Goal: Task Accomplishment & Management: Manage account settings

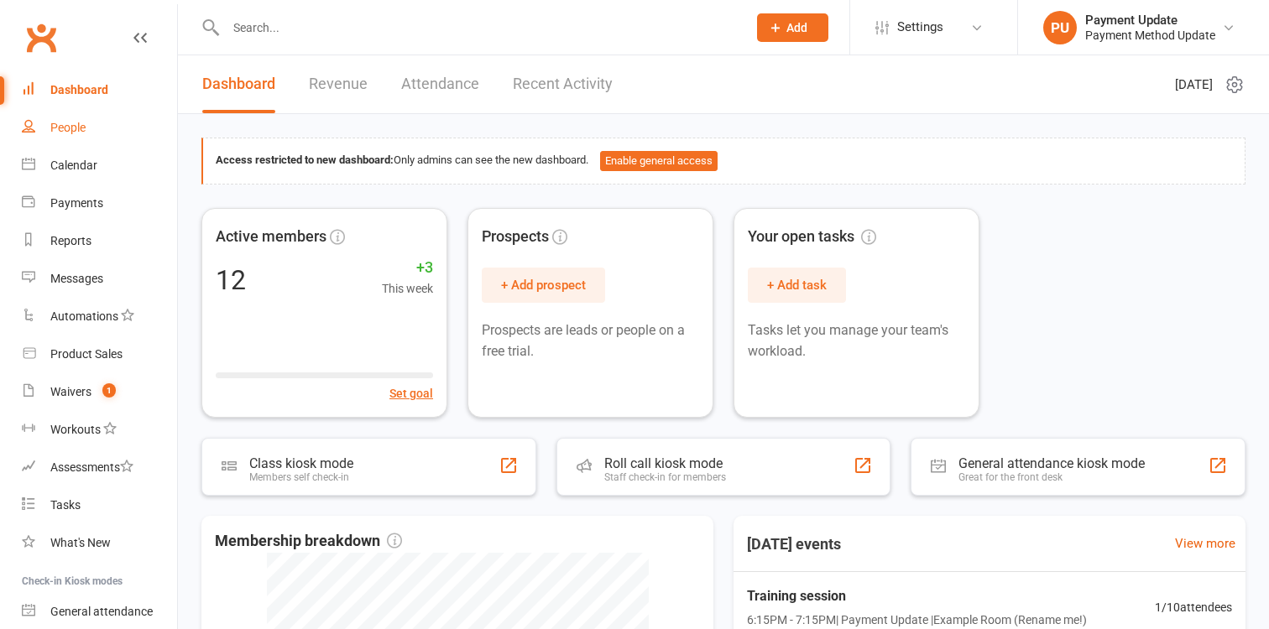
click at [68, 126] on div "People" at bounding box center [67, 127] width 35 height 13
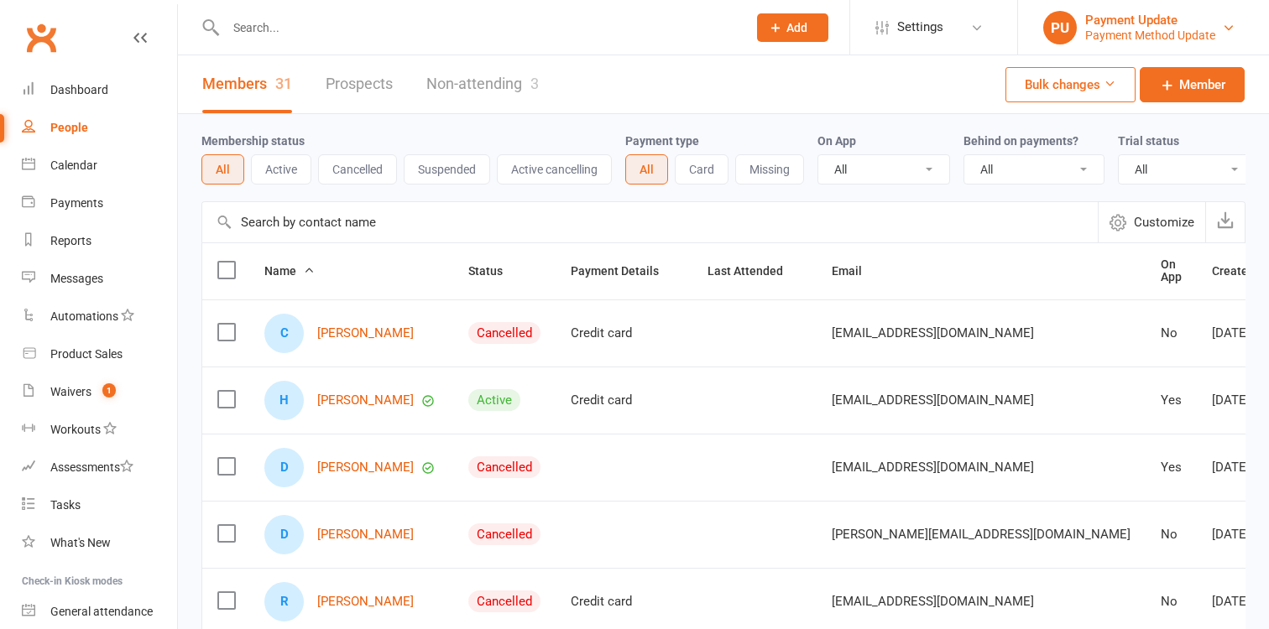
click at [1155, 23] on div "Payment Update" at bounding box center [1150, 20] width 130 height 15
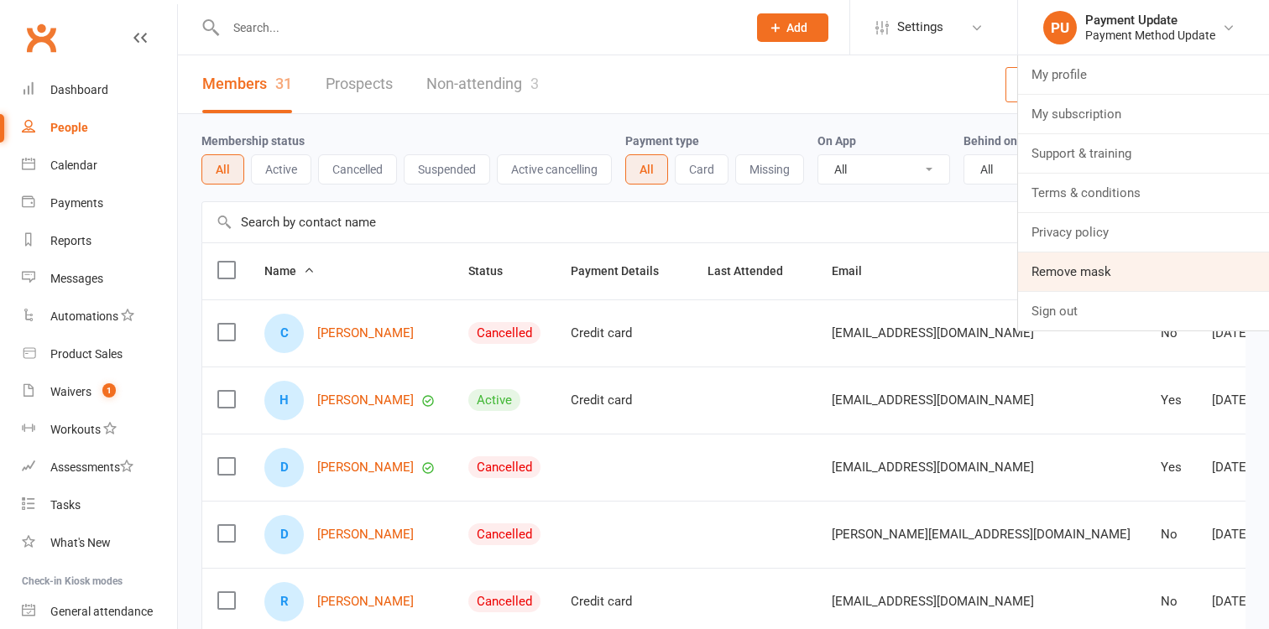
click at [1089, 269] on link "Remove mask" at bounding box center [1143, 272] width 251 height 39
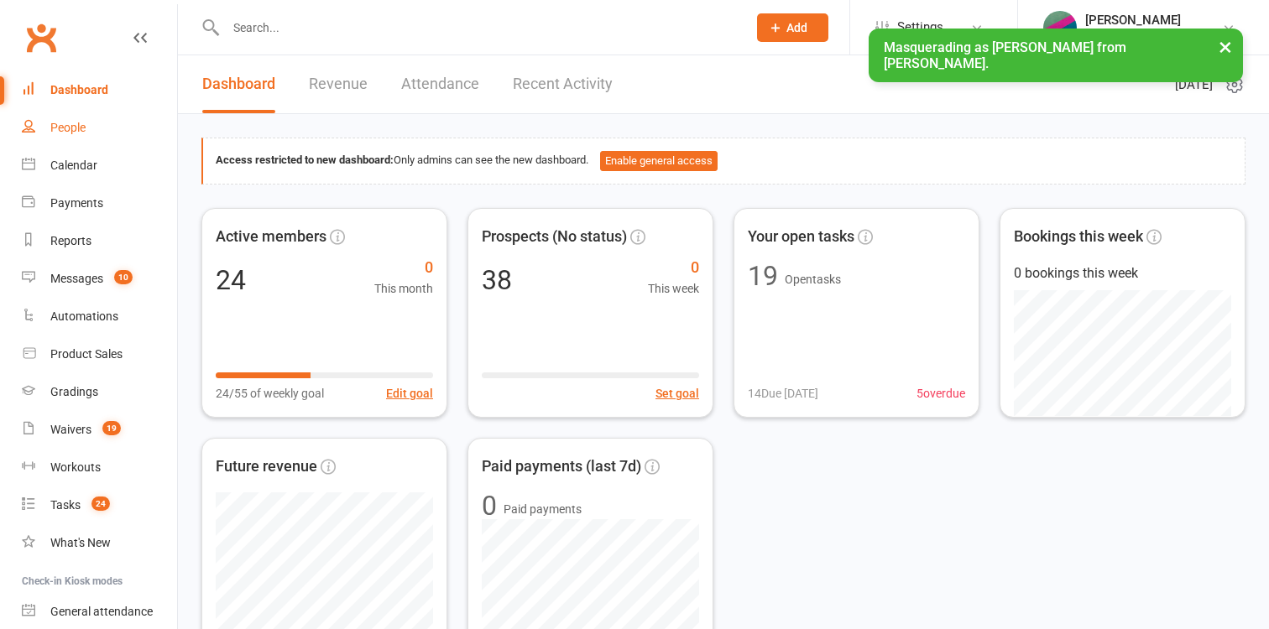
click at [76, 136] on link "People" at bounding box center [99, 128] width 155 height 38
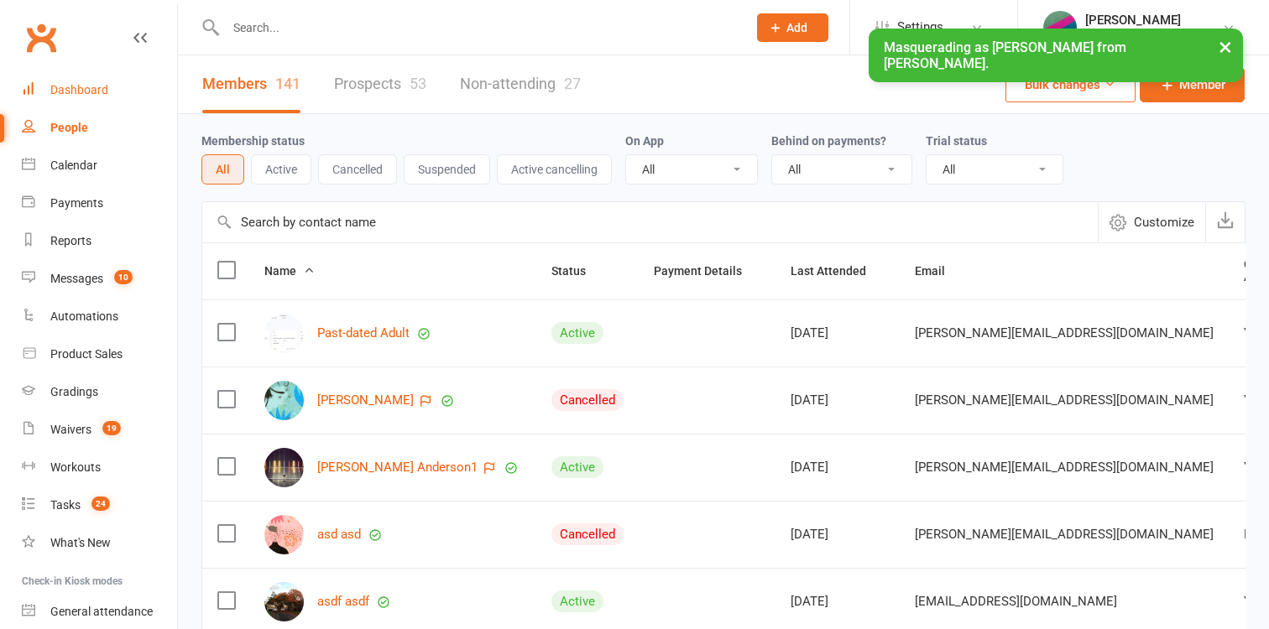
click at [86, 84] on link "Dashboard" at bounding box center [99, 90] width 155 height 38
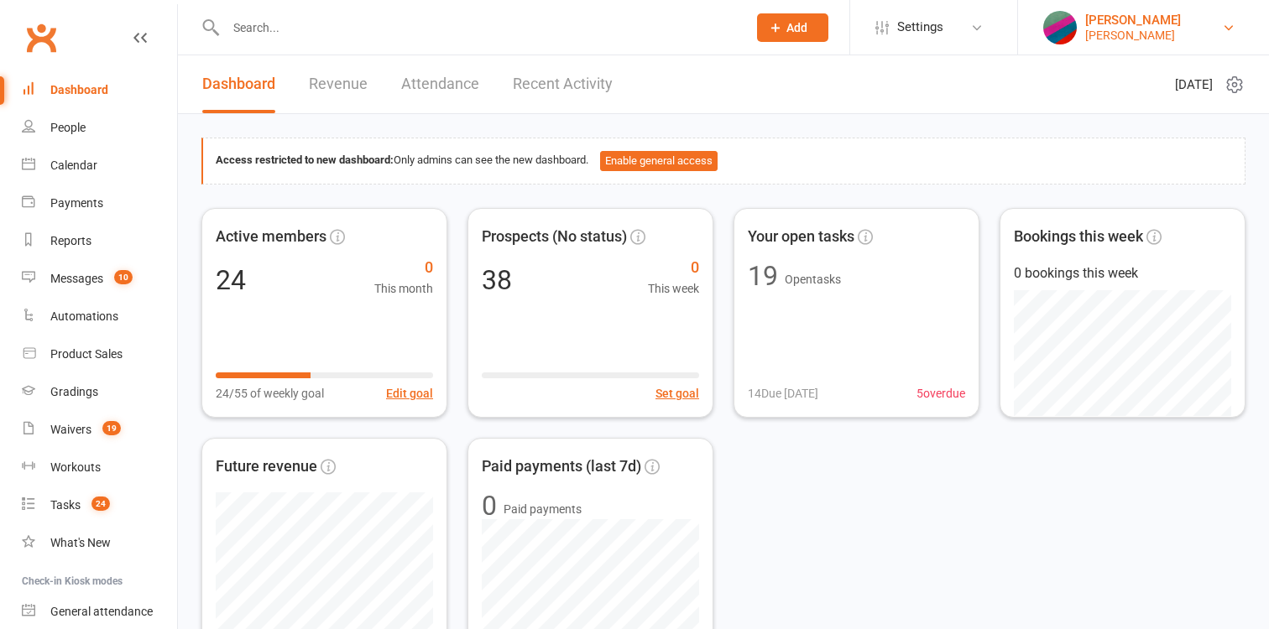
click at [1095, 21] on div "[PERSON_NAME]" at bounding box center [1133, 20] width 96 height 15
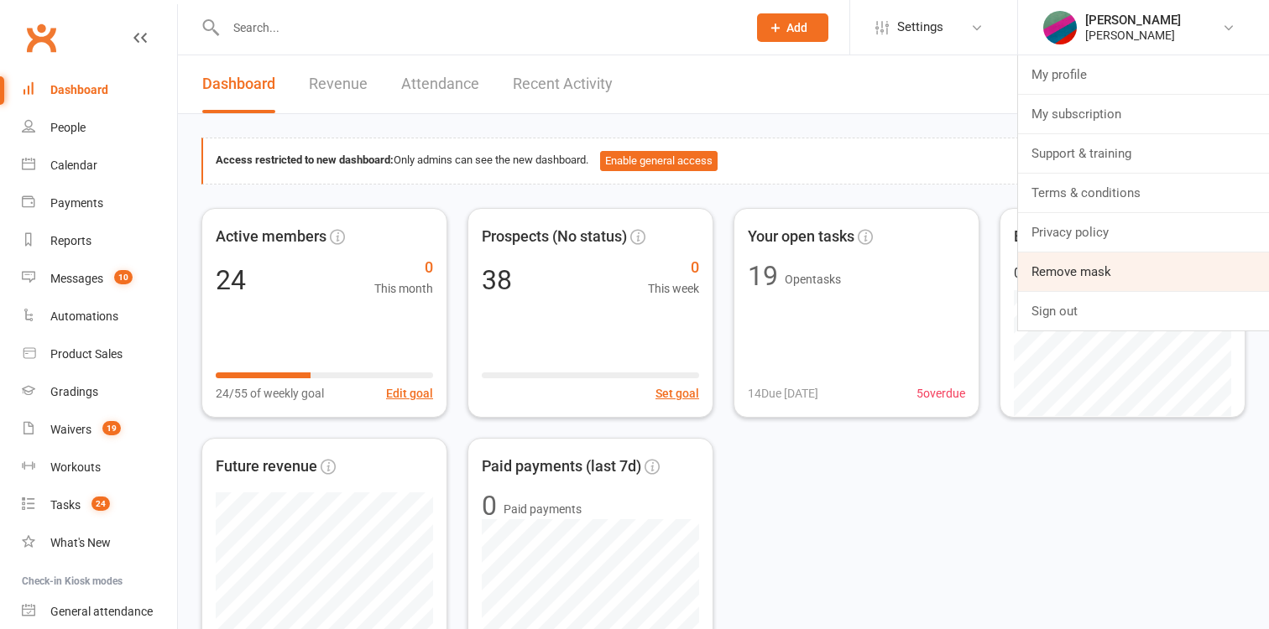
click at [1085, 272] on link "Remove mask" at bounding box center [1143, 272] width 251 height 39
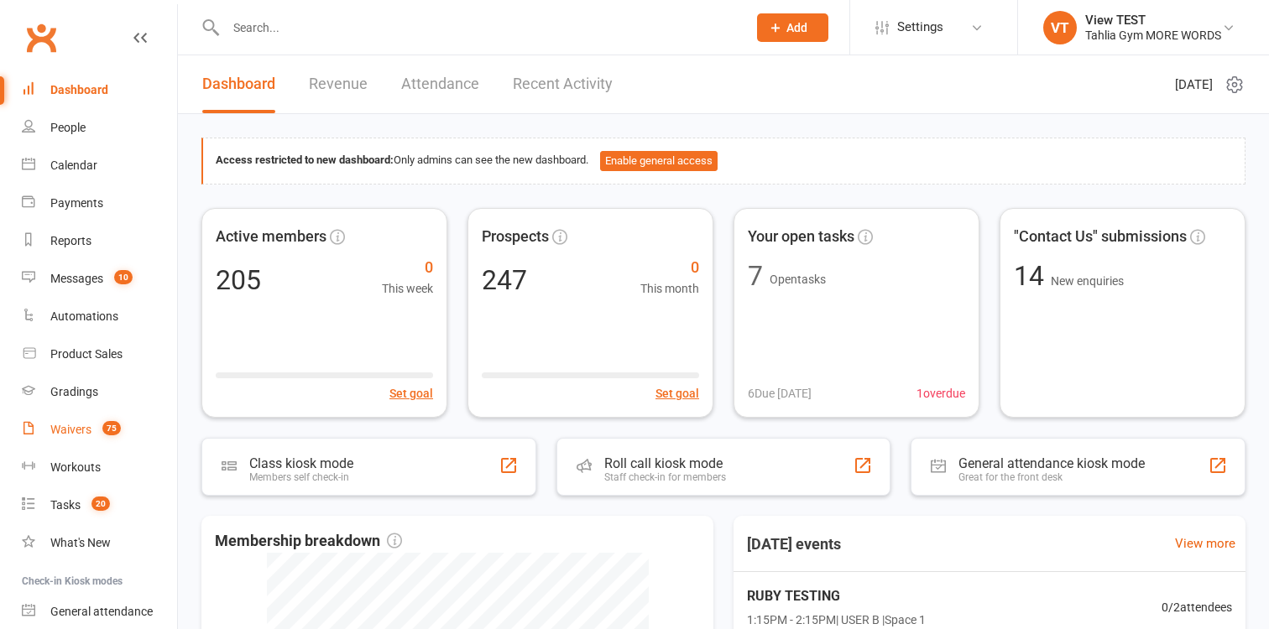
click at [70, 436] on div "Waivers" at bounding box center [70, 429] width 41 height 13
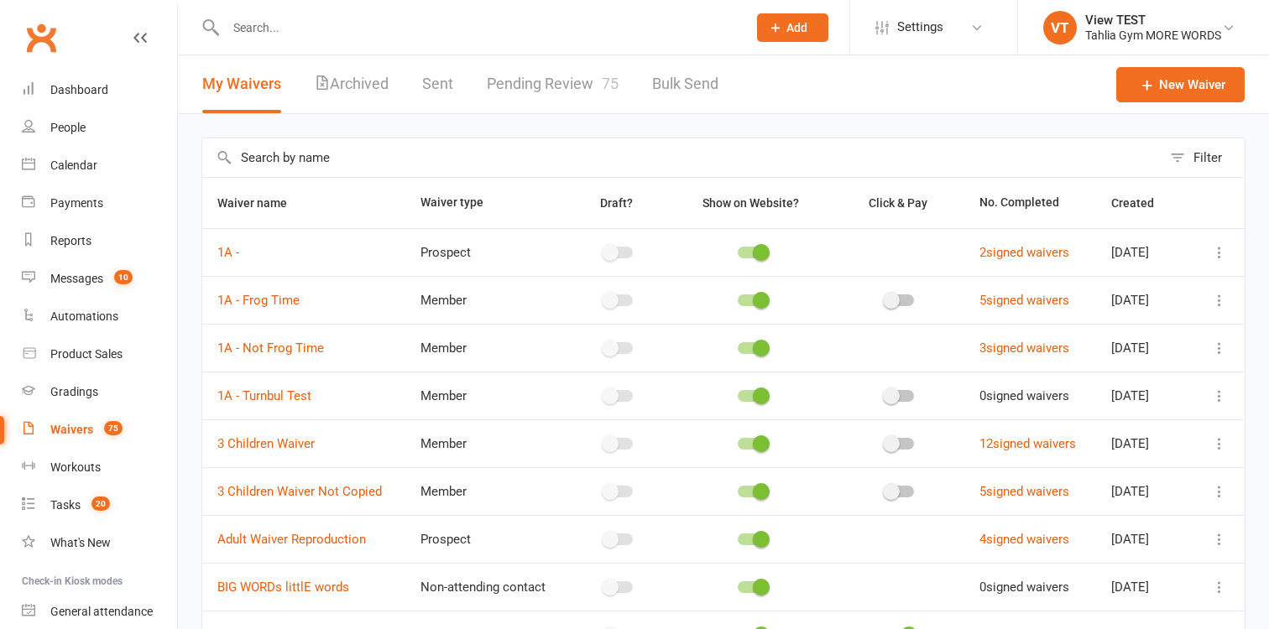
click at [1187, 147] on button "Filter" at bounding box center [1203, 157] width 83 height 39
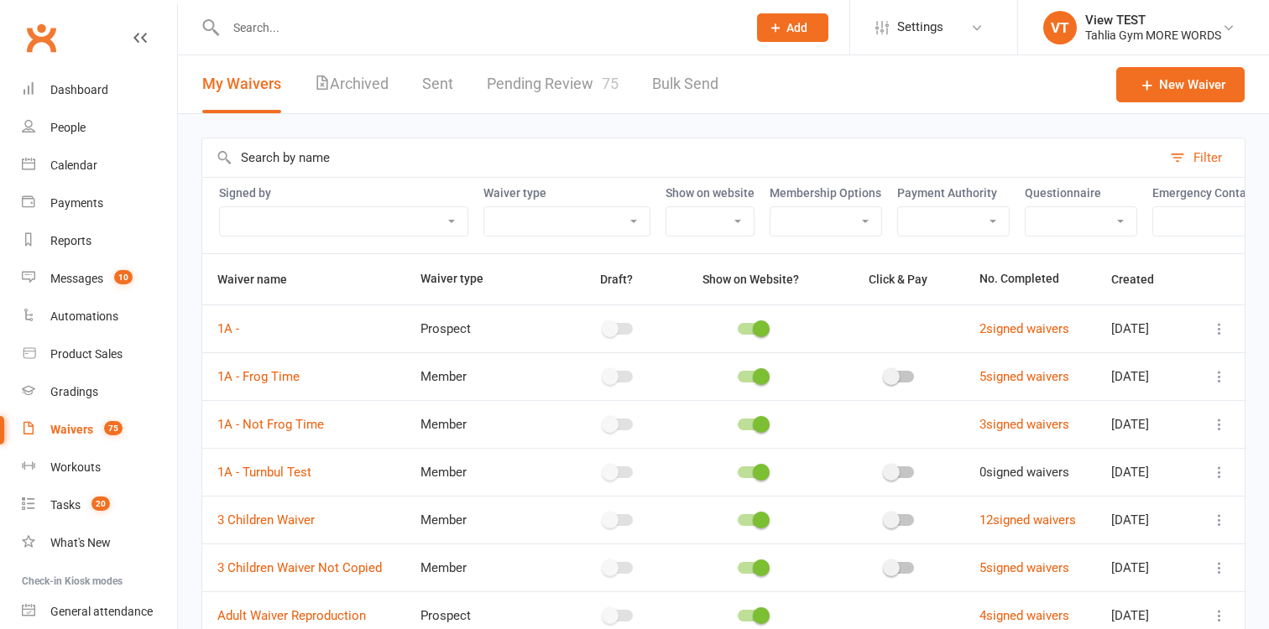
select select "true"
click option "Included" at bounding box center [0, 0] width 0 height 0
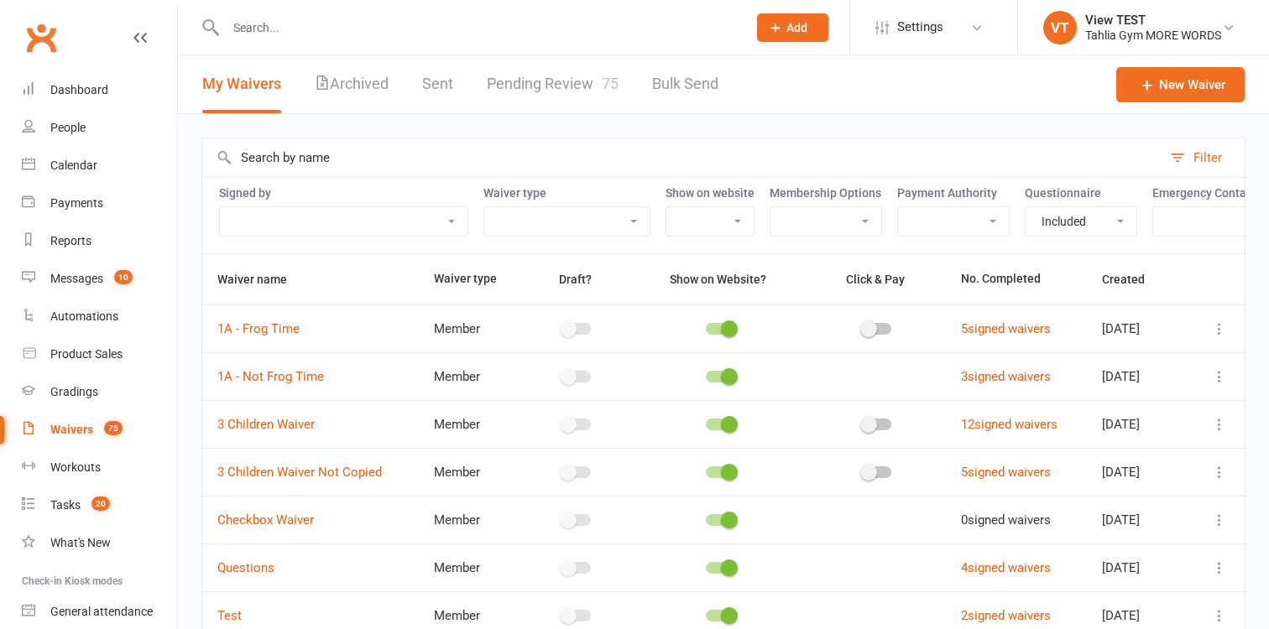
select select "true"
click option "Included" at bounding box center [0, 0] width 0 height 0
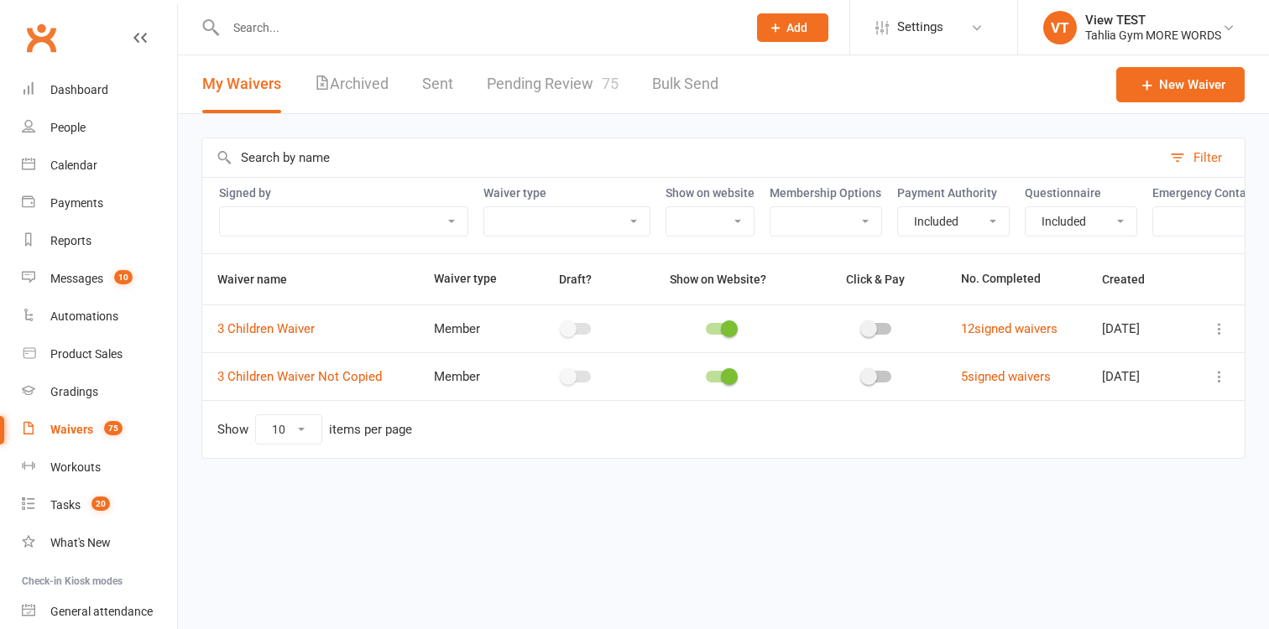
select select "false"
click option "Not included" at bounding box center [0, 0] width 0 height 0
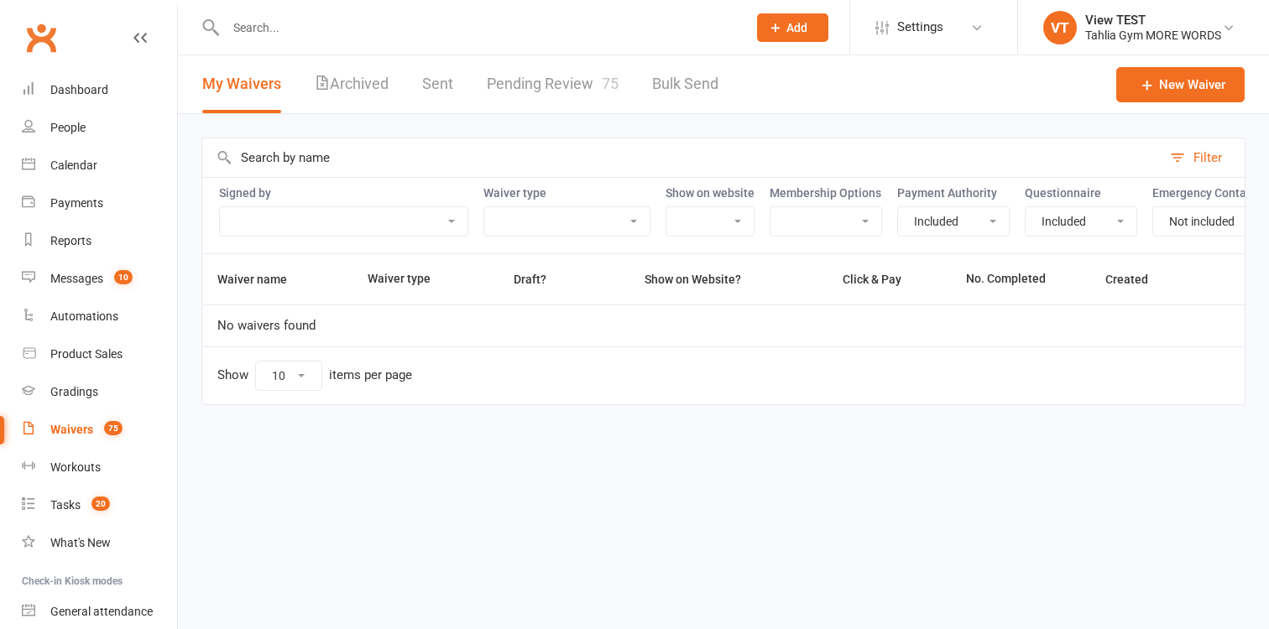
select select
click option at bounding box center [0, 0] width 0 height 0
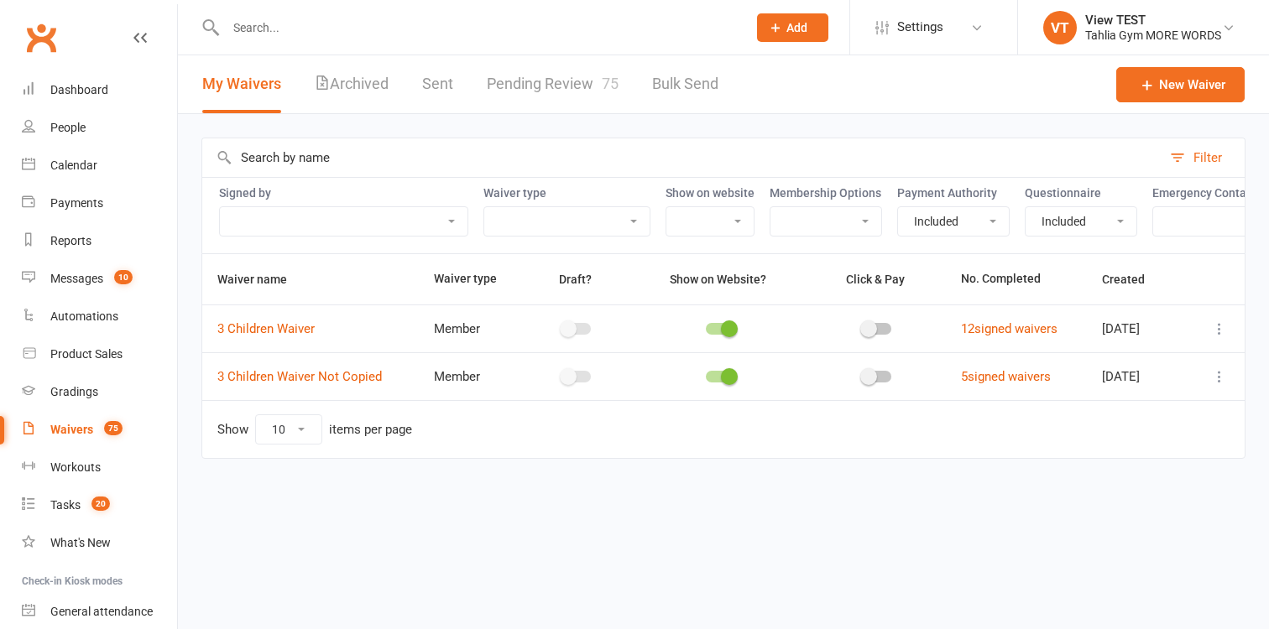
select select "false"
click option "Not included" at bounding box center [0, 0] width 0 height 0
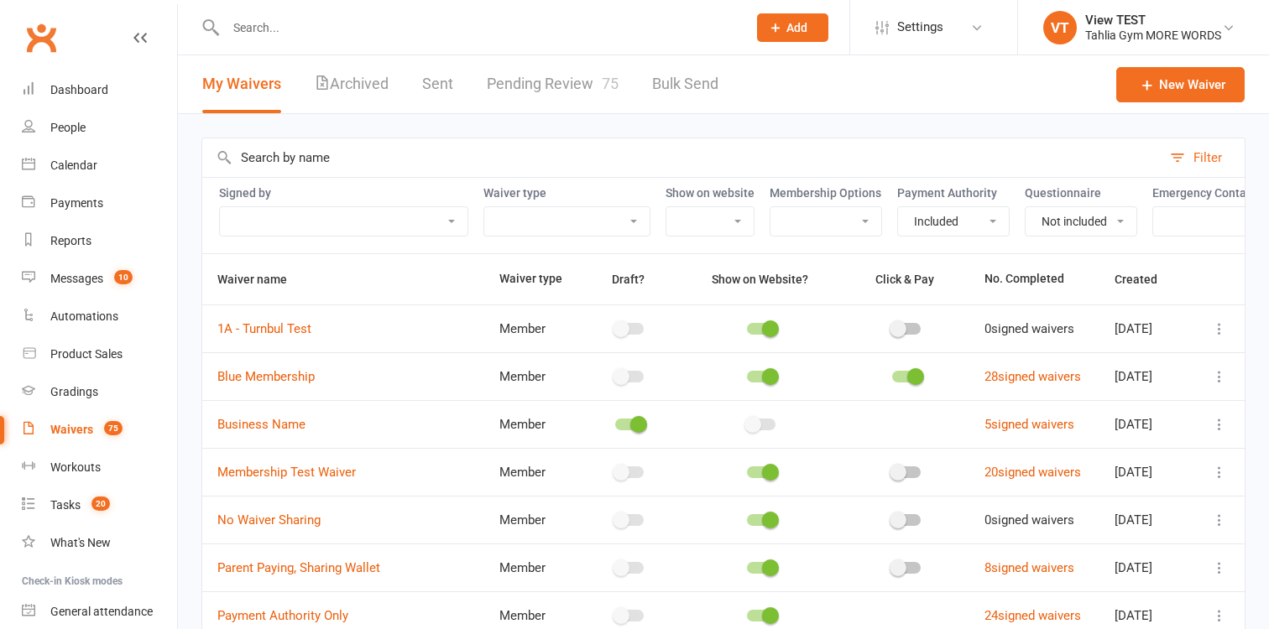
select select "false"
click option "Not included" at bounding box center [0, 0] width 0 height 0
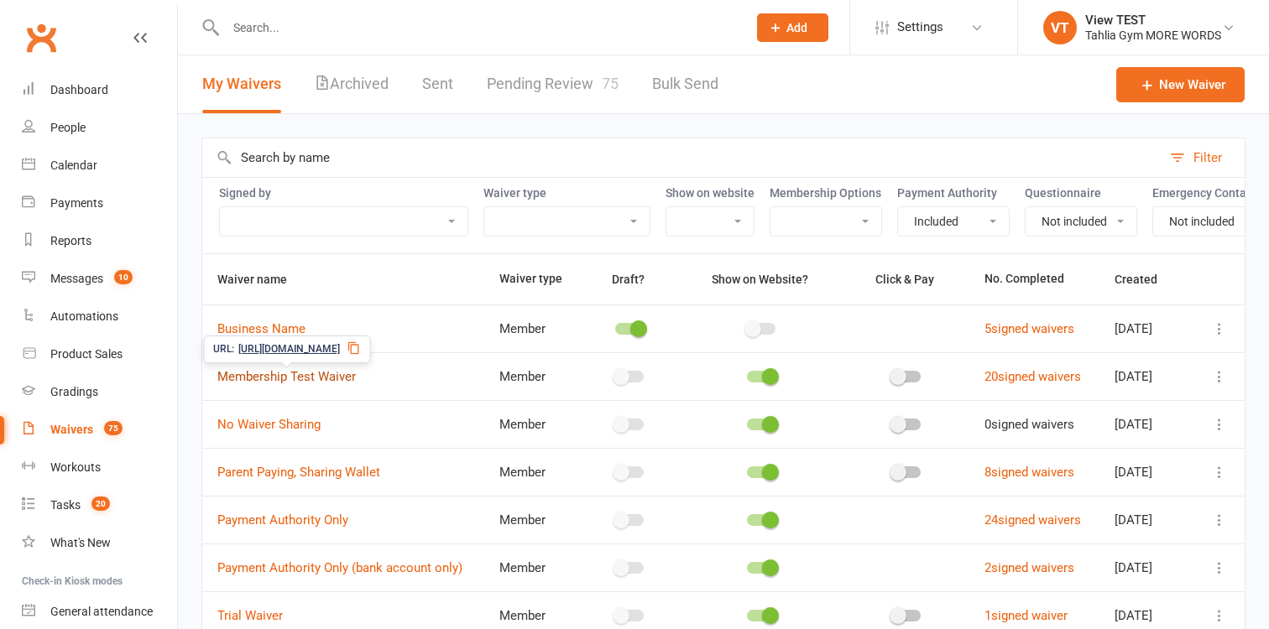
click at [320, 371] on link "Membership Test Waiver" at bounding box center [286, 376] width 138 height 15
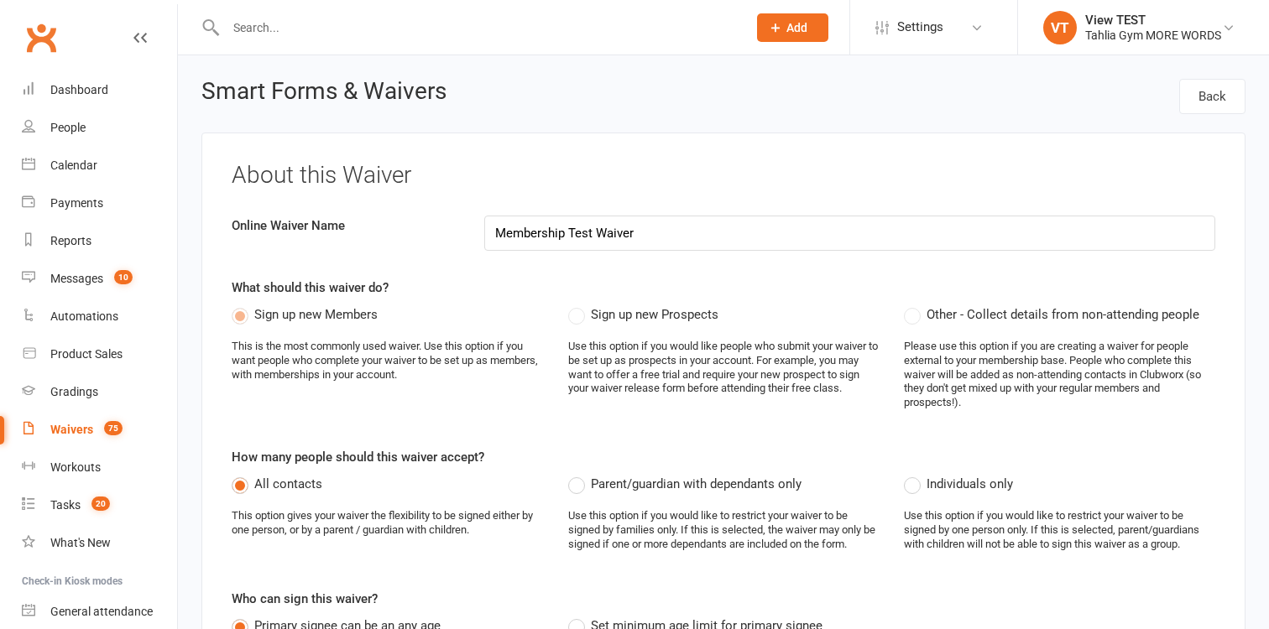
select select "true"
select select "false"
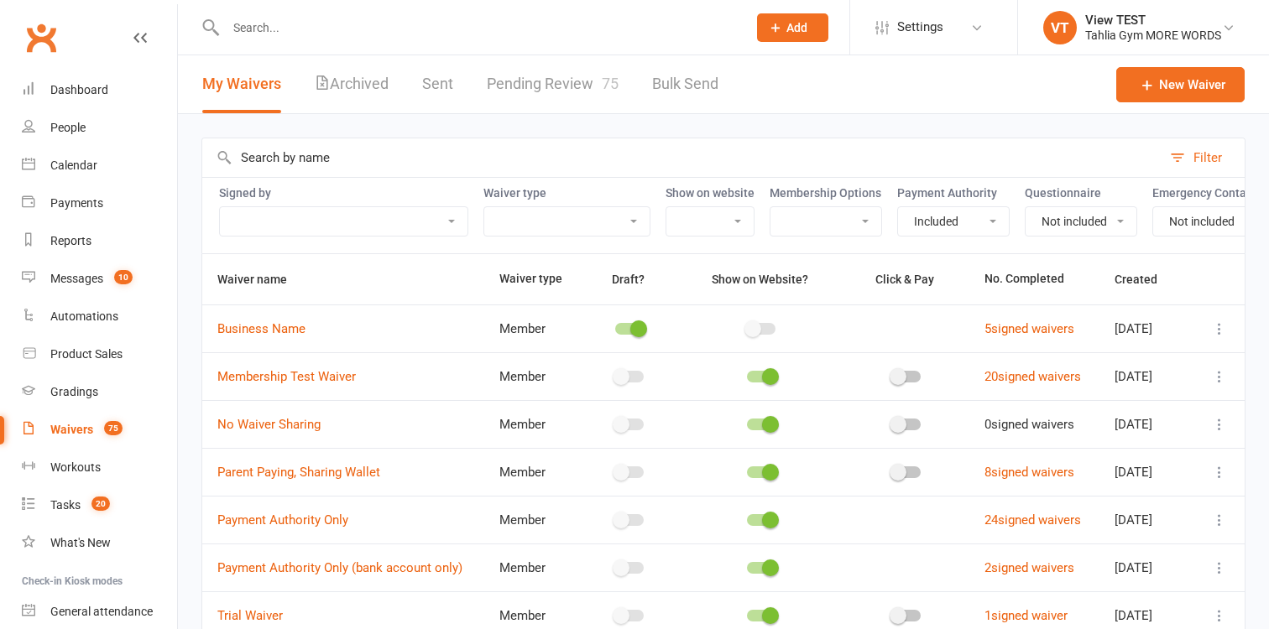
click at [378, 157] on input "text" at bounding box center [681, 157] width 959 height 39
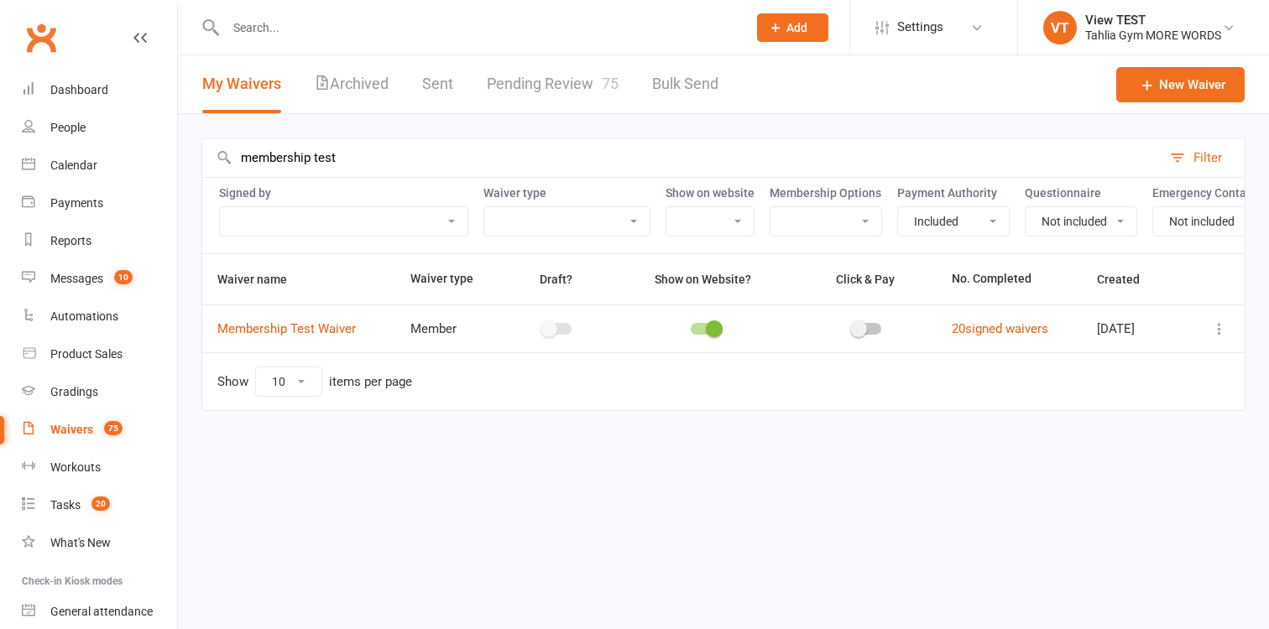
type input "membership test"
click at [340, 300] on span "https://app.cwx-staging.com/s/7rObVL1r" at bounding box center [289, 302] width 102 height 16
click at [74, 424] on div "Waivers" at bounding box center [71, 429] width 43 height 13
click at [575, 88] on link "Pending Review 75" at bounding box center [553, 84] width 132 height 58
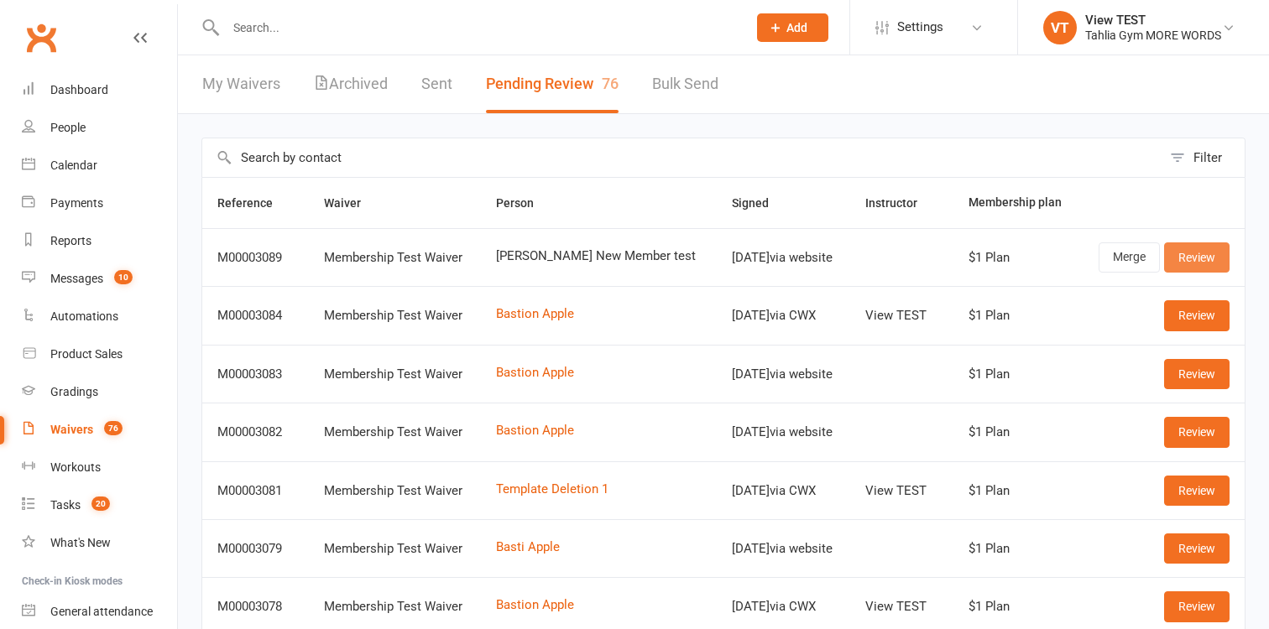
click at [1189, 254] on link "Review" at bounding box center [1196, 258] width 65 height 30
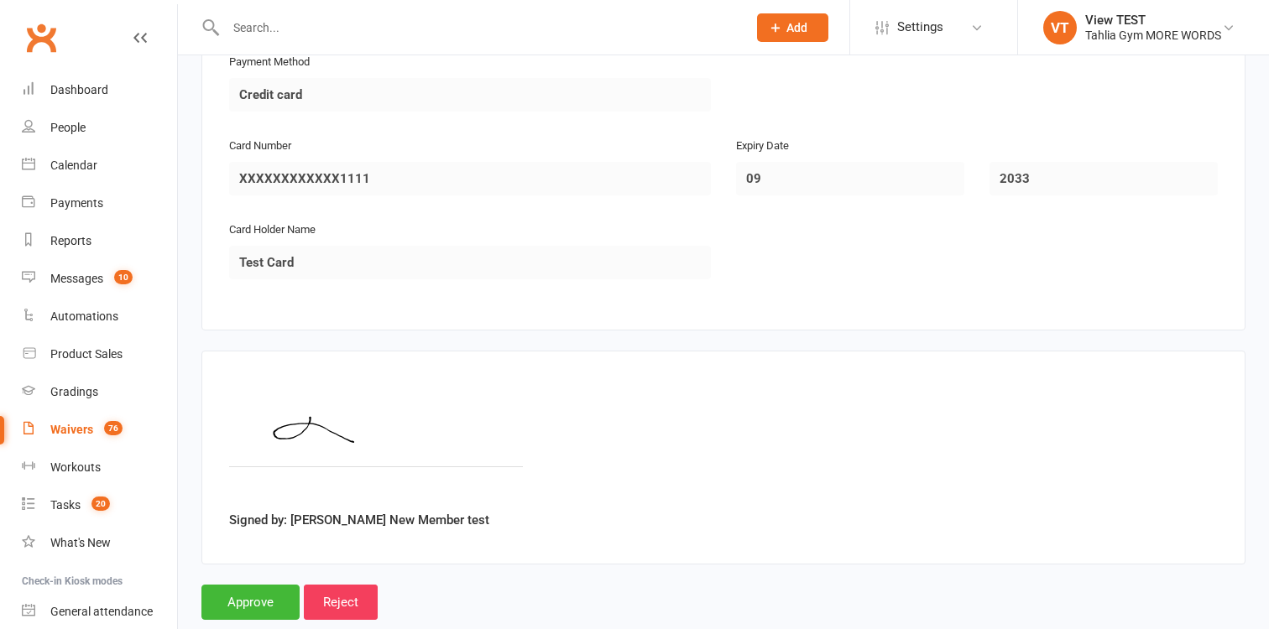
scroll to position [1304, 0]
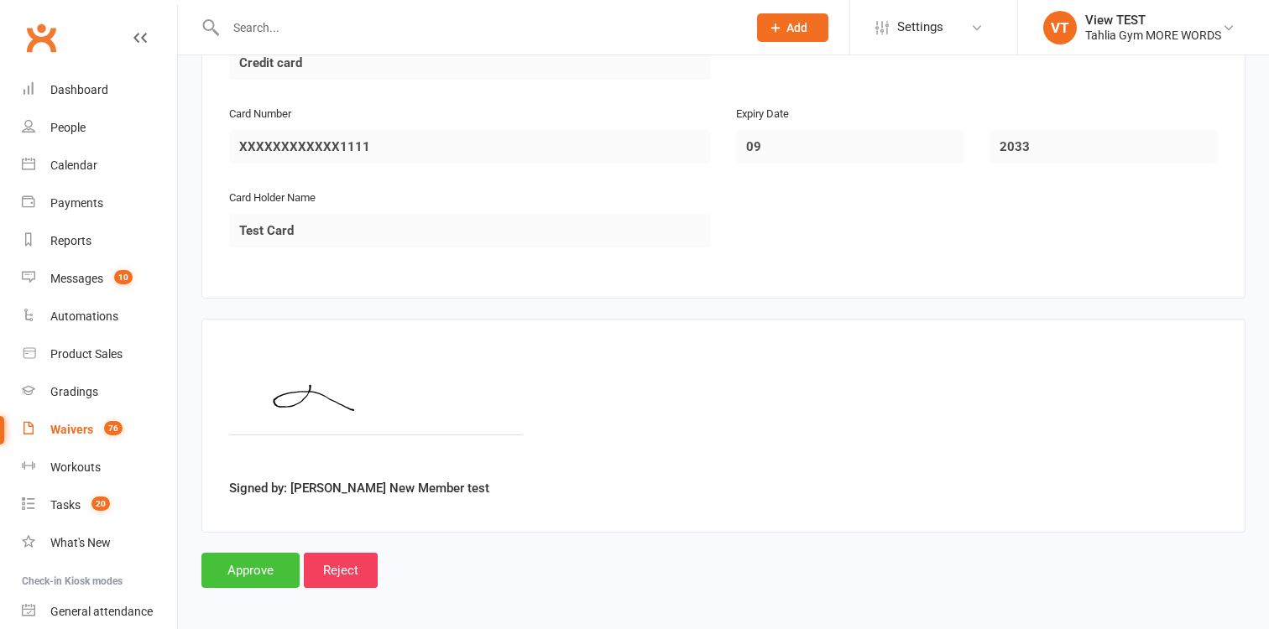
click at [231, 575] on input "Approve" at bounding box center [250, 570] width 98 height 35
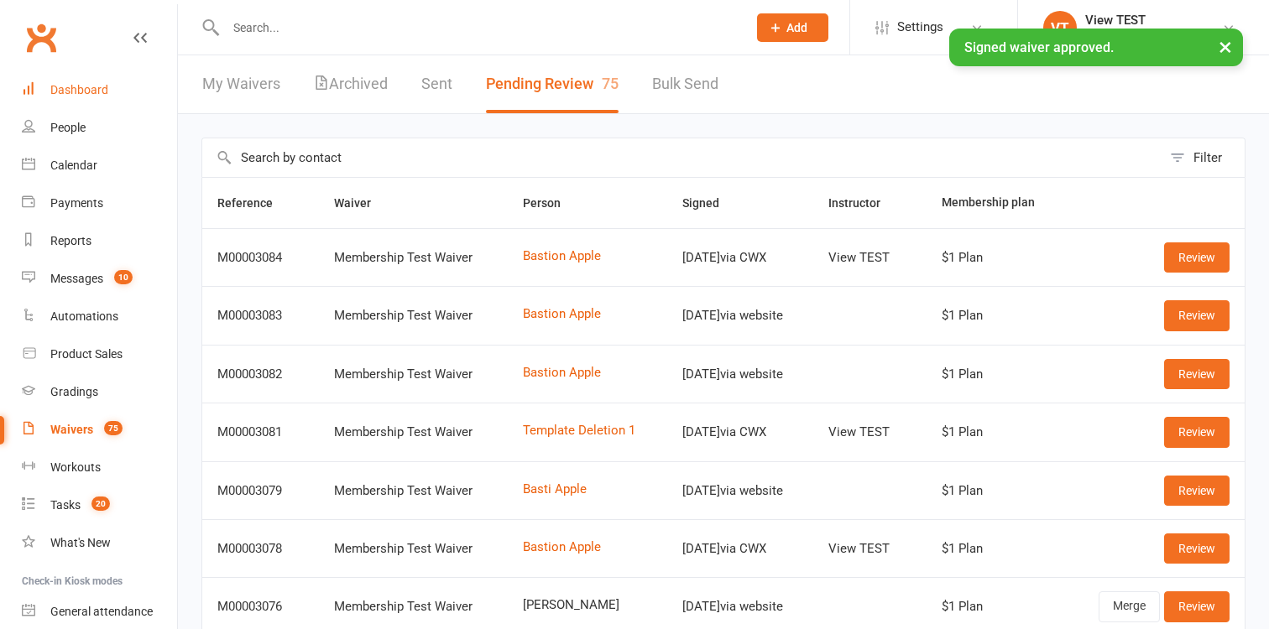
click at [82, 86] on div "Dashboard" at bounding box center [79, 89] width 58 height 13
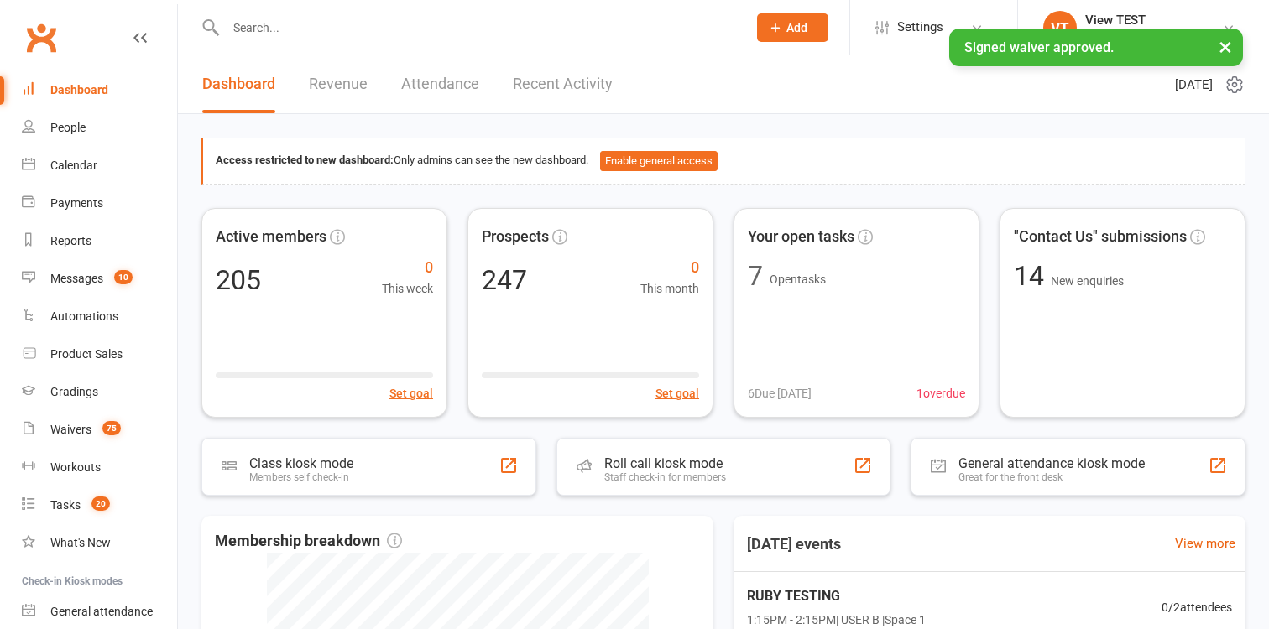
click at [557, 87] on link "Recent Activity" at bounding box center [563, 84] width 100 height 58
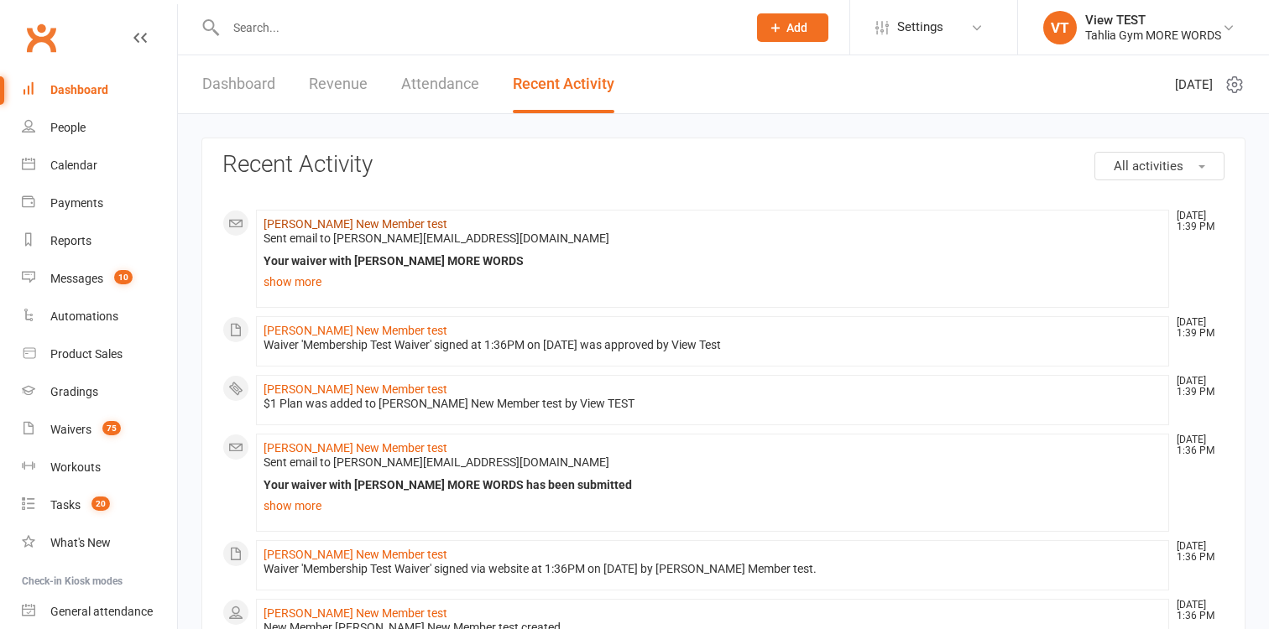
click at [339, 227] on link "[PERSON_NAME] New Member test" at bounding box center [356, 223] width 184 height 13
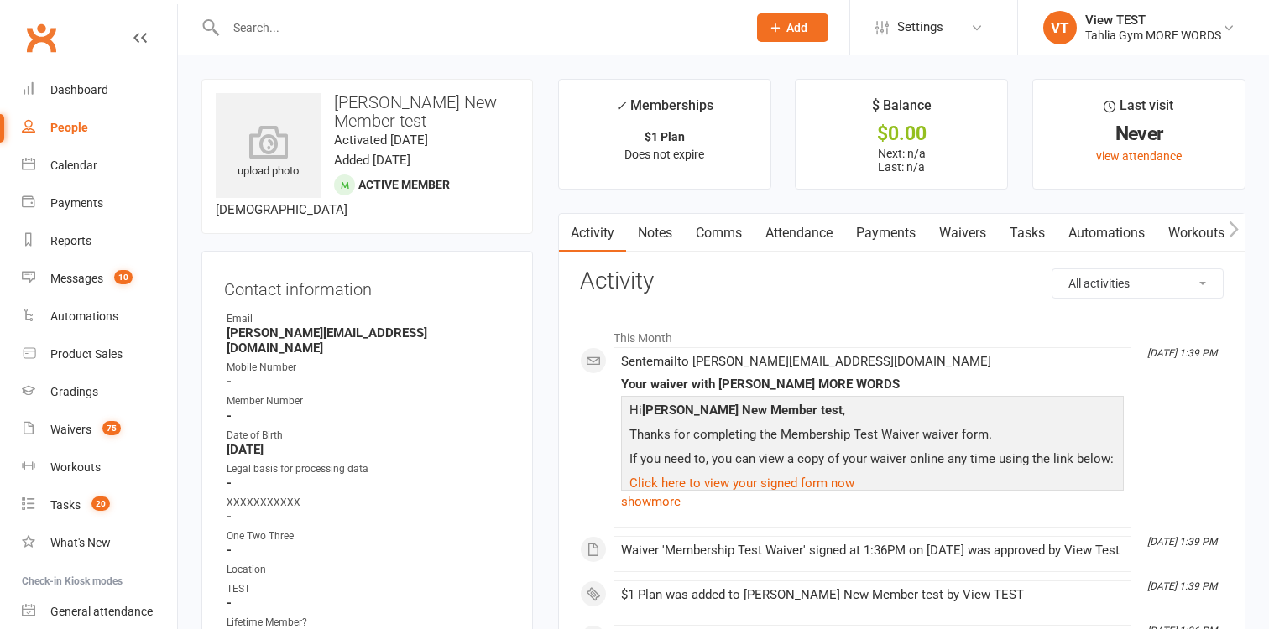
click at [990, 242] on link "Waivers" at bounding box center [962, 233] width 70 height 39
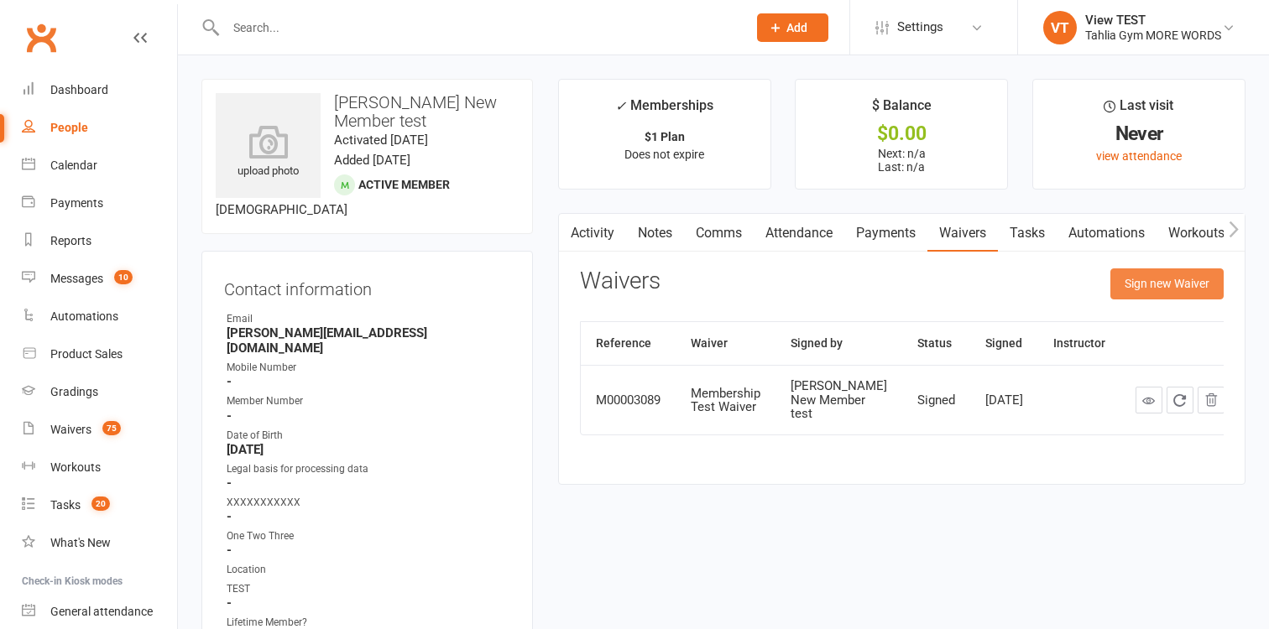
click at [1189, 284] on button "Sign new Waiver" at bounding box center [1166, 284] width 113 height 30
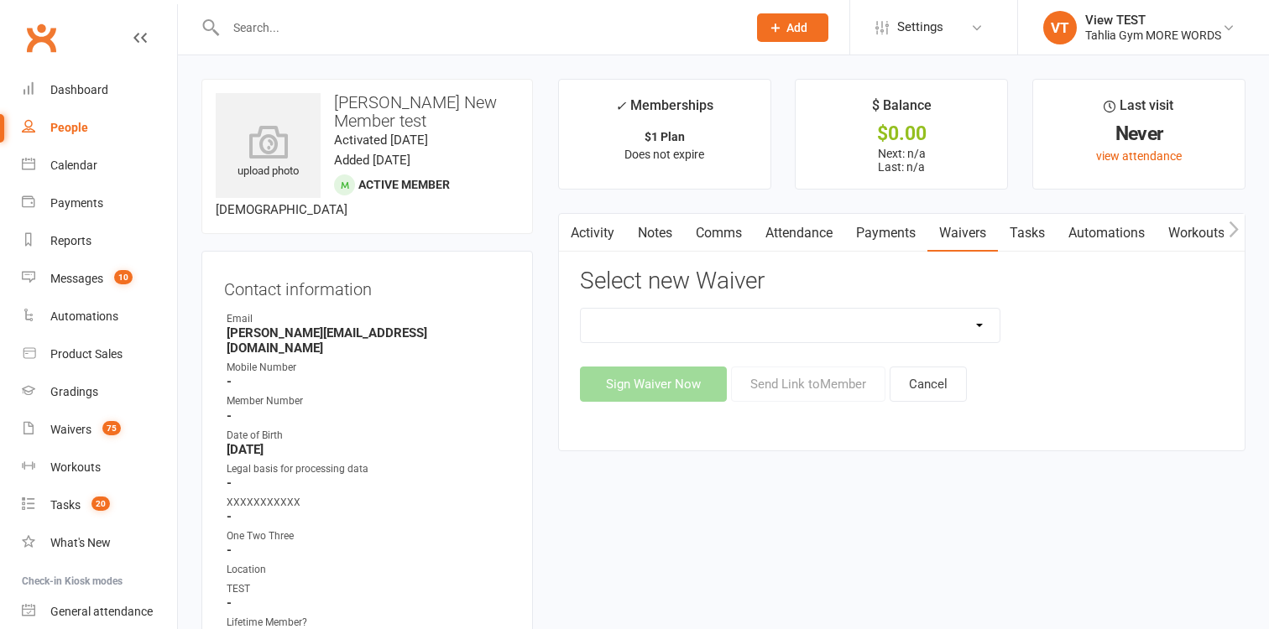
click at [581, 309] on select "1A - 1A - Frog Time 1A - Not Frog Time 1A - Turnbul Test 3 Children Waiver 3 Ch…" at bounding box center [791, 326] width 420 height 34
select select "279"
click option "Membership Test Waiver" at bounding box center [0, 0] width 0 height 0
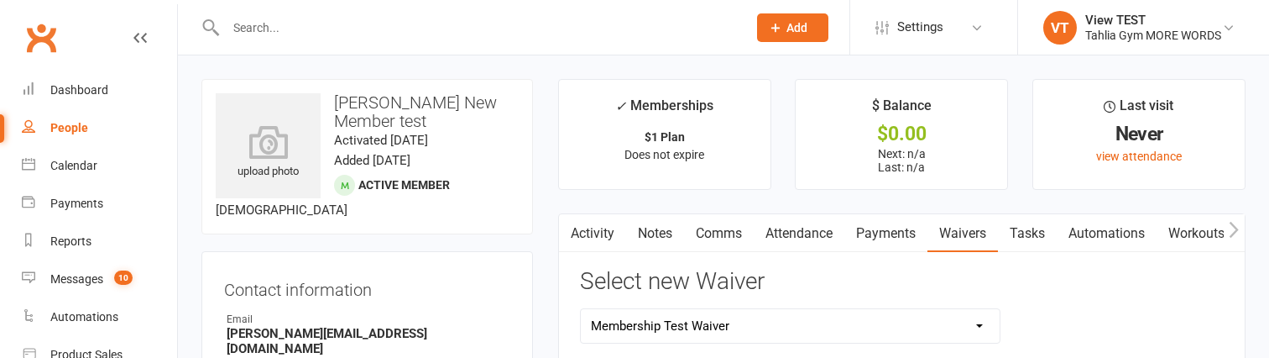
scroll to position [35, 0]
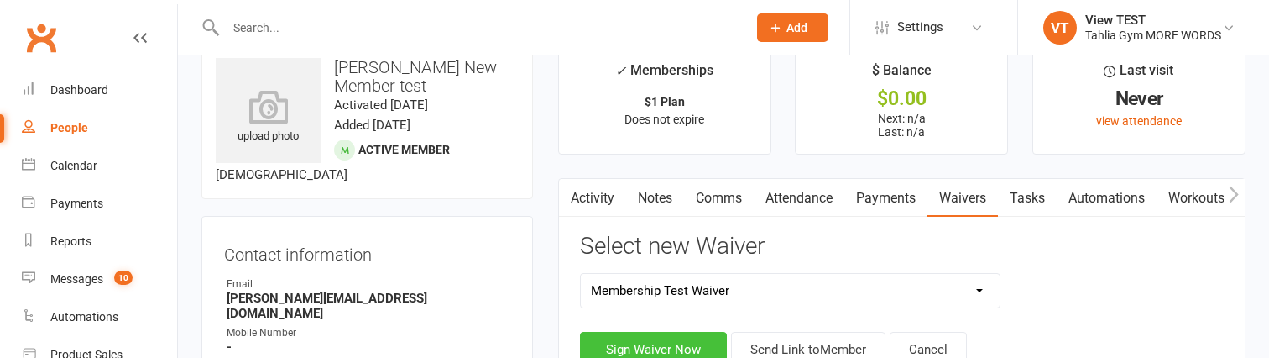
click at [686, 342] on button "Sign Waiver Now" at bounding box center [653, 349] width 147 height 35
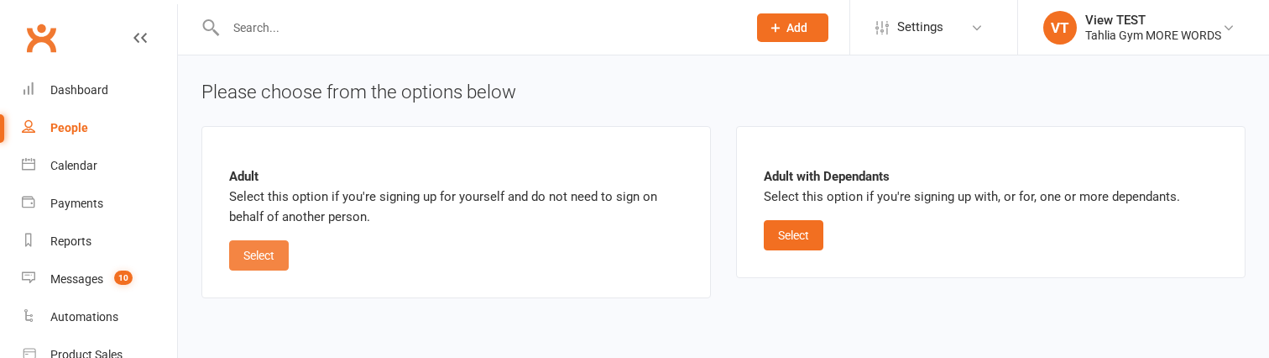
click at [262, 248] on button "Select" at bounding box center [259, 255] width 60 height 30
select select "09"
select select "2033"
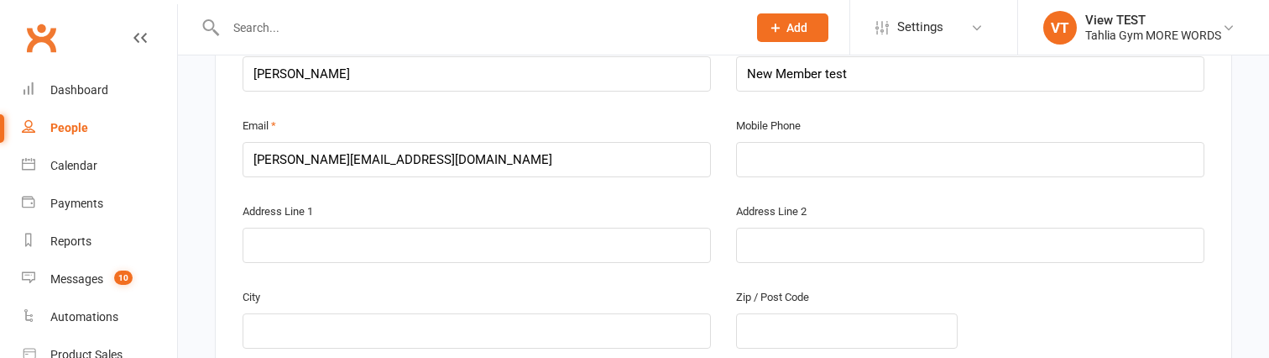
scroll to position [394, 0]
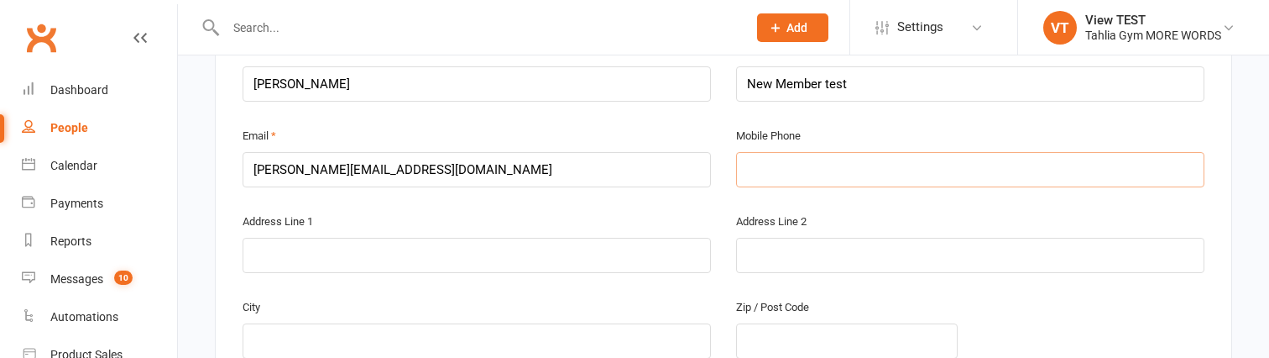
click at [832, 174] on input "text" at bounding box center [970, 169] width 468 height 35
type input "9"
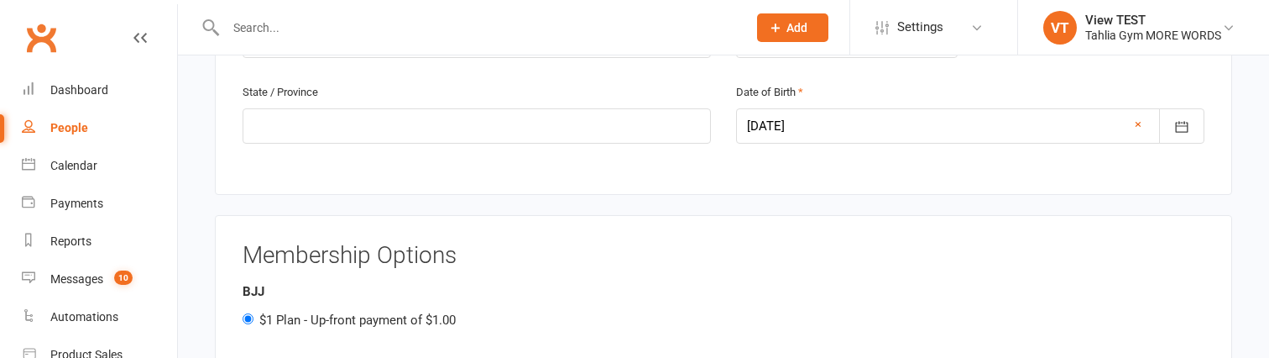
scroll to position [699, 0]
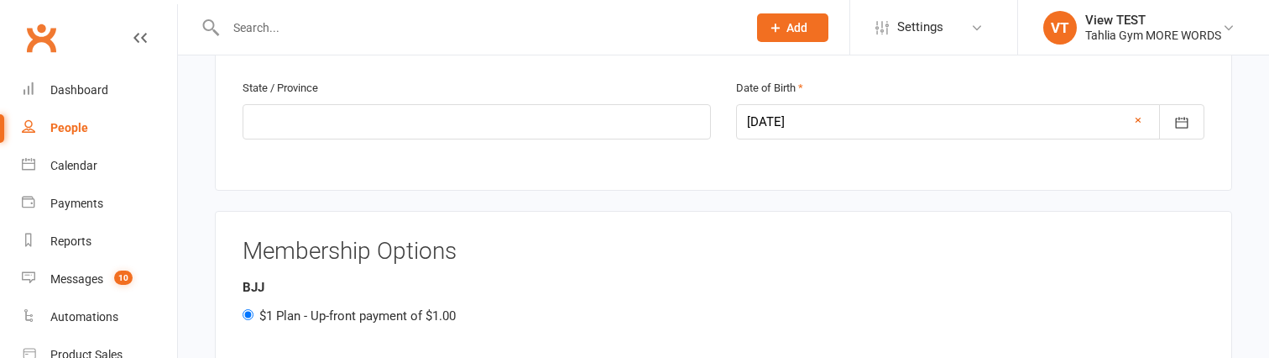
type input "0400819915"
click at [807, 107] on div at bounding box center [970, 121] width 468 height 35
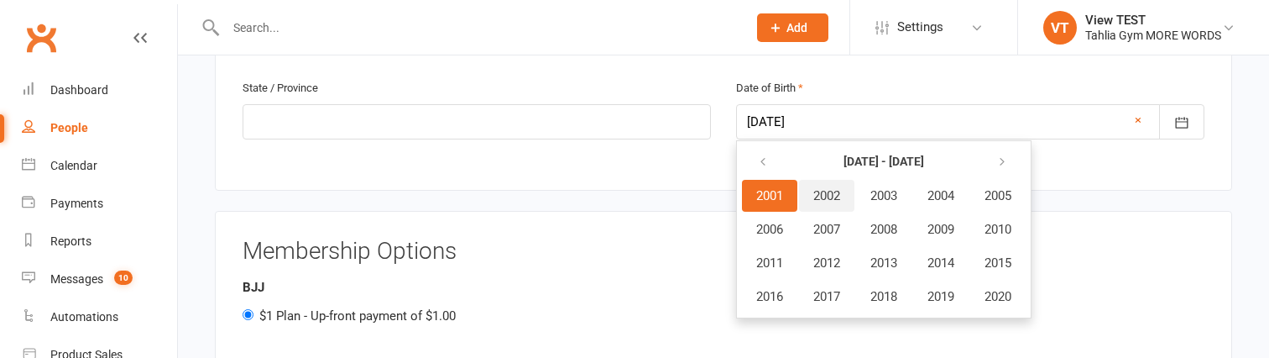
click at [812, 192] on button "2002" at bounding box center [826, 196] width 55 height 32
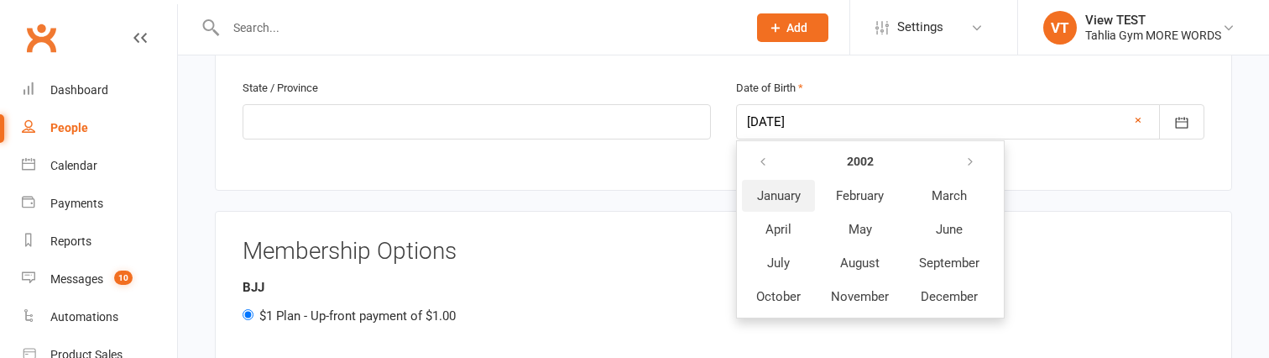
click at [775, 194] on span "January" at bounding box center [779, 195] width 44 height 15
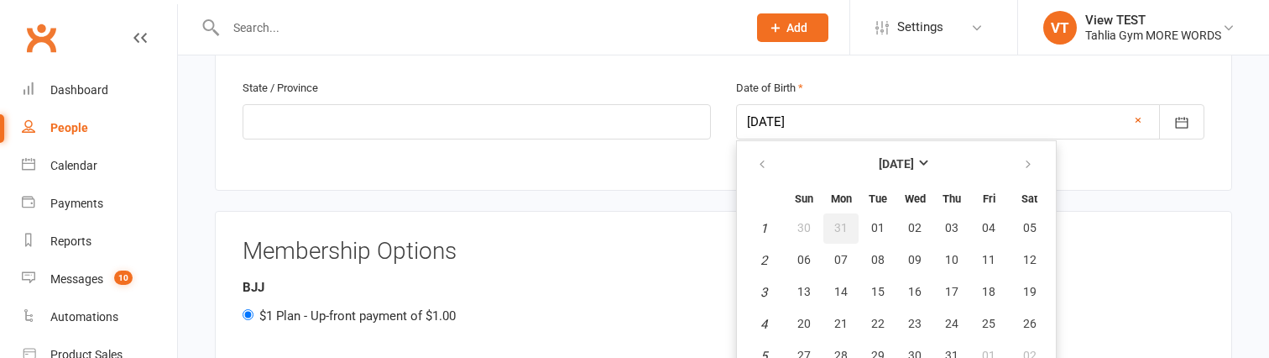
click at [854, 222] on button "31" at bounding box center [840, 228] width 35 height 30
type input "31 Dec 2001"
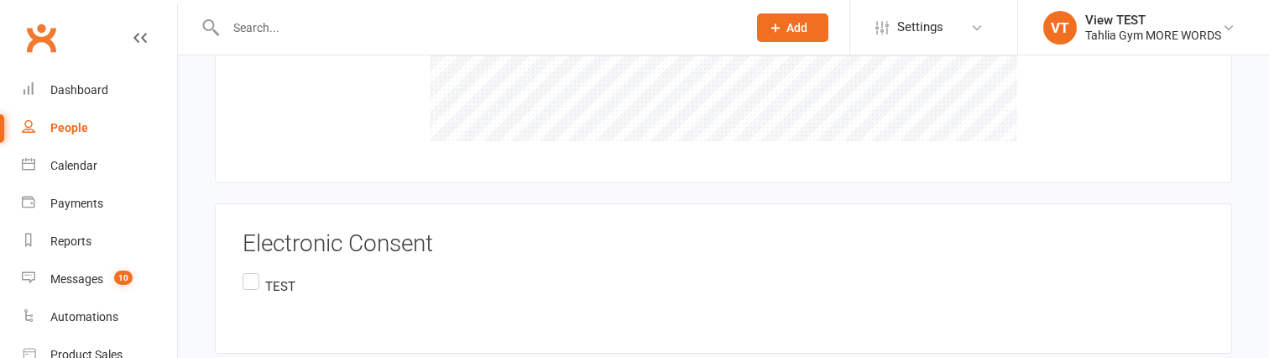
scroll to position [1979, 0]
click at [273, 278] on p "TEST" at bounding box center [280, 284] width 30 height 20
click at [253, 268] on input "TEST" at bounding box center [248, 268] width 11 height 0
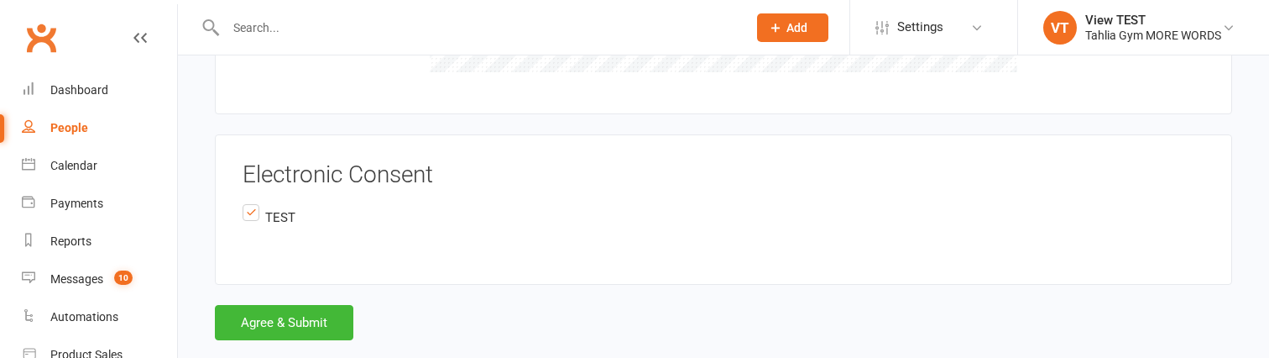
scroll to position [2074, 0]
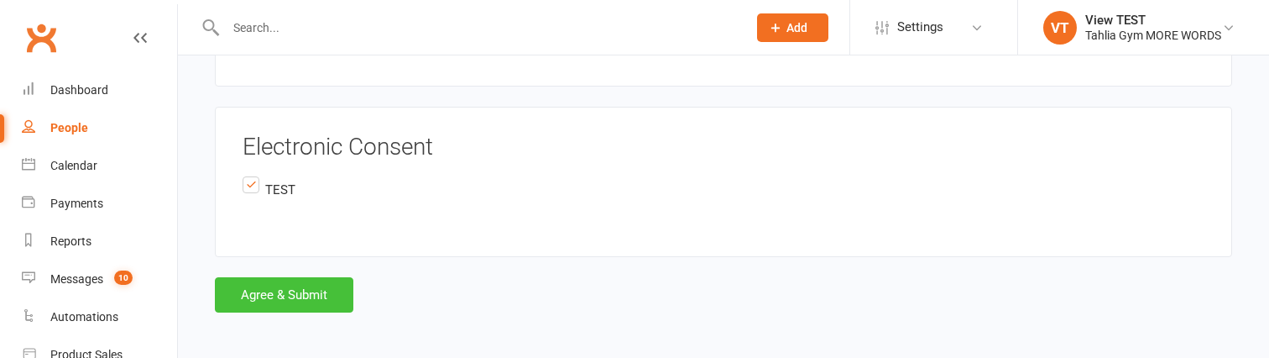
click at [266, 295] on button "Agree & Submit" at bounding box center [284, 294] width 138 height 35
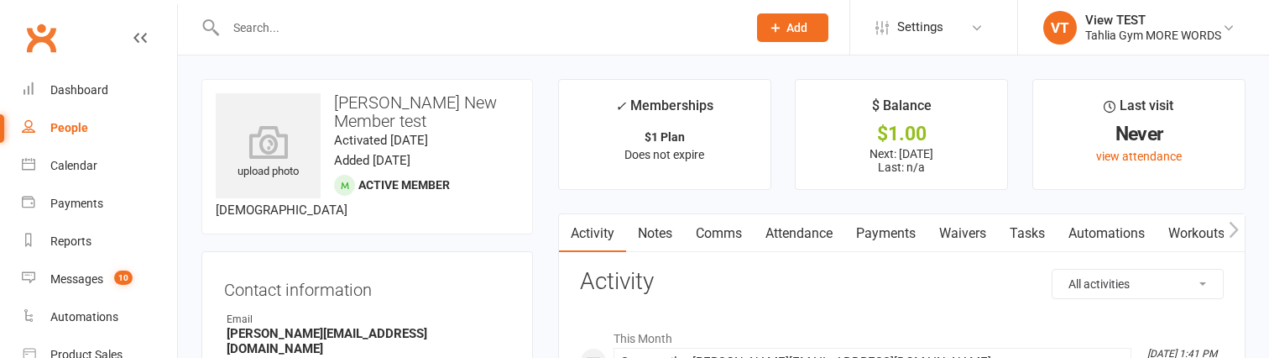
click at [979, 237] on link "Waivers" at bounding box center [962, 233] width 70 height 39
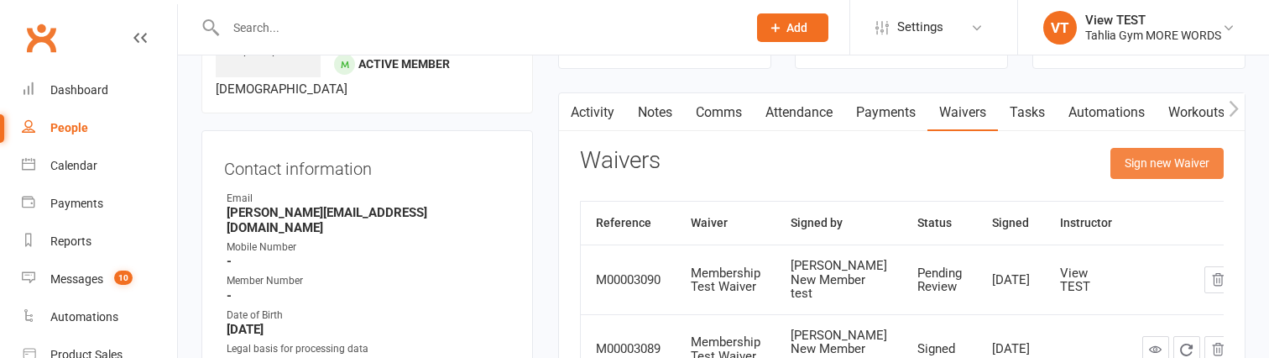
scroll to position [97, 0]
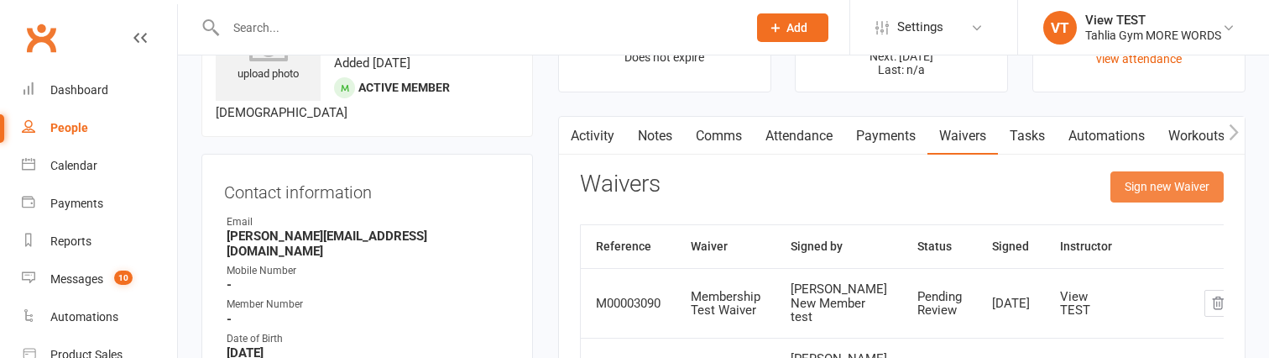
click at [1167, 194] on button "Sign new Waiver" at bounding box center [1166, 186] width 113 height 30
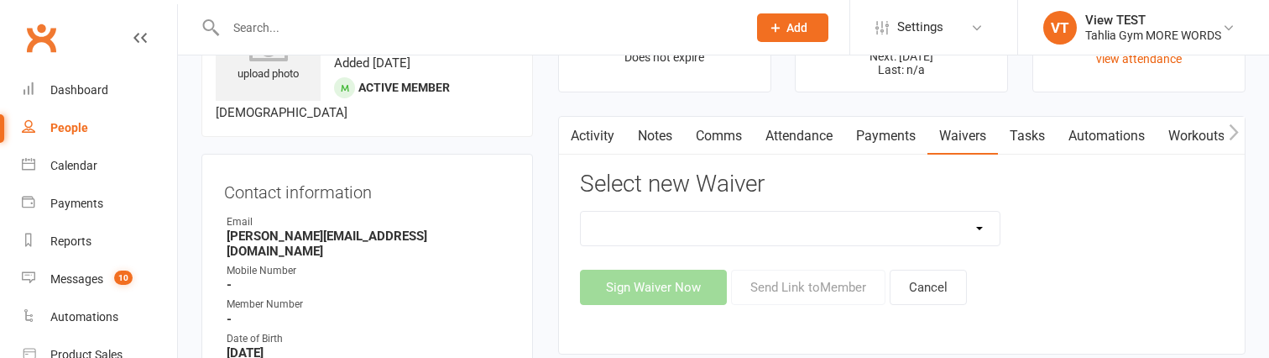
click at [581, 211] on select "1A - 1A - Frog Time 1A - Not Frog Time 1A - Turnbul Test 3 Children Waiver 3 Ch…" at bounding box center [791, 228] width 420 height 34
select select "279"
click option "Membership Test Waiver" at bounding box center [0, 0] width 0 height 0
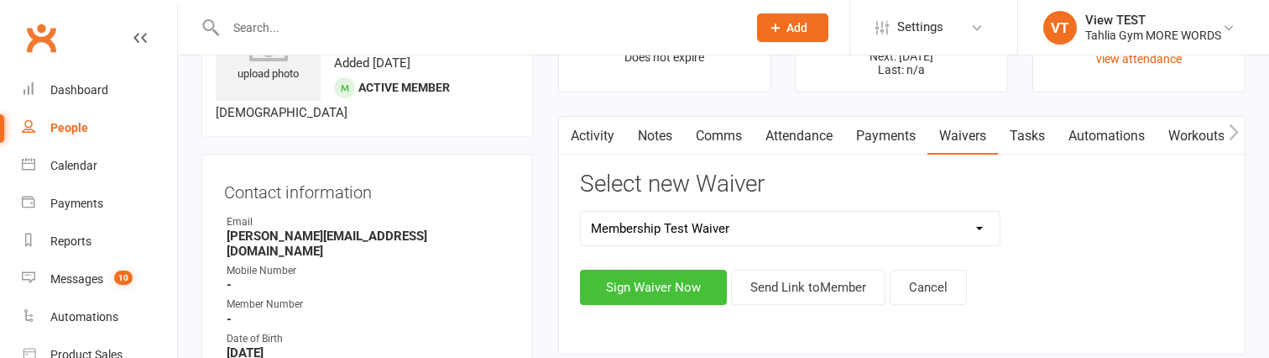
click at [714, 286] on button "Sign Waiver Now" at bounding box center [653, 286] width 147 height 35
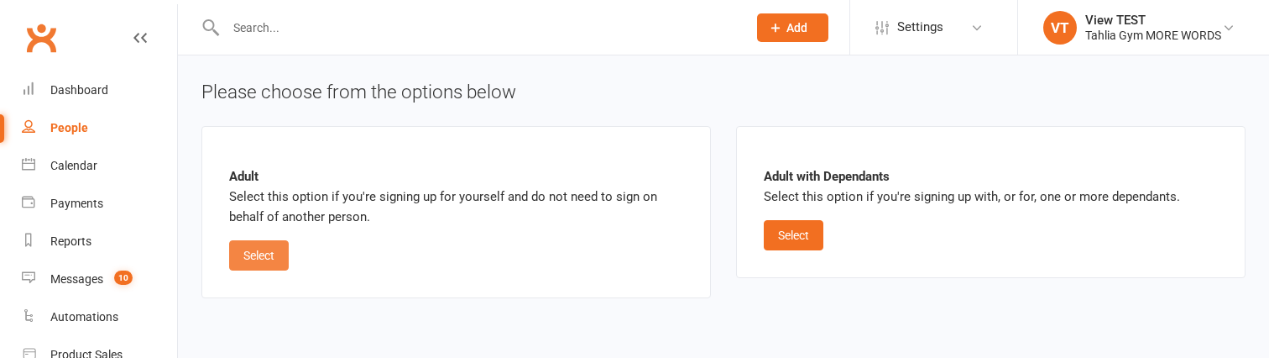
click at [257, 268] on button "Select" at bounding box center [259, 255] width 60 height 30
select select "09"
select select "2033"
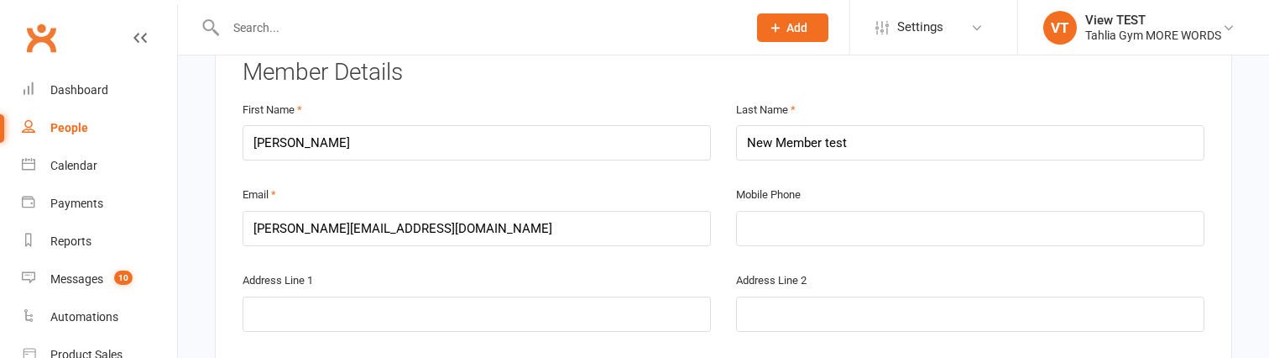
scroll to position [363, 0]
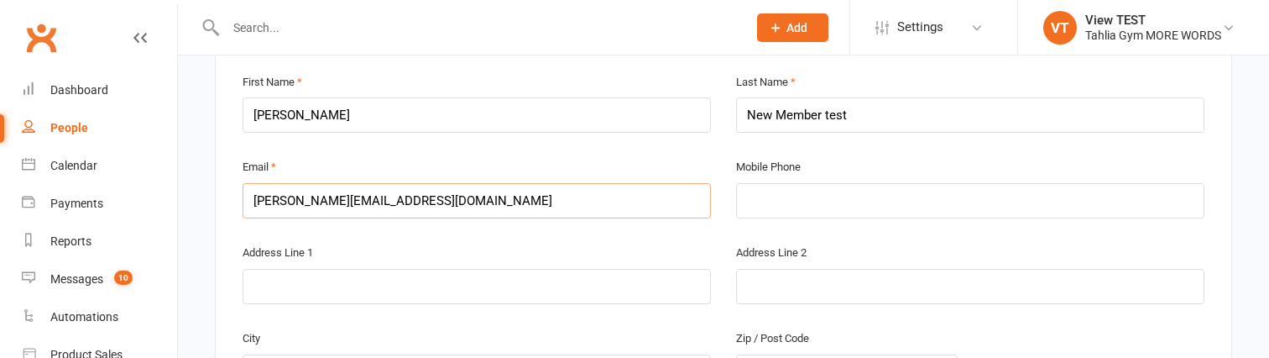
click at [341, 199] on input "david+nmoct14@clubworx.com" at bounding box center [477, 200] width 468 height 35
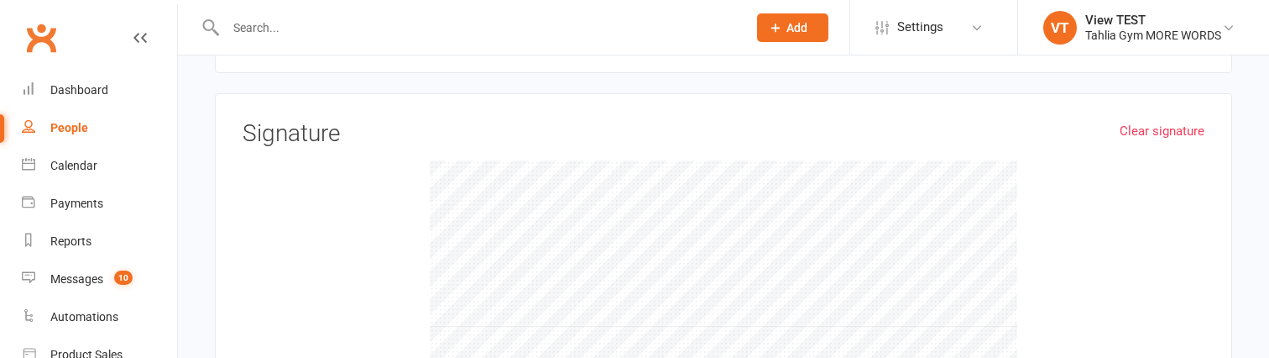
scroll to position [1712, 0]
type input "[PERSON_NAME][EMAIL_ADDRESS][DOMAIN_NAME]"
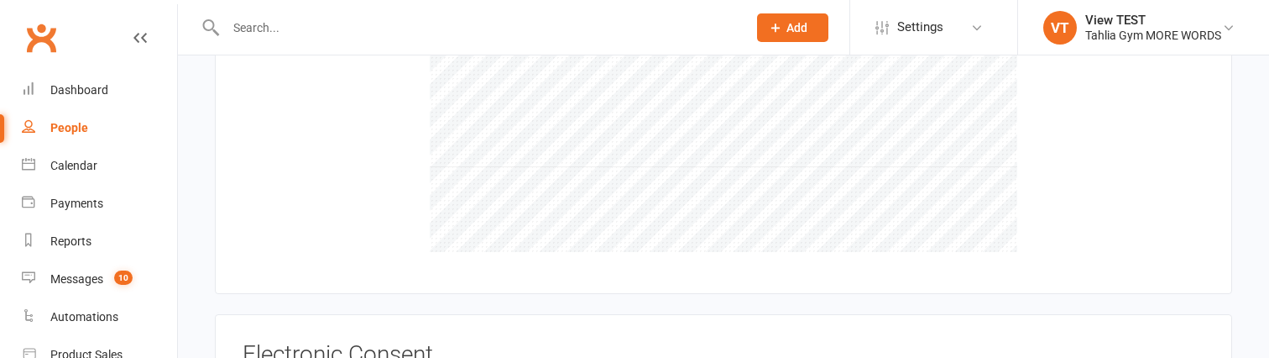
scroll to position [1901, 0]
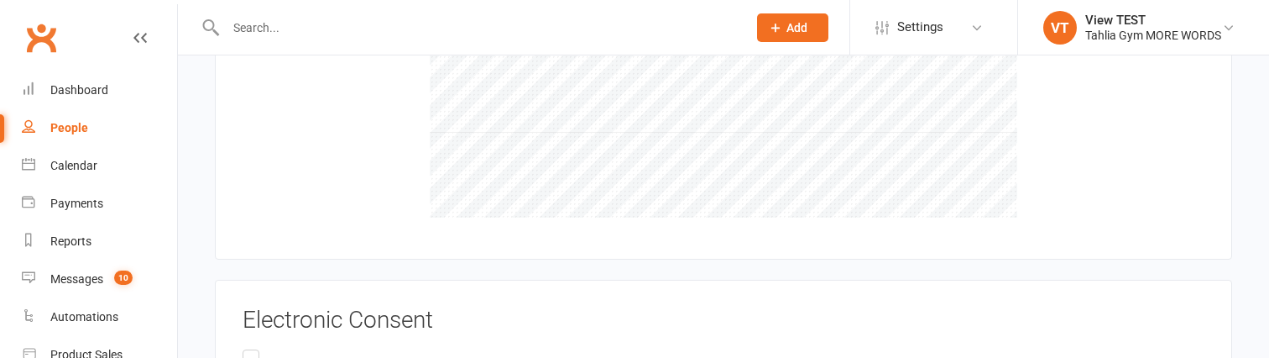
click at [251, 347] on label "TEST" at bounding box center [269, 362] width 53 height 33
click at [251, 346] on input "TEST" at bounding box center [248, 346] width 11 height 0
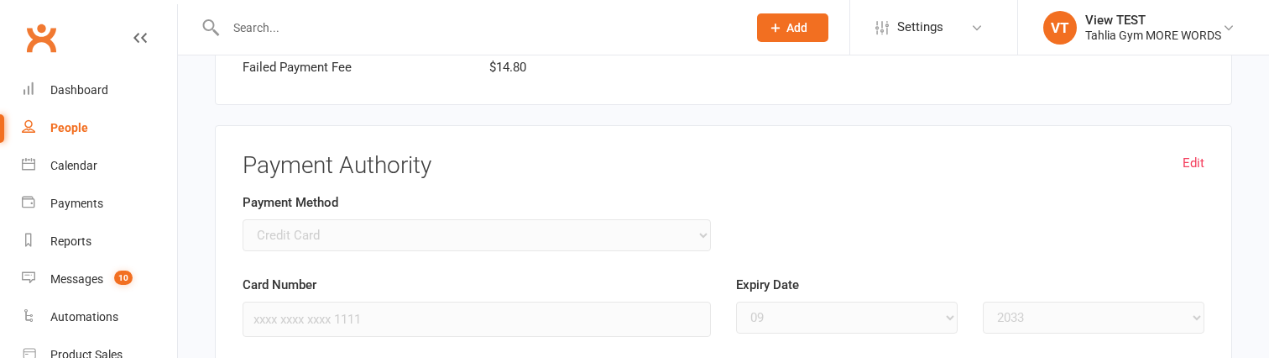
scroll to position [1278, 0]
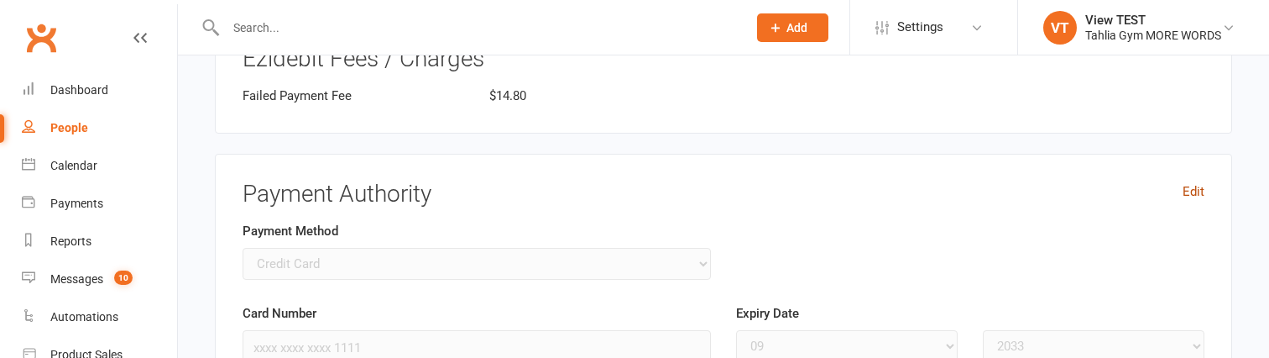
click at [1188, 183] on link "Edit" at bounding box center [1194, 191] width 22 height 20
select select
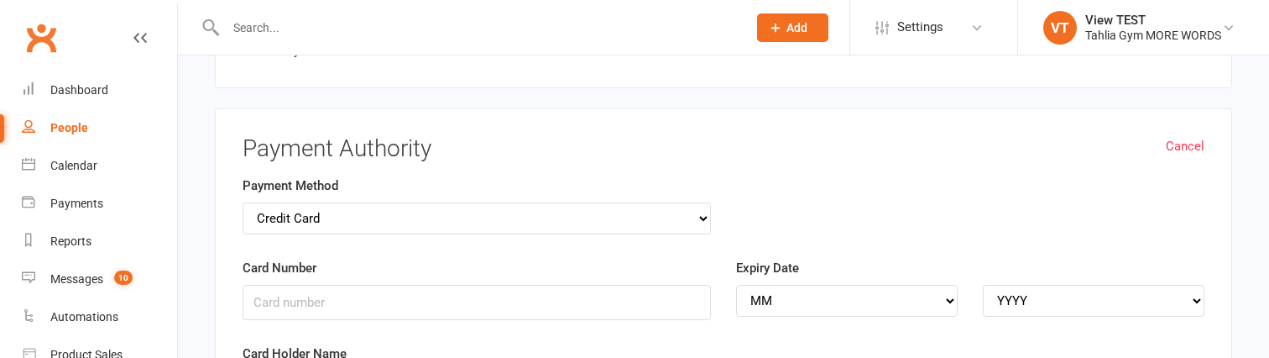
scroll to position [1325, 0]
click at [501, 300] on input "Card Number" at bounding box center [477, 300] width 468 height 35
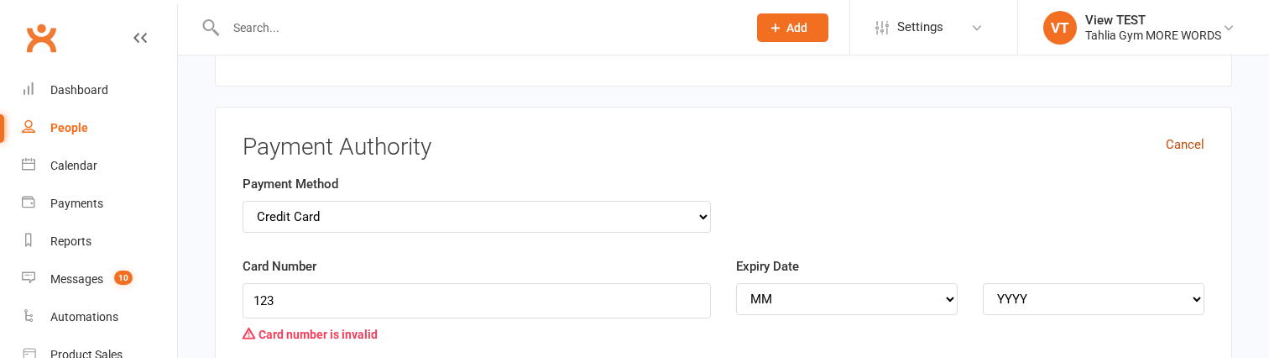
click at [1196, 142] on link "Cancel" at bounding box center [1185, 144] width 39 height 20
type input "xxxx xxxx xxxx 1111"
select select "2033"
type input "Test Card"
select select "? number:9 ?"
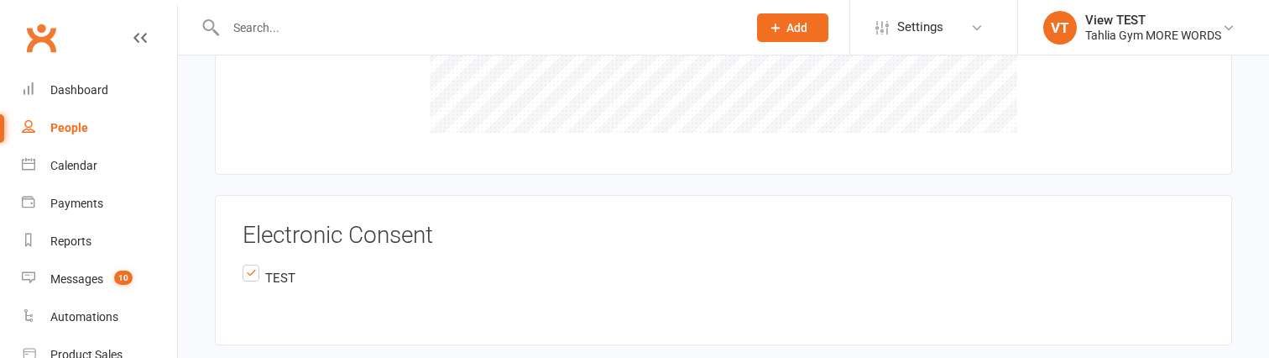
scroll to position [2074, 0]
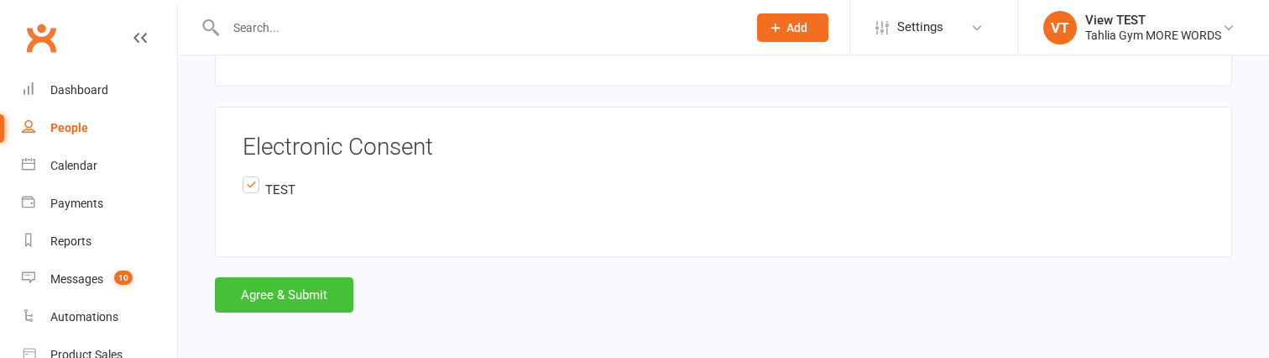
click at [290, 285] on button "Agree & Submit" at bounding box center [284, 294] width 138 height 35
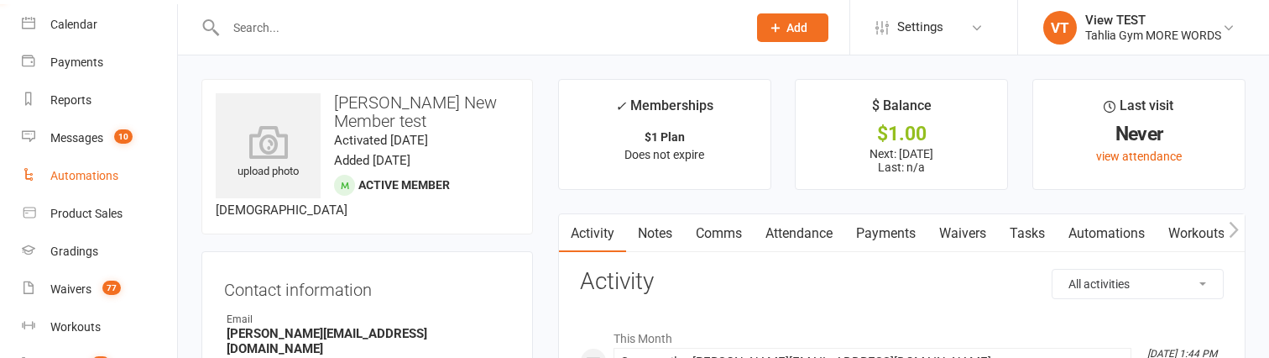
scroll to position [144, 0]
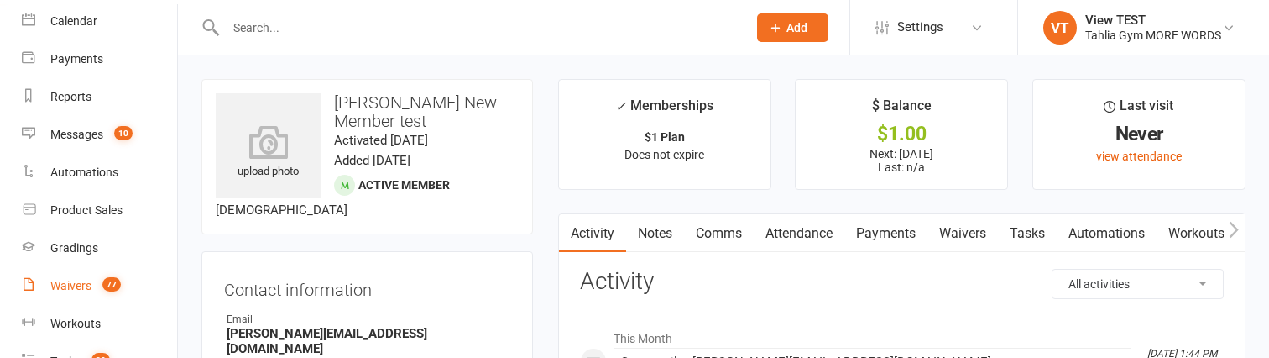
click at [74, 282] on div "Waivers" at bounding box center [70, 285] width 41 height 13
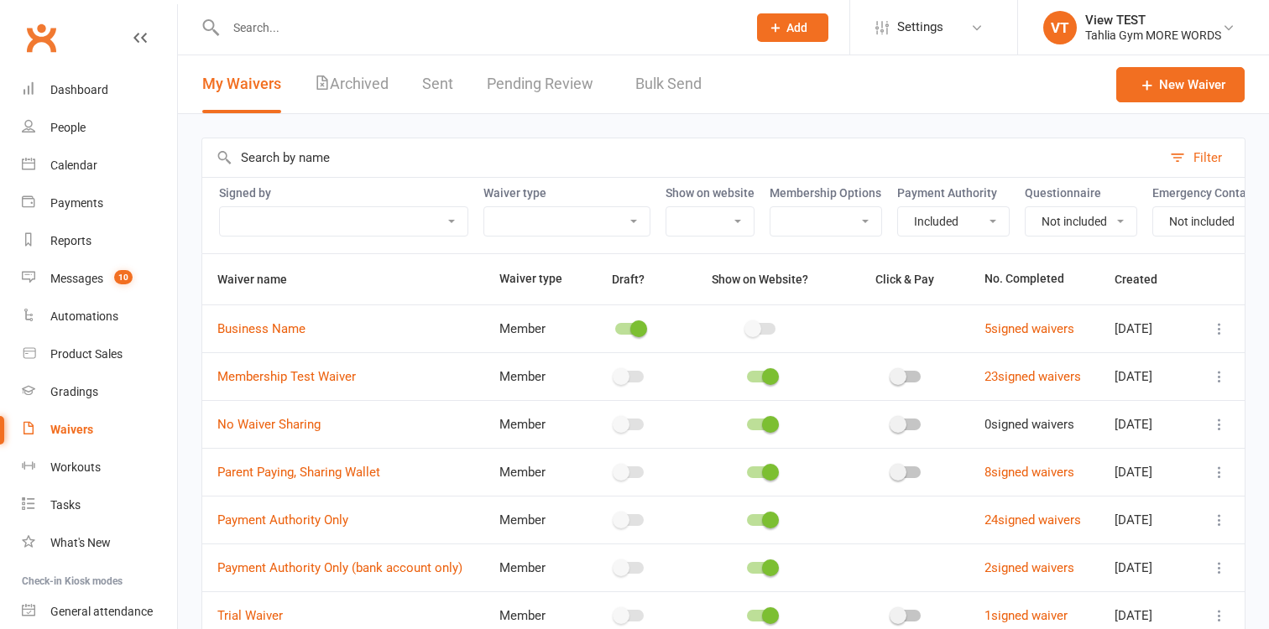
select select "true"
select select "false"
click at [566, 97] on link "Pending Review" at bounding box center [544, 84] width 115 height 58
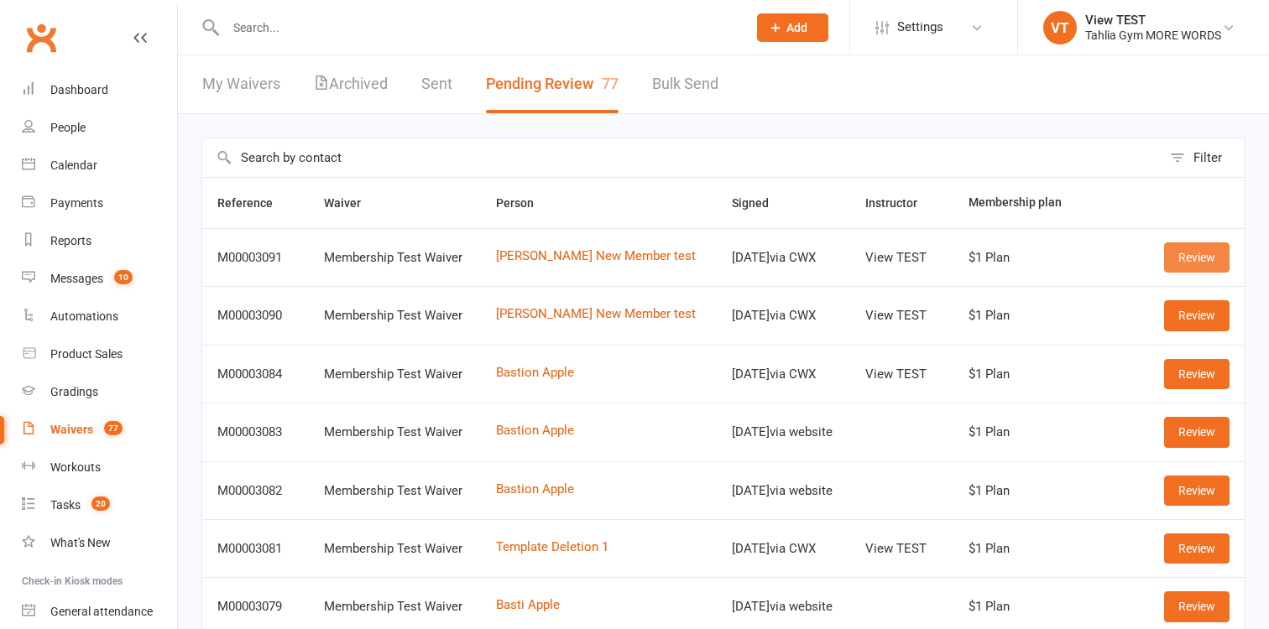
click at [1198, 254] on link "Review" at bounding box center [1196, 258] width 65 height 30
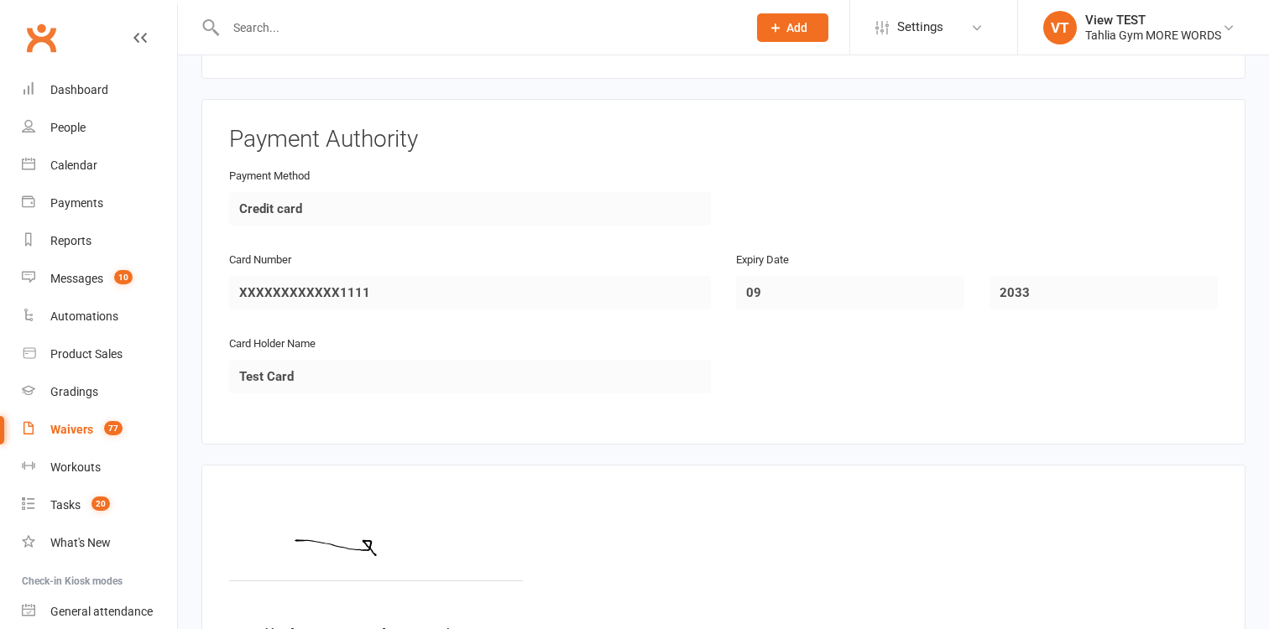
scroll to position [1183, 0]
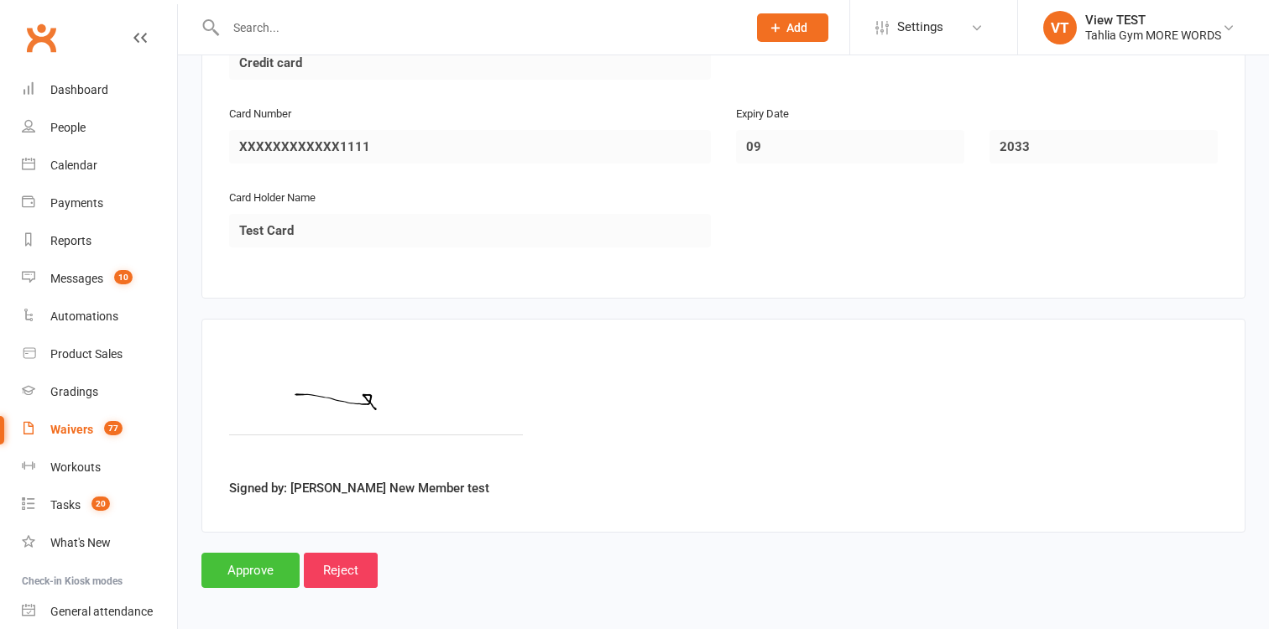
click at [248, 566] on input "Approve" at bounding box center [250, 570] width 98 height 35
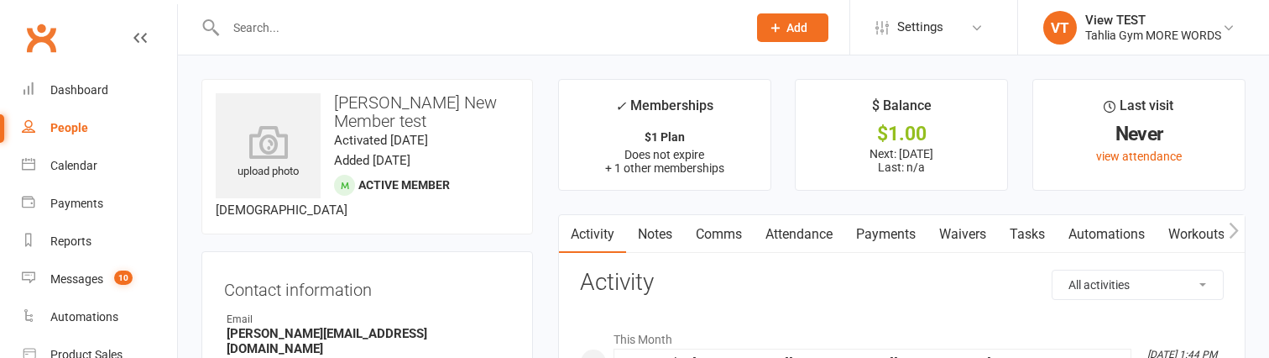
click at [960, 237] on link "Waivers" at bounding box center [962, 234] width 70 height 39
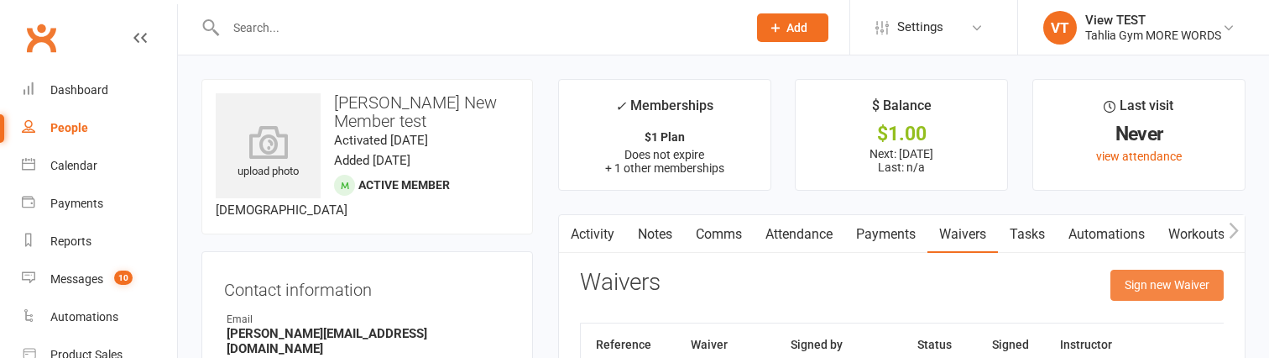
click at [1157, 281] on button "Sign new Waiver" at bounding box center [1166, 284] width 113 height 30
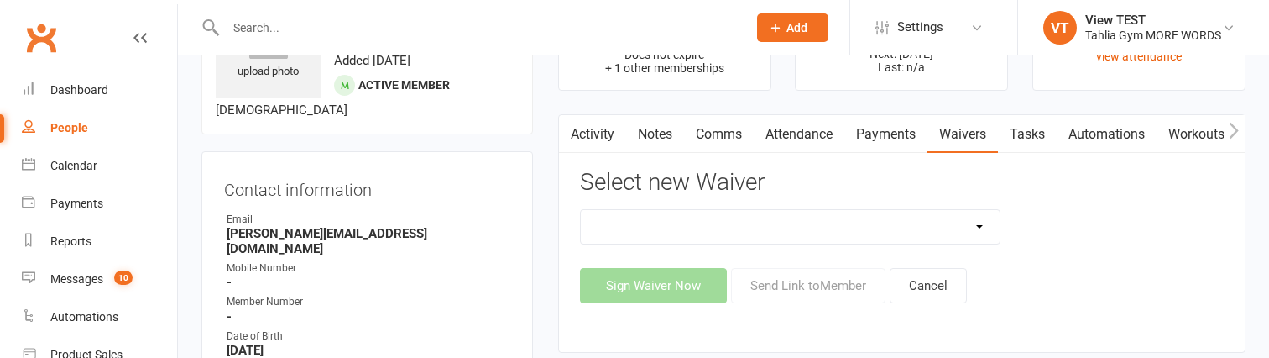
scroll to position [117, 0]
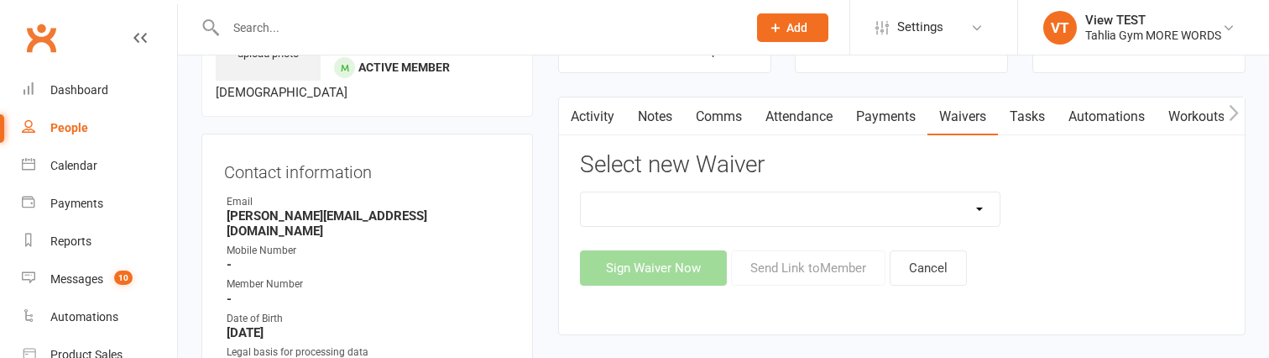
click at [581, 192] on select "1A - 1A - Frog Time 1A - Not Frog Time 1A - Turnbul Test 3 Children Waiver 3 Ch…" at bounding box center [791, 209] width 420 height 34
select select "279"
click option "Membership Test Waiver" at bounding box center [0, 0] width 0 height 0
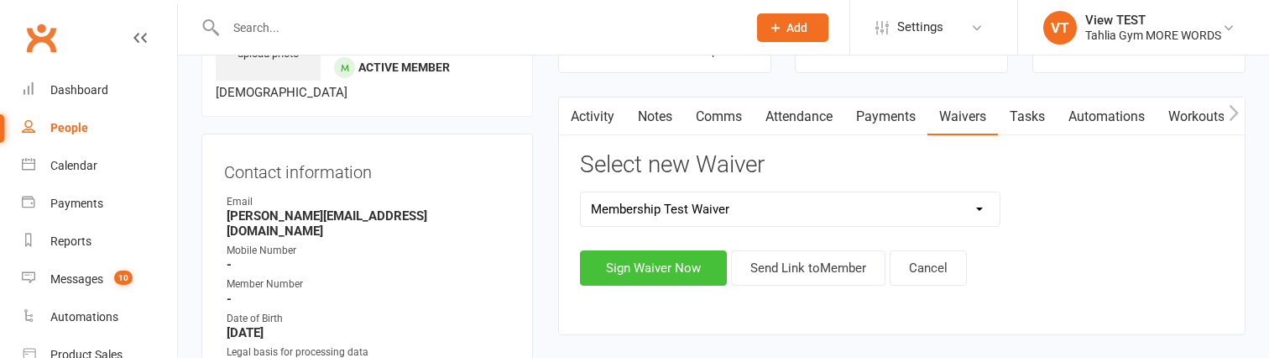
click at [673, 274] on button "Sign Waiver Now" at bounding box center [653, 267] width 147 height 35
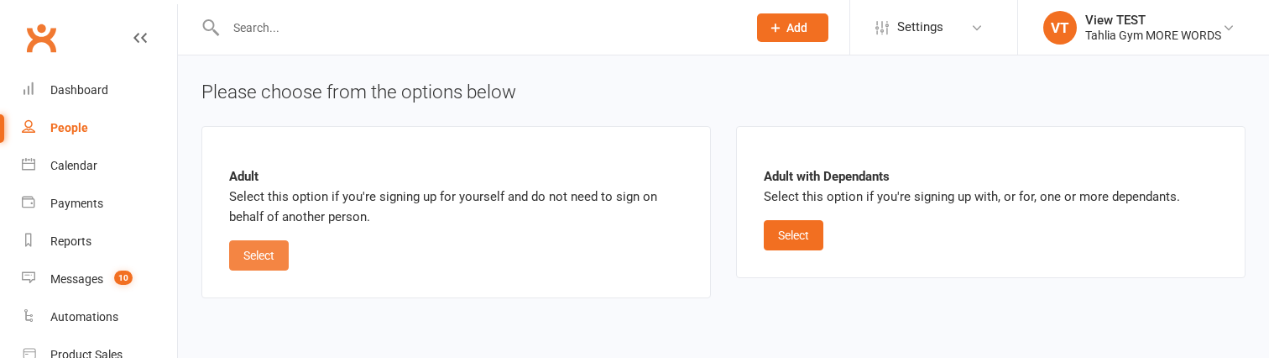
click at [269, 258] on button "Select" at bounding box center [259, 255] width 60 height 30
select select "09"
select select "2033"
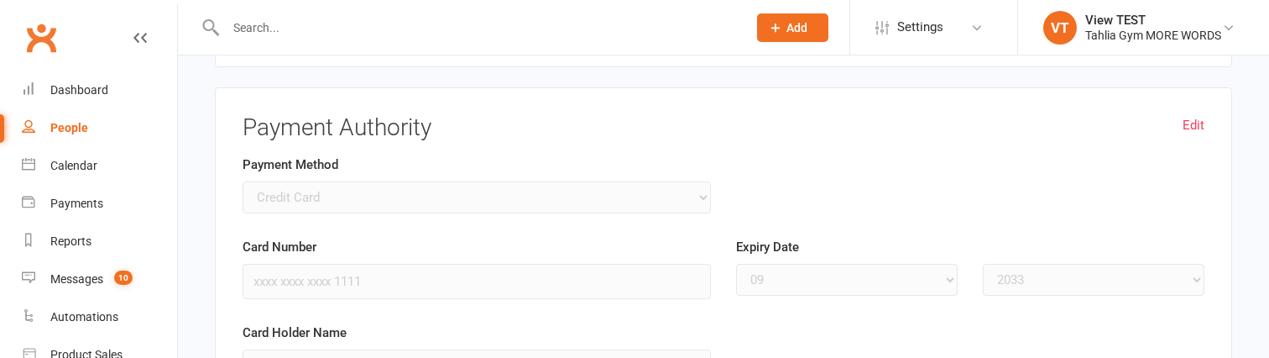
scroll to position [1350, 0]
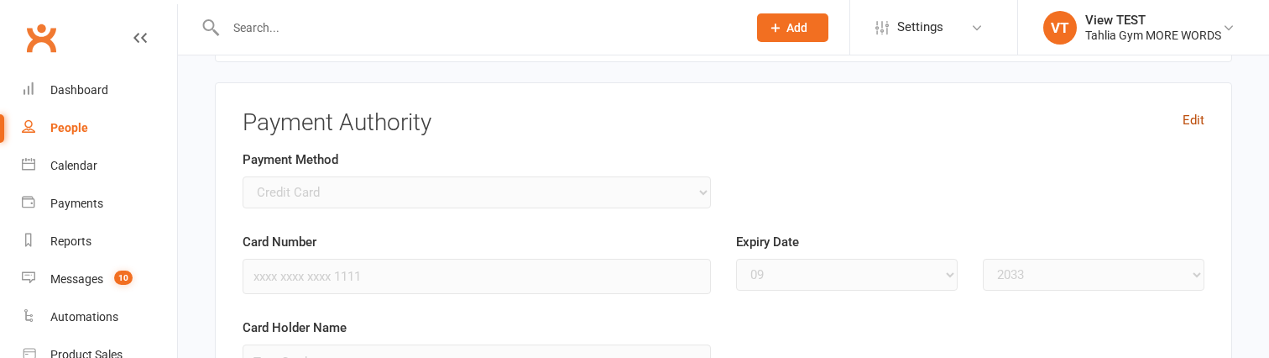
click at [1199, 121] on link "Edit" at bounding box center [1194, 120] width 22 height 20
select select
click at [332, 280] on input "Card Number" at bounding box center [477, 275] width 468 height 35
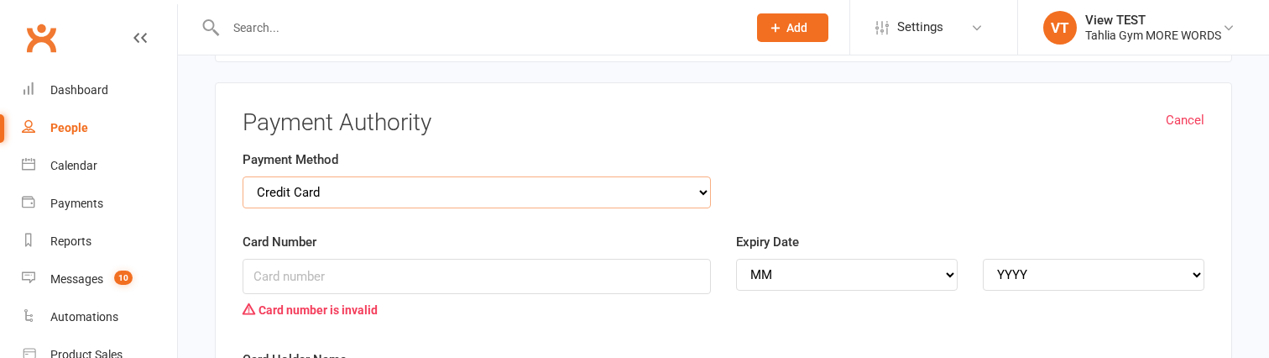
select select "bank_account"
click option "Bank Account" at bounding box center [0, 0] width 0 height 0
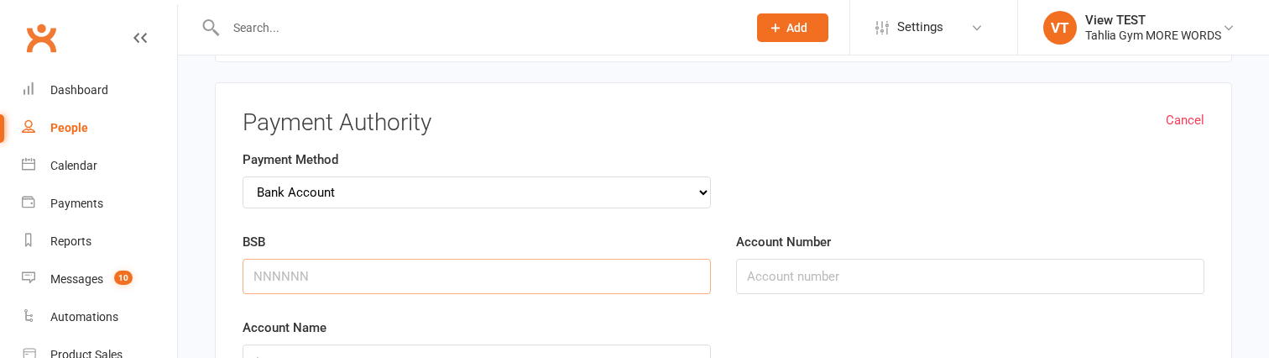
click at [333, 281] on input "BSB" at bounding box center [477, 275] width 468 height 35
type input "484799"
type input "2"
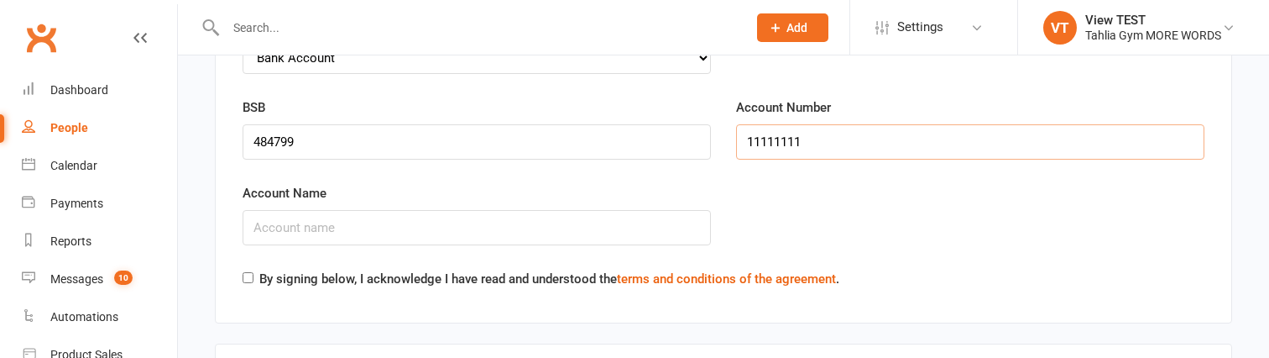
scroll to position [1486, 0]
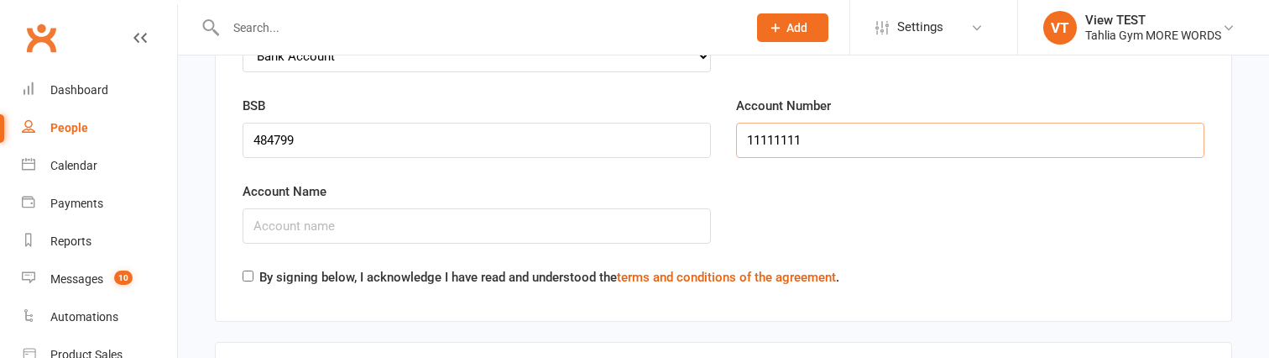
type input "11111111"
click at [378, 217] on input "Account Name" at bounding box center [477, 225] width 468 height 35
type input "Test bank"
click at [301, 270] on label "By signing below, I acknowledge I have read and understood the terms and condit…" at bounding box center [549, 277] width 580 height 20
click at [253, 270] on input "By signing below, I acknowledge I have read and understood the terms and condit…" at bounding box center [248, 275] width 11 height 11
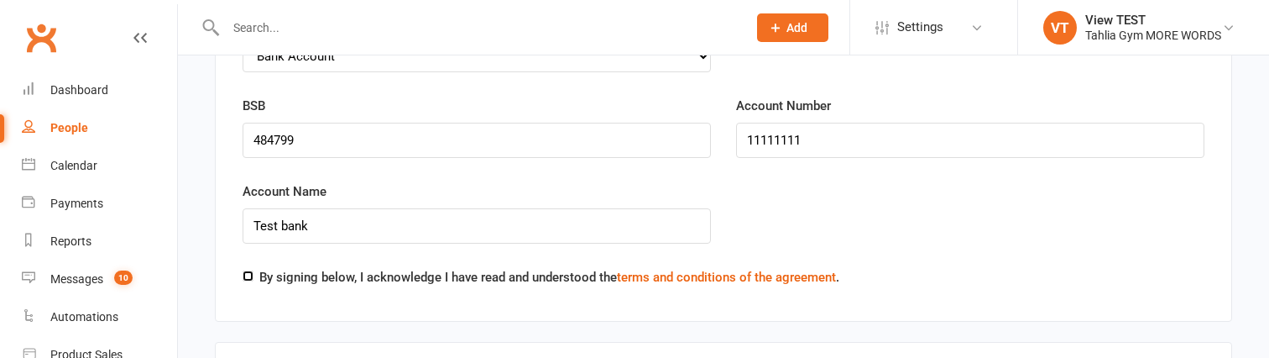
checkbox input "true"
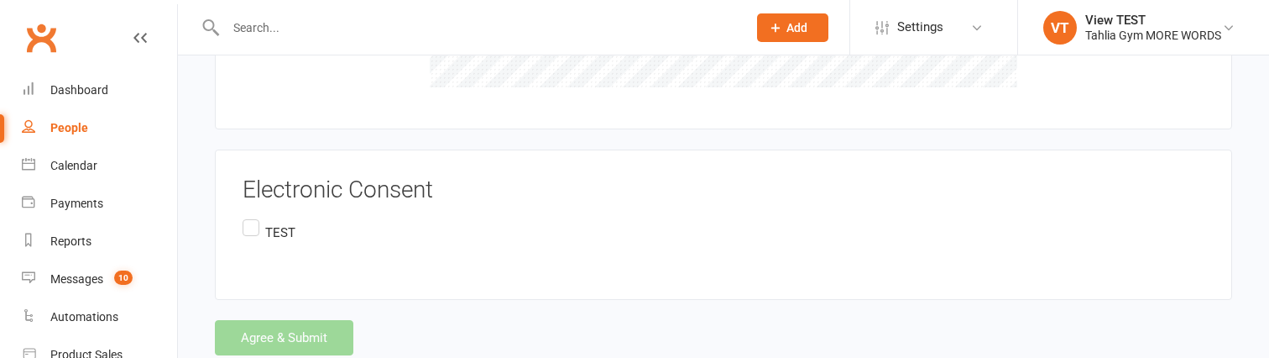
scroll to position [2101, 0]
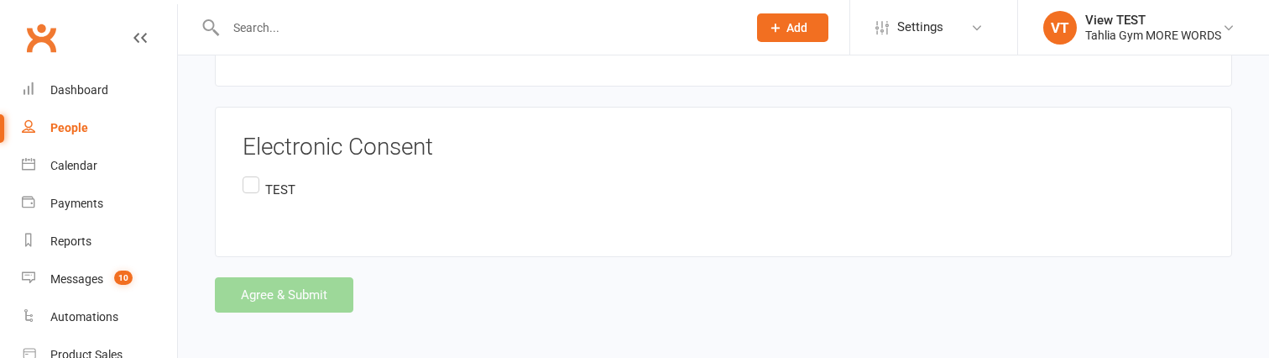
click at [260, 175] on label "TEST" at bounding box center [269, 189] width 53 height 33
click at [253, 173] on input "TEST" at bounding box center [248, 173] width 11 height 0
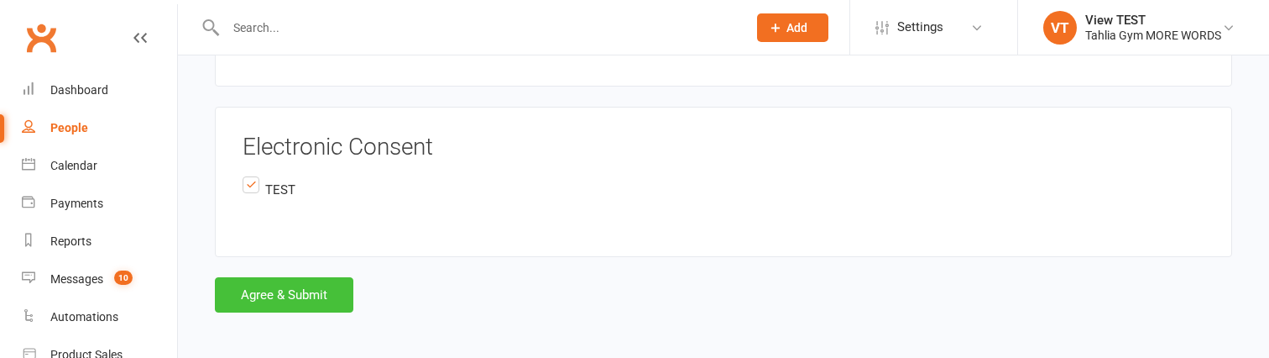
click at [295, 285] on button "Agree & Submit" at bounding box center [284, 294] width 138 height 35
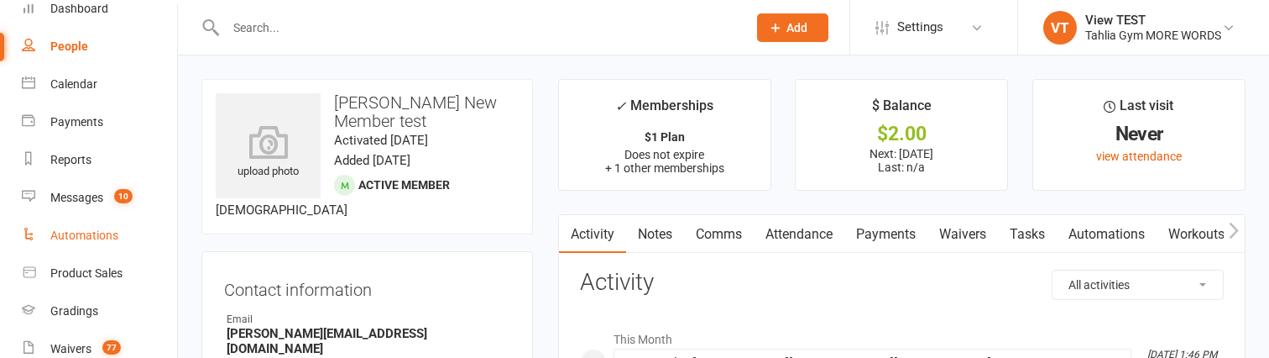
scroll to position [103, 0]
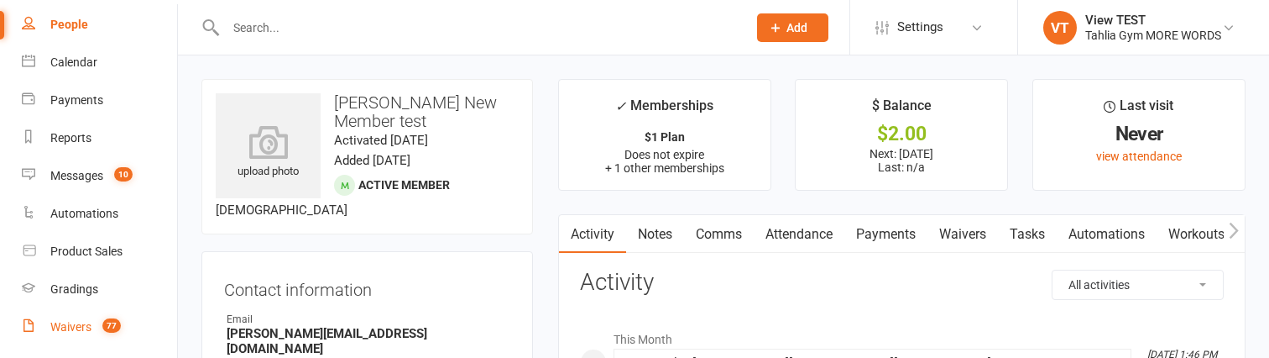
click at [76, 322] on div "Waivers" at bounding box center [70, 326] width 41 height 13
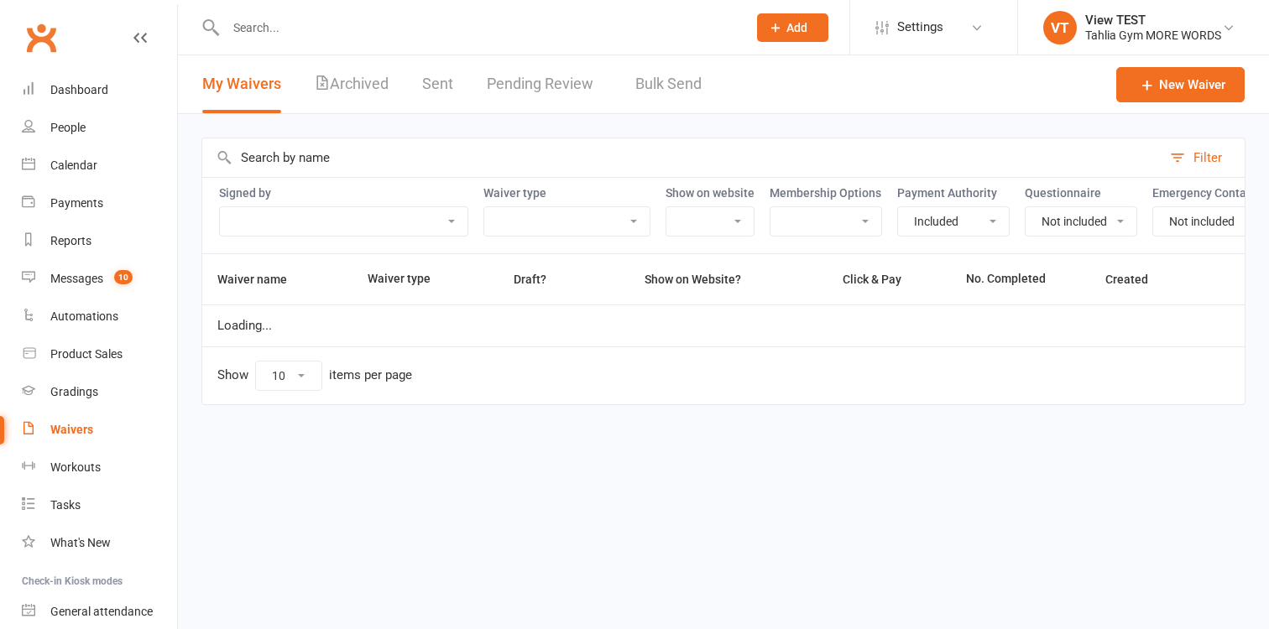
select select "true"
select select "false"
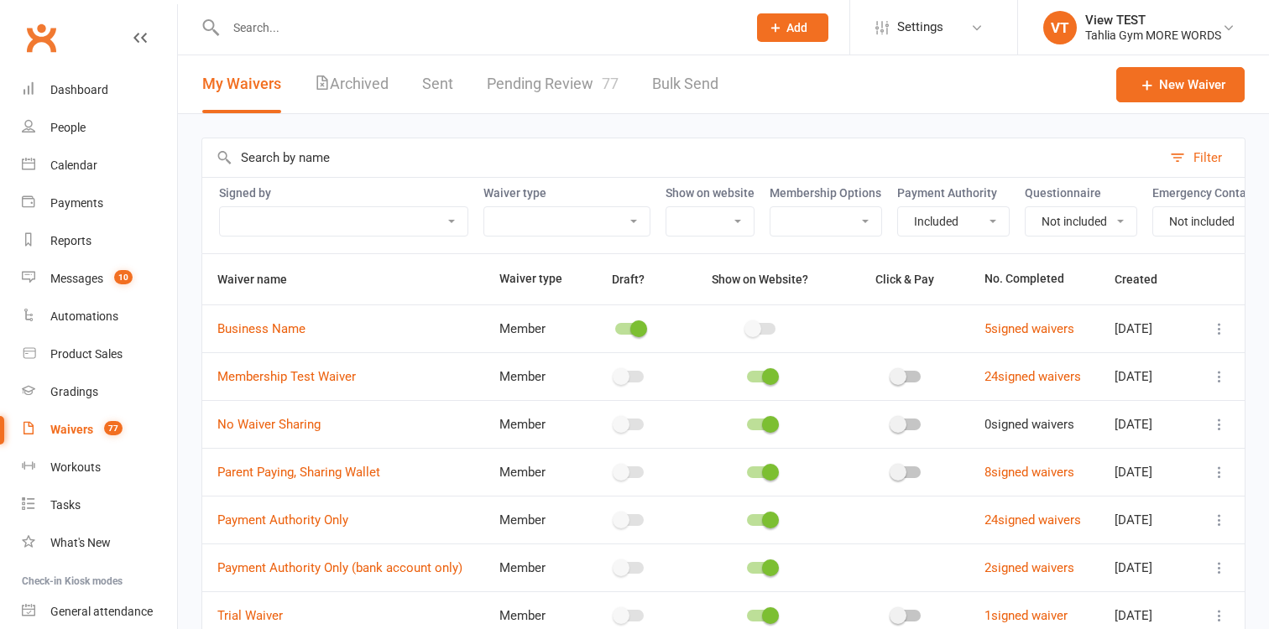
click at [535, 87] on link "Pending Review 77" at bounding box center [553, 84] width 132 height 58
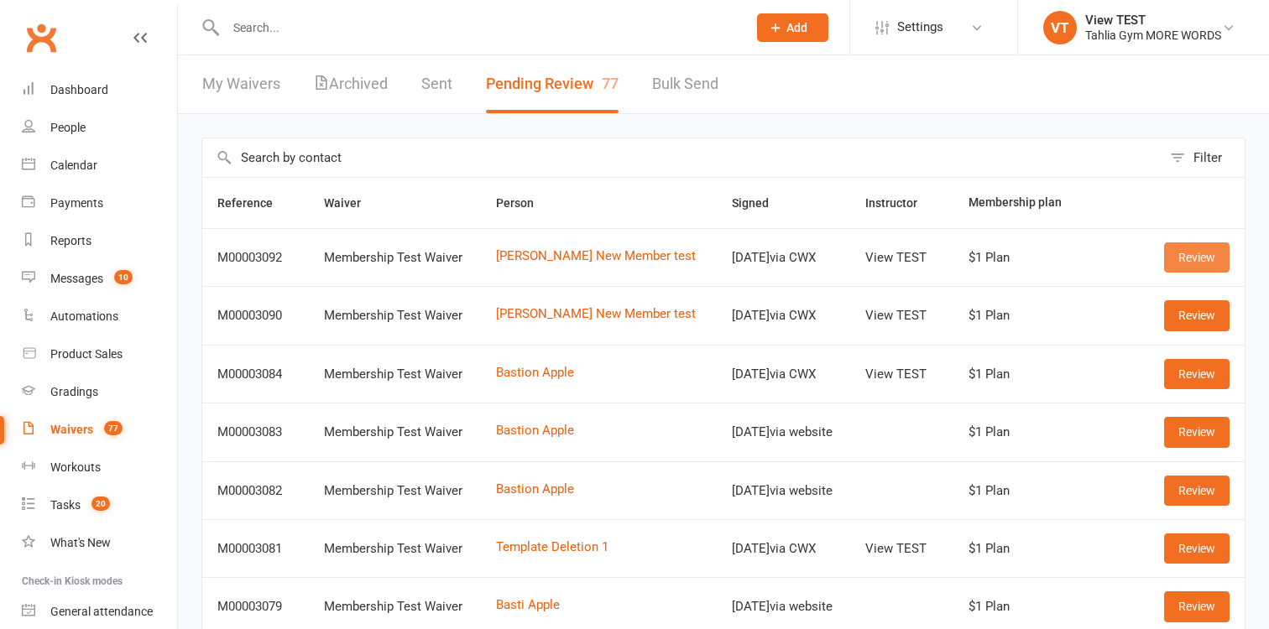
click at [1194, 260] on link "Review" at bounding box center [1196, 258] width 65 height 30
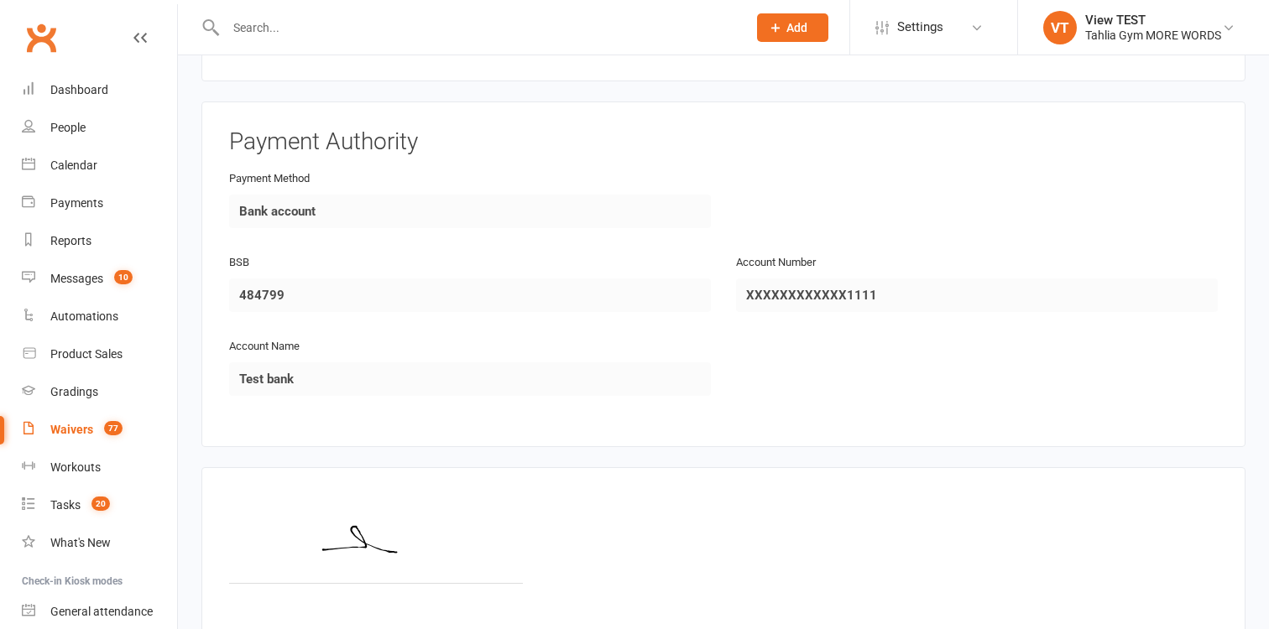
scroll to position [1183, 0]
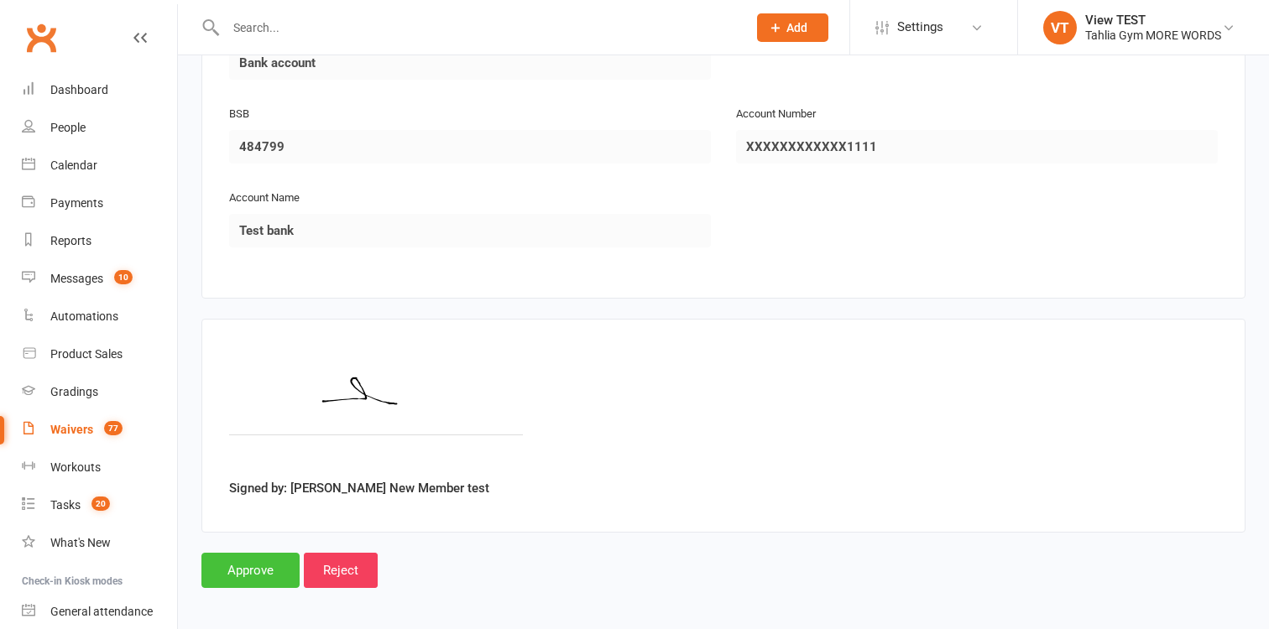
click at [255, 570] on input "Approve" at bounding box center [250, 570] width 98 height 35
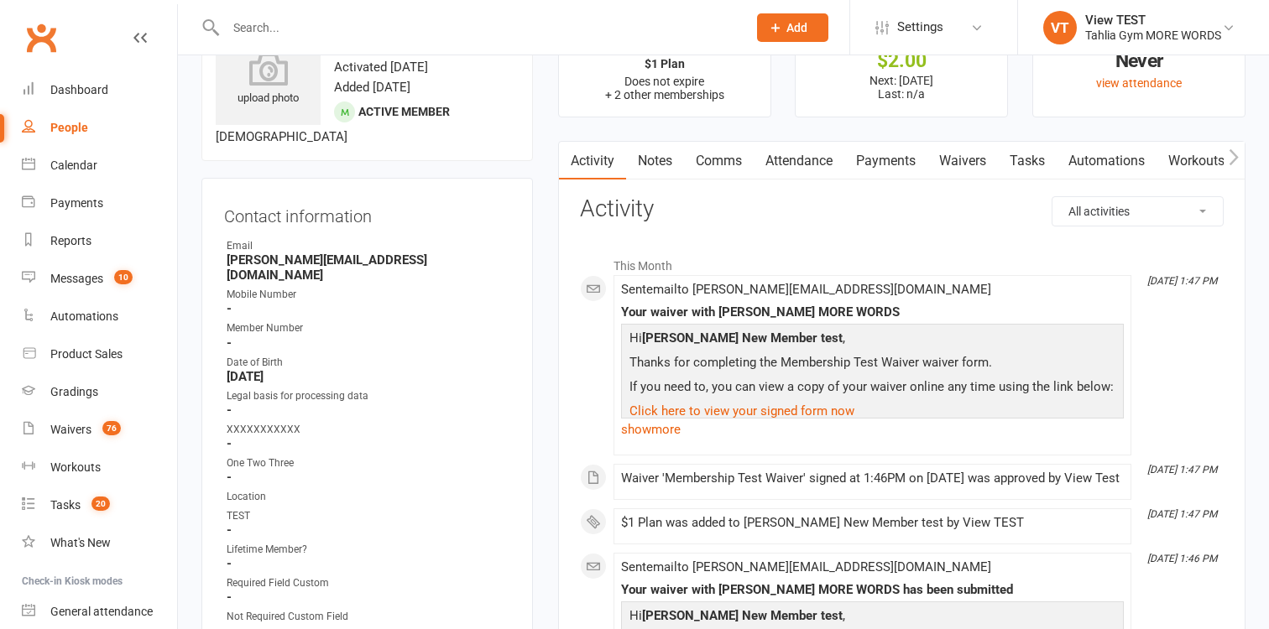
scroll to position [34, 0]
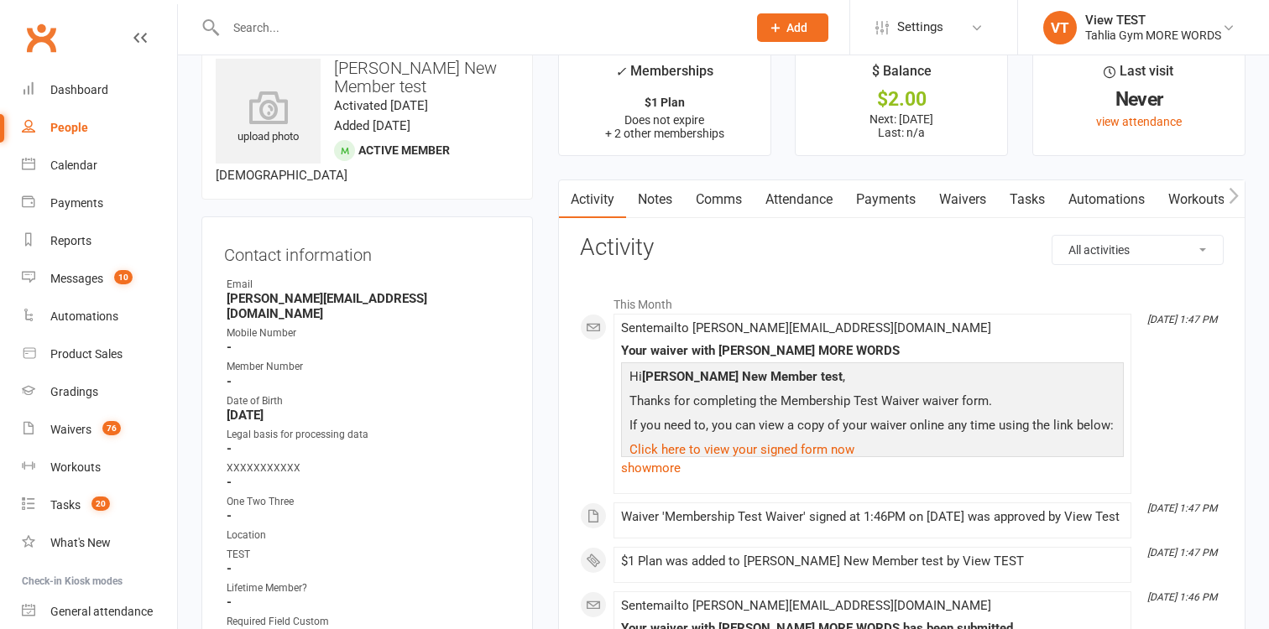
click at [975, 201] on link "Waivers" at bounding box center [962, 199] width 70 height 39
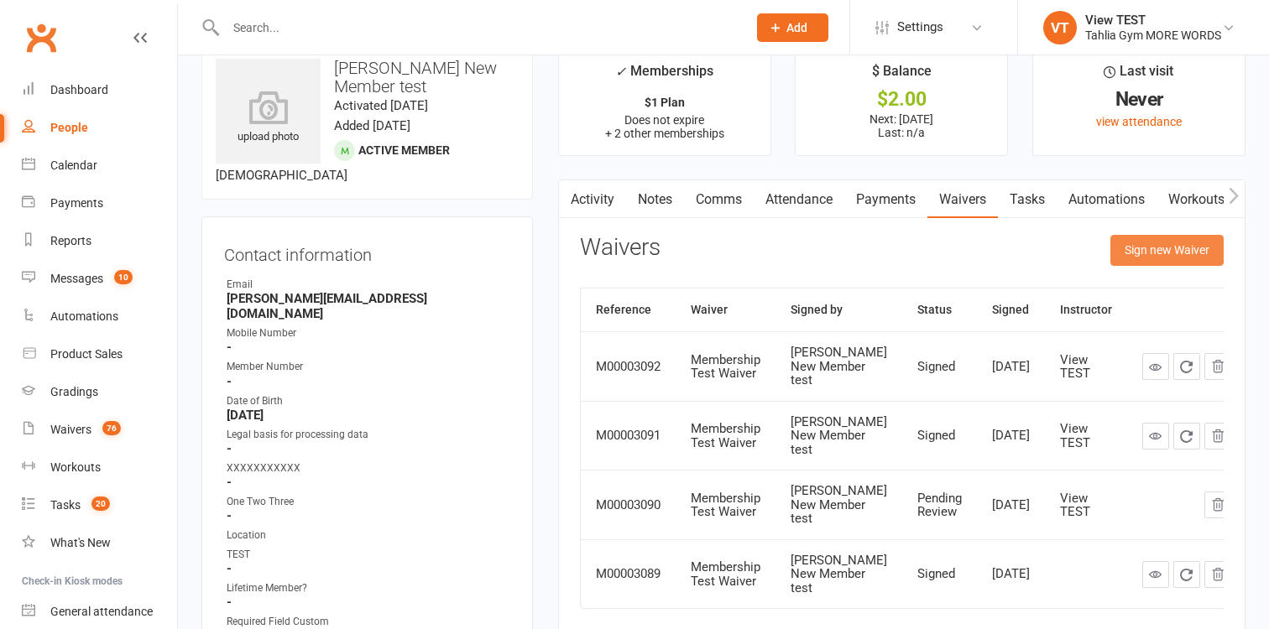
click at [1172, 257] on button "Sign new Waiver" at bounding box center [1166, 250] width 113 height 30
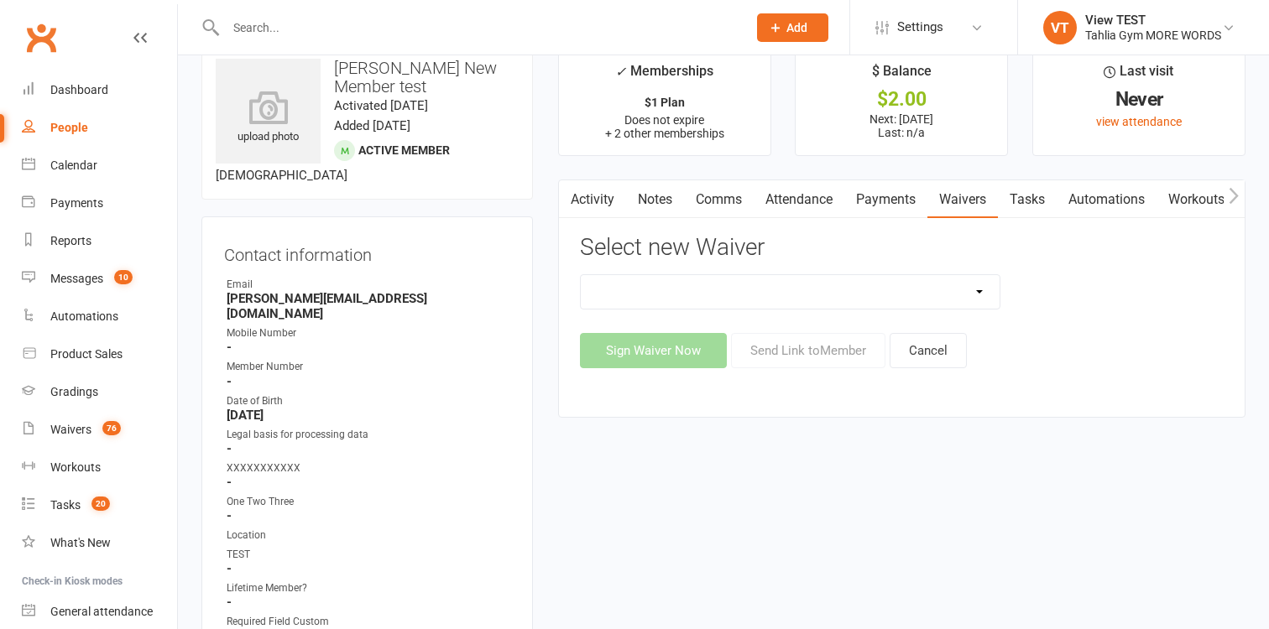
click at [581, 275] on select "1A - 1A - Frog Time 1A - Not Frog Time 1A - Turnbul Test 3 Children Waiver 3 Ch…" at bounding box center [791, 292] width 420 height 34
select select "279"
click option "Membership Test Waiver" at bounding box center [0, 0] width 0 height 0
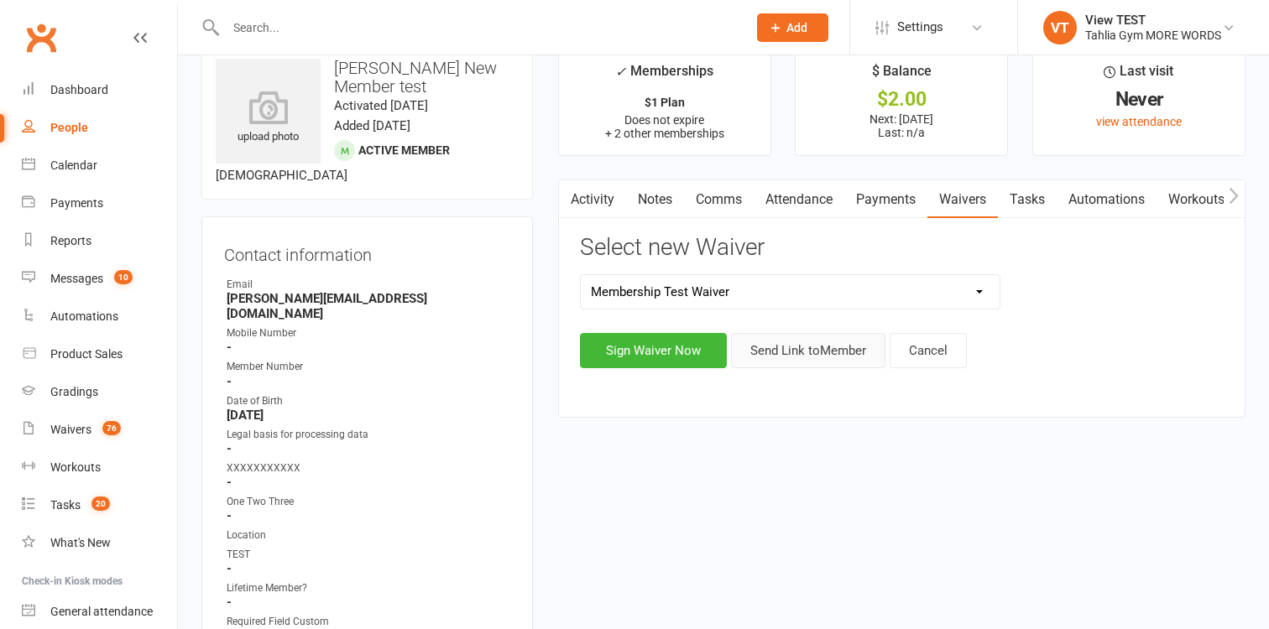
click at [859, 357] on button "Send Link to Member" at bounding box center [808, 350] width 154 height 35
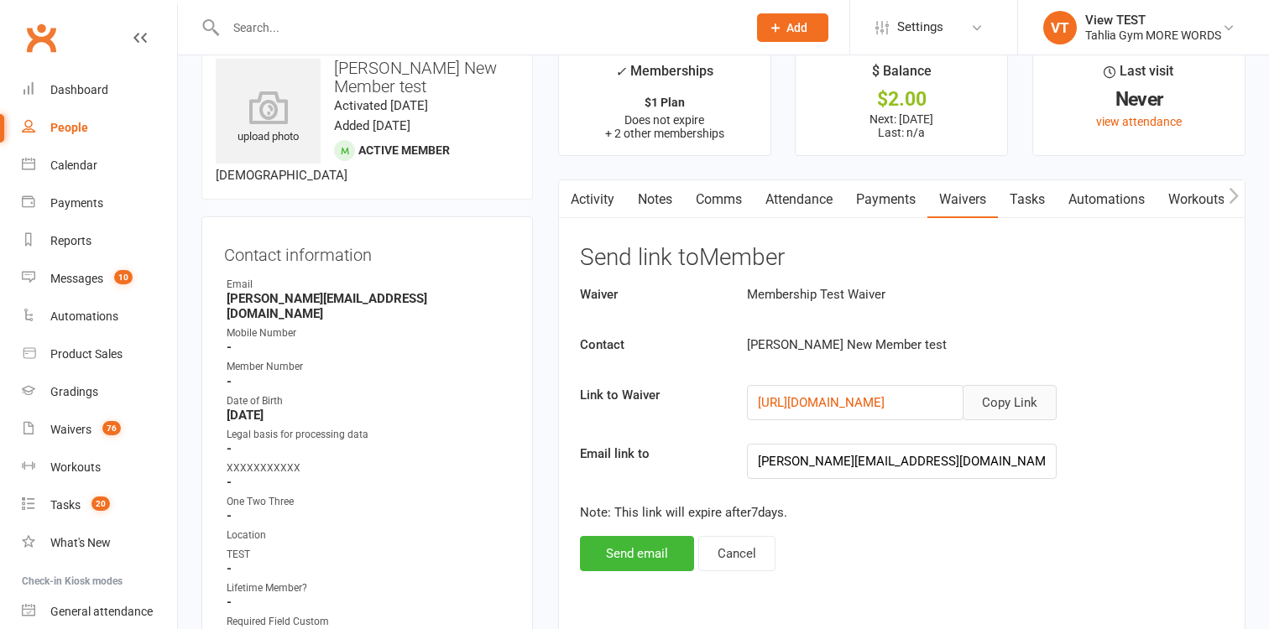
click at [1025, 357] on button "Copy Link" at bounding box center [1010, 402] width 94 height 35
click at [74, 357] on div "Waivers" at bounding box center [70, 429] width 41 height 13
click at [595, 194] on link "Activity" at bounding box center [591, 199] width 67 height 39
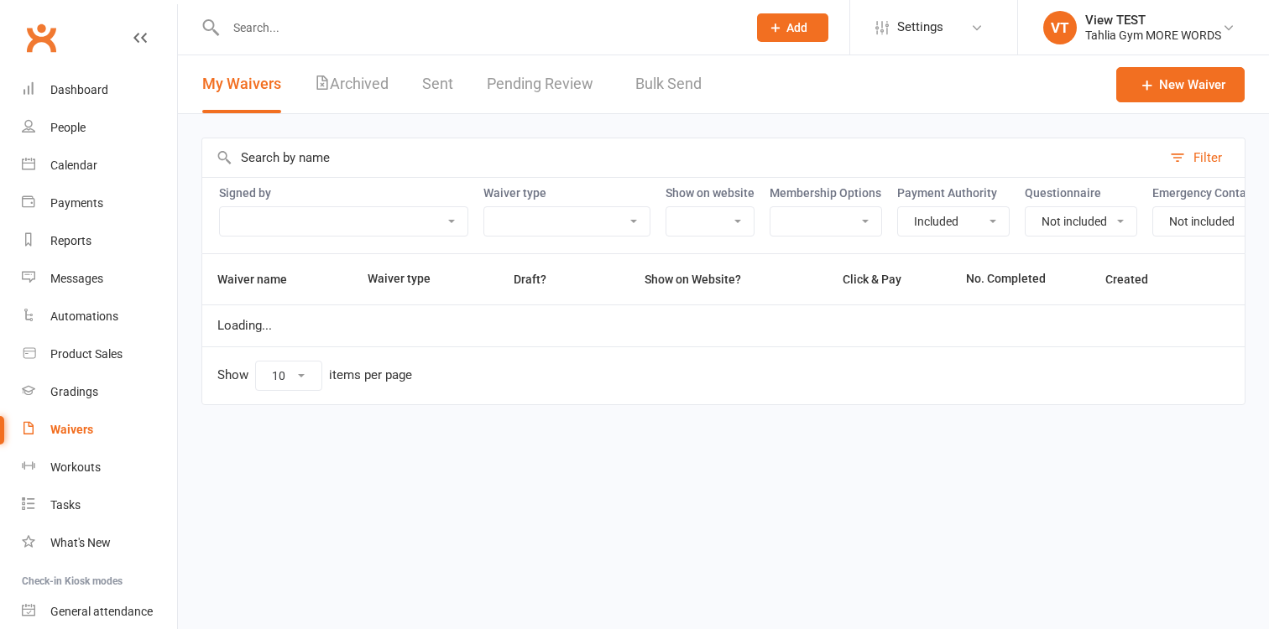
select select "true"
select select "false"
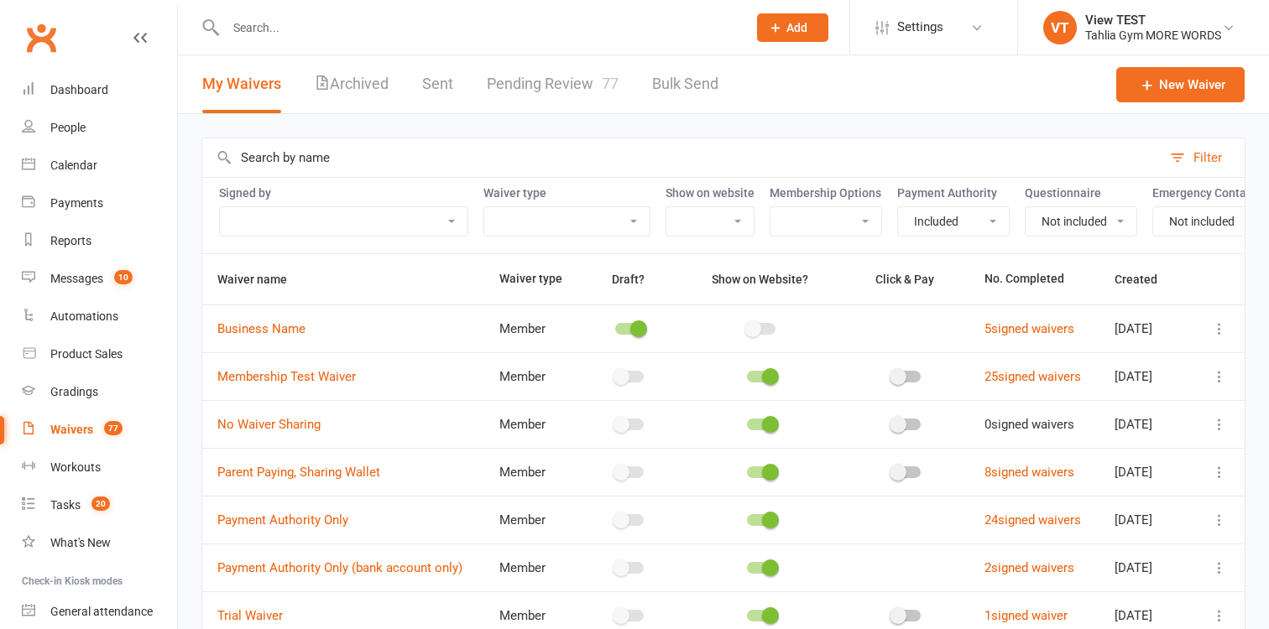
click at [562, 97] on link "Pending Review 77" at bounding box center [553, 84] width 132 height 58
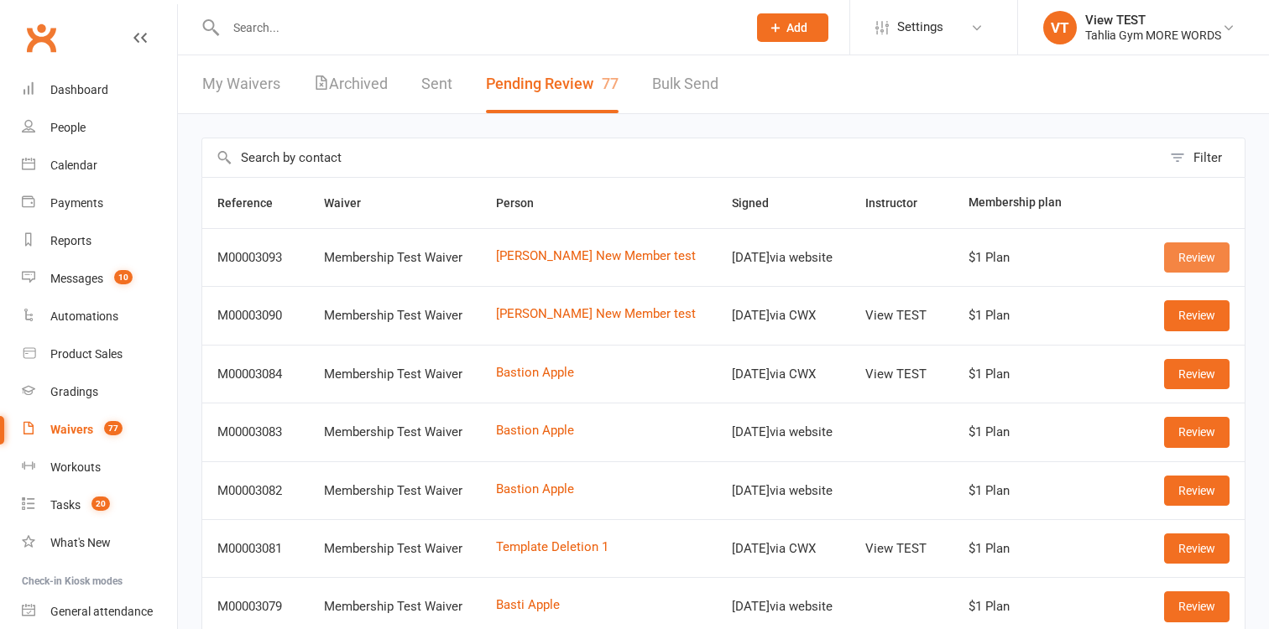
click at [1196, 252] on link "Review" at bounding box center [1196, 258] width 65 height 30
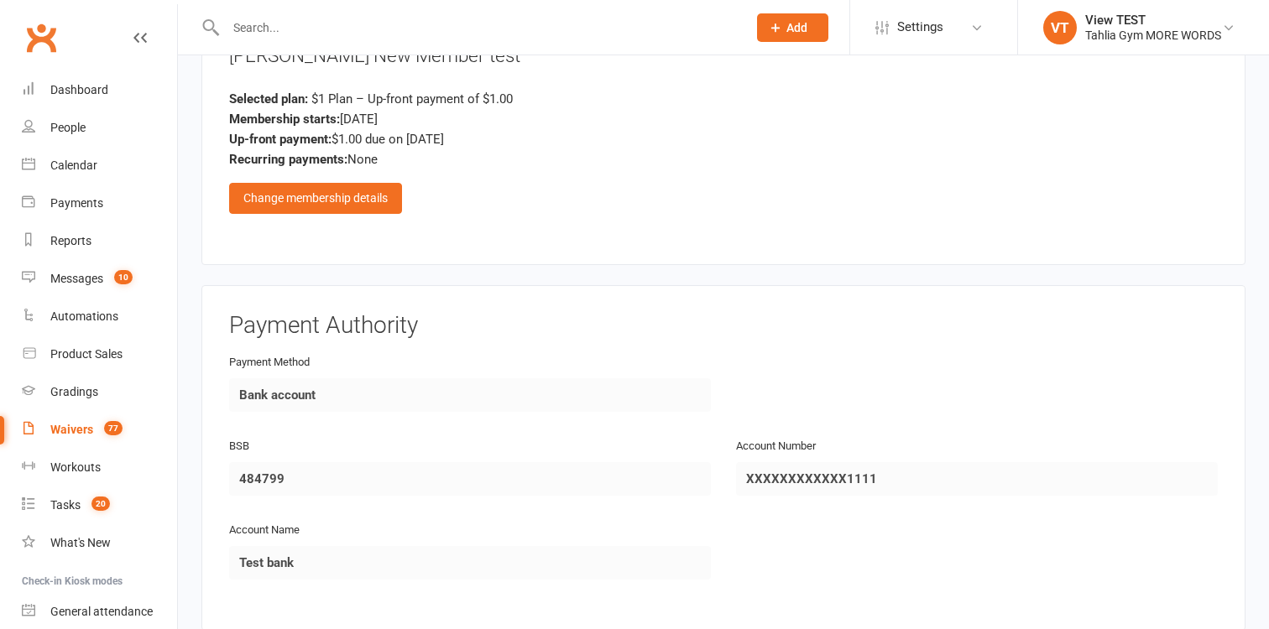
scroll to position [1183, 0]
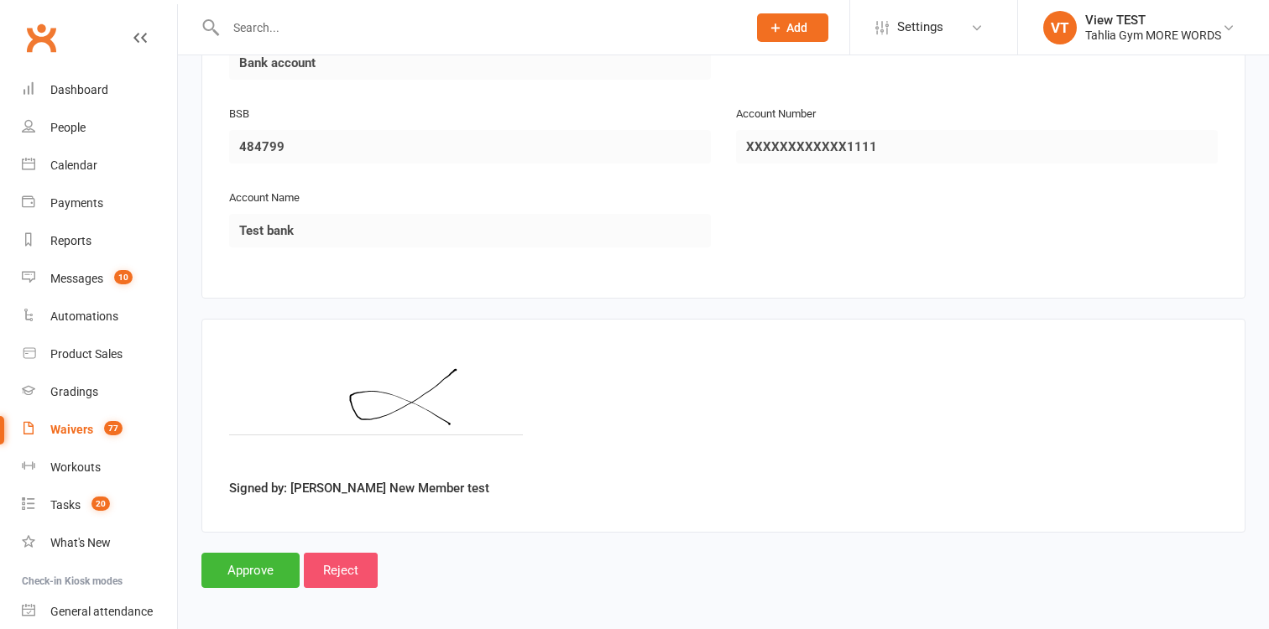
click at [347, 565] on input "Reject" at bounding box center [341, 570] width 74 height 35
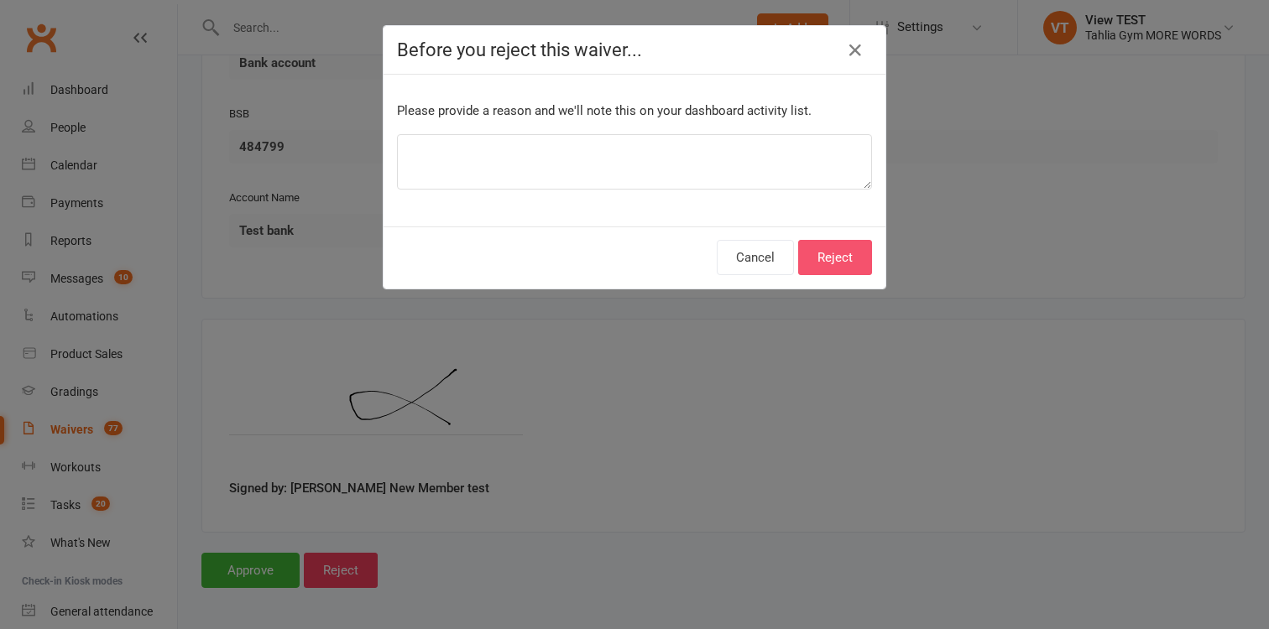
click at [828, 262] on button "Reject" at bounding box center [835, 257] width 74 height 35
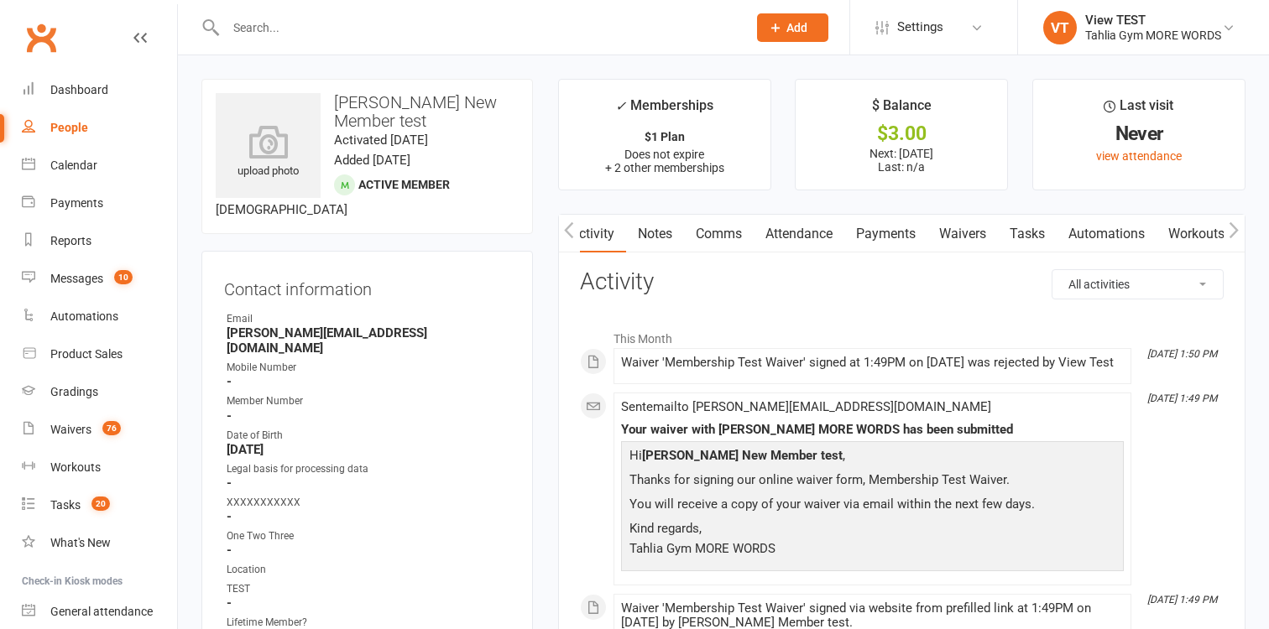
click at [969, 237] on link "Waivers" at bounding box center [962, 234] width 70 height 39
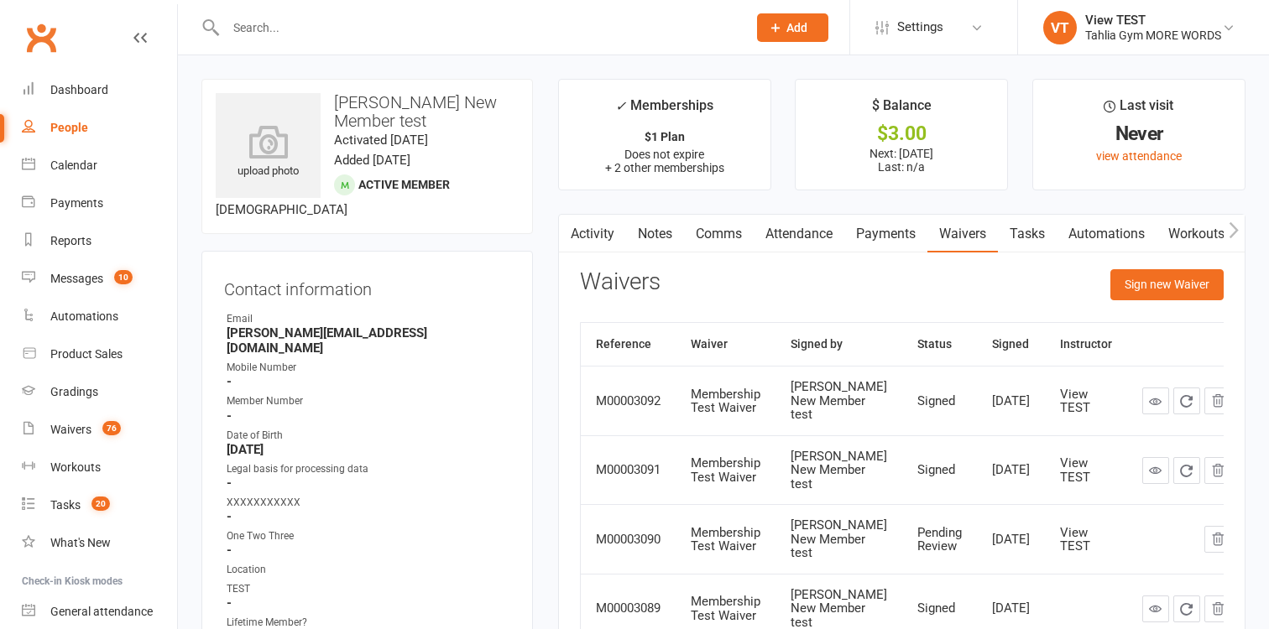
scroll to position [0, 1]
click at [605, 223] on link "Activity" at bounding box center [591, 234] width 67 height 39
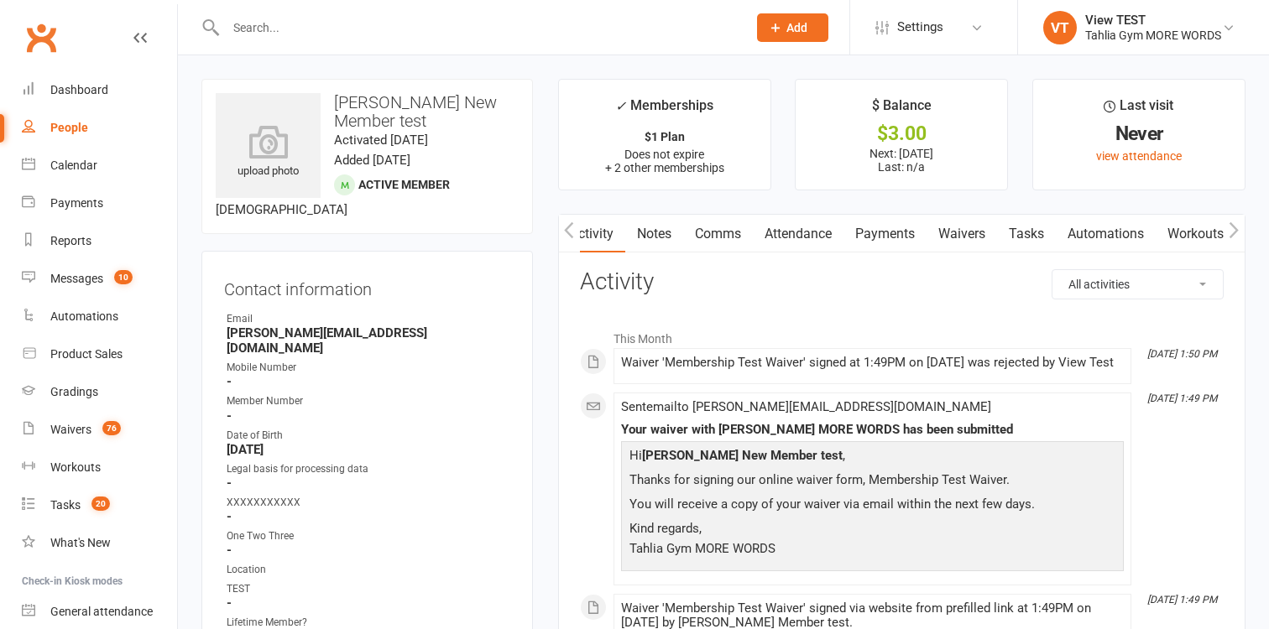
click at [965, 226] on link "Waivers" at bounding box center [962, 234] width 70 height 39
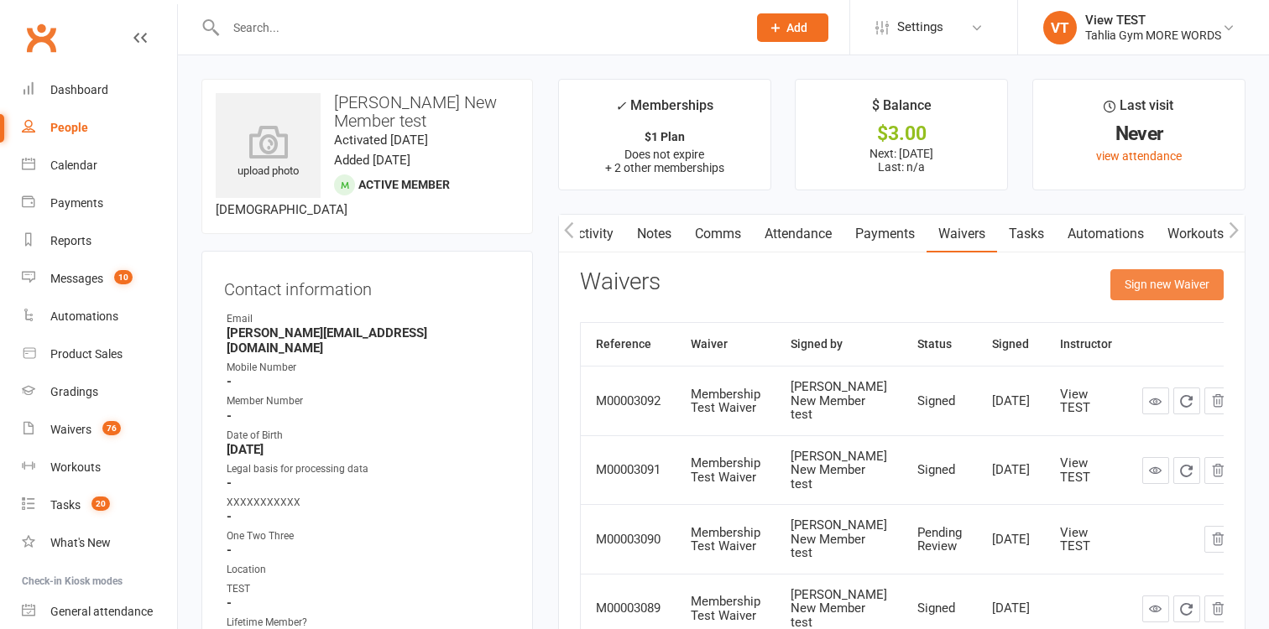
click at [1162, 279] on button "Sign new Waiver" at bounding box center [1166, 284] width 113 height 30
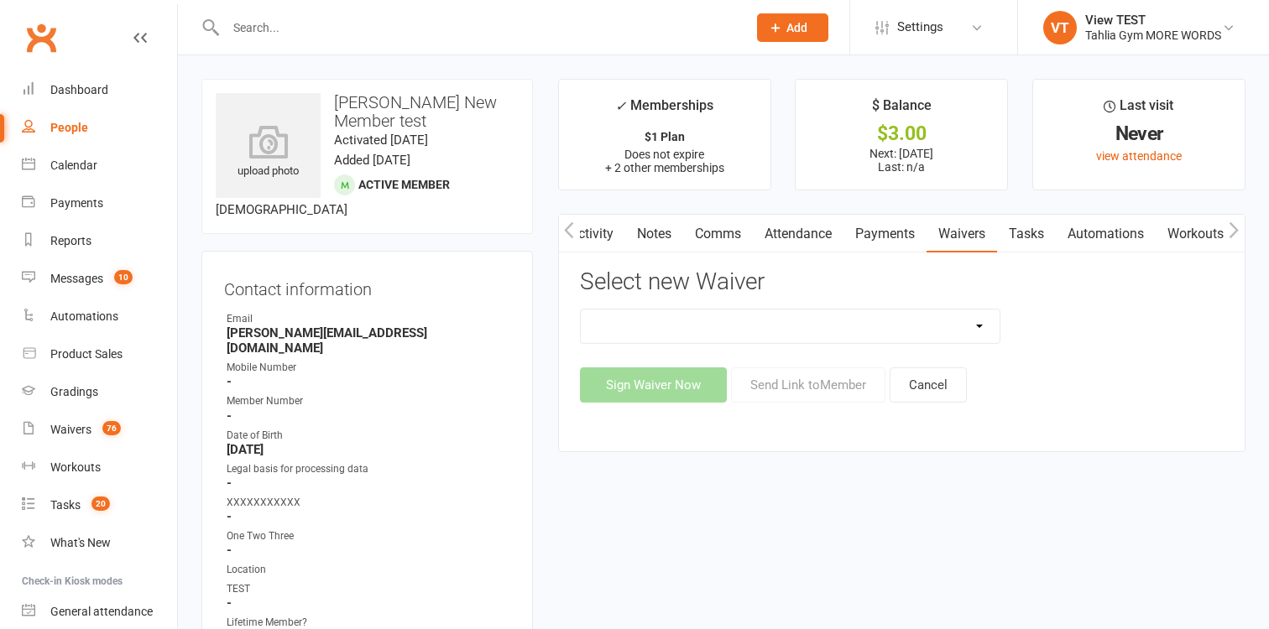
click at [581, 310] on select "1A - 1A - Frog Time 1A - Not Frog Time 1A - Turnbul Test 3 Children Waiver 3 Ch…" at bounding box center [791, 327] width 420 height 34
select select "279"
click option "Membership Test Waiver" at bounding box center [0, 0] width 0 height 0
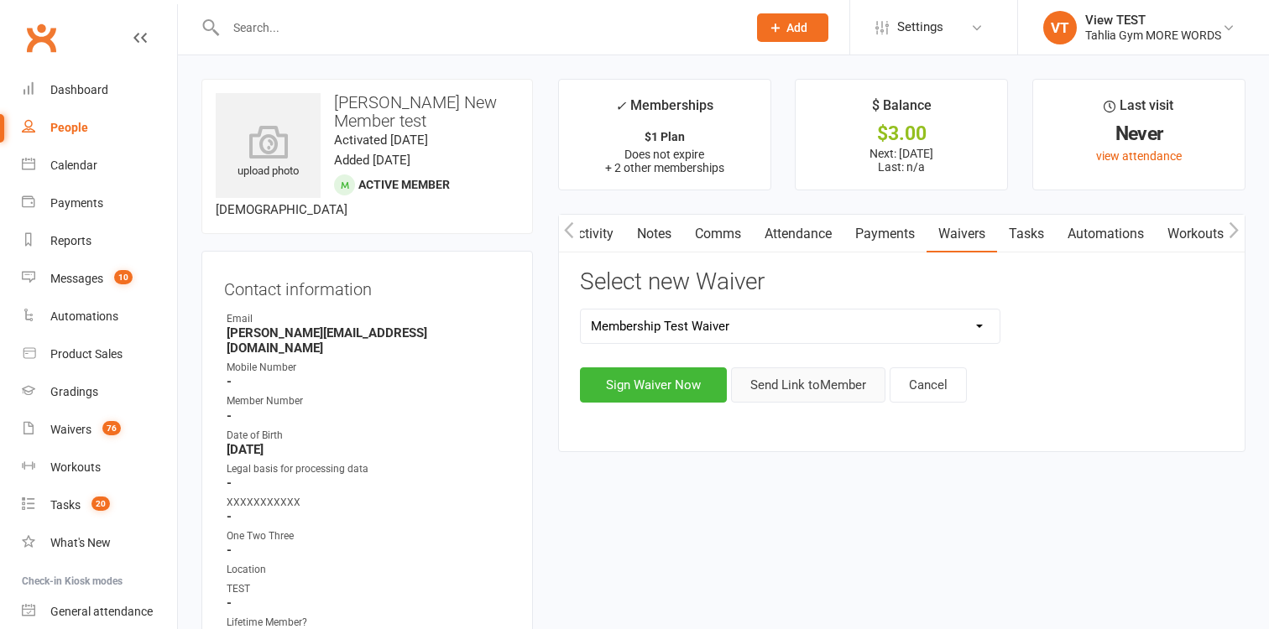
click at [781, 380] on button "Send Link to Member" at bounding box center [808, 385] width 154 height 35
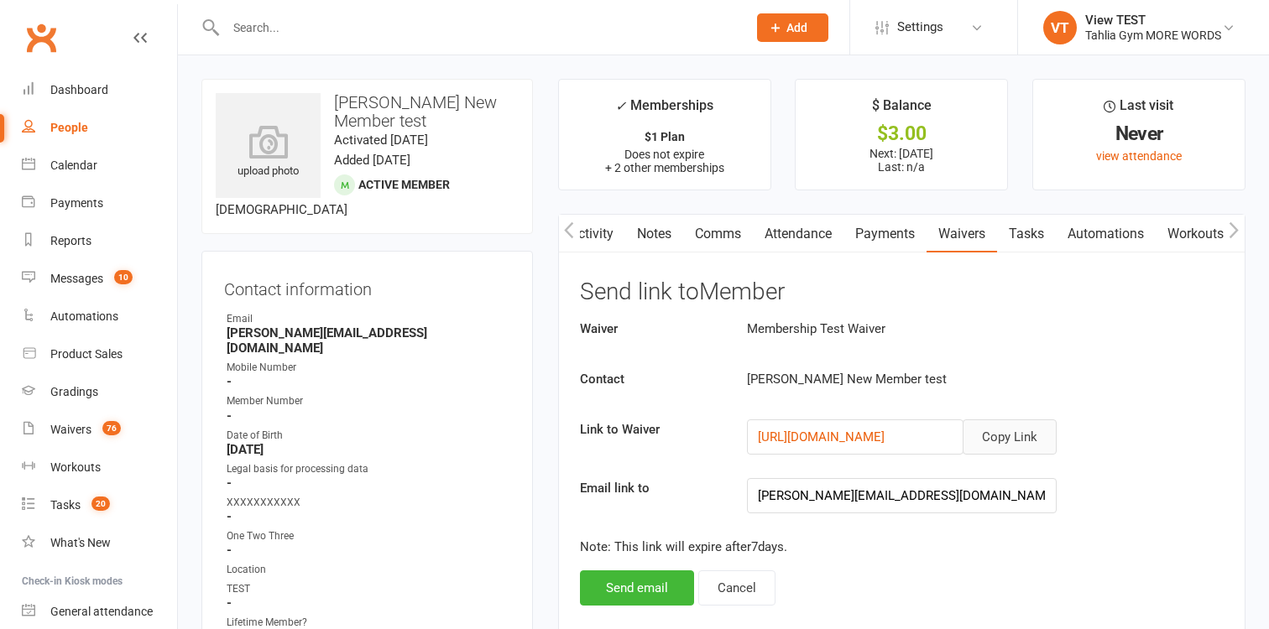
click at [1023, 434] on button "Copy Link" at bounding box center [1010, 437] width 94 height 35
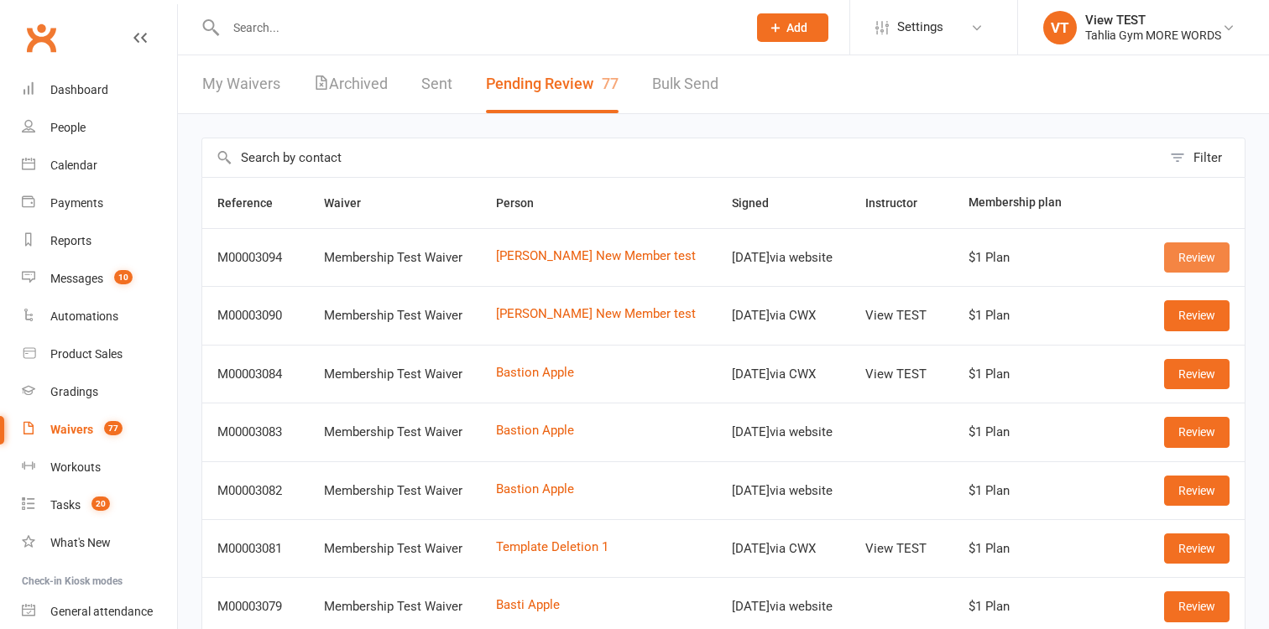
click at [1198, 256] on link "Review" at bounding box center [1196, 258] width 65 height 30
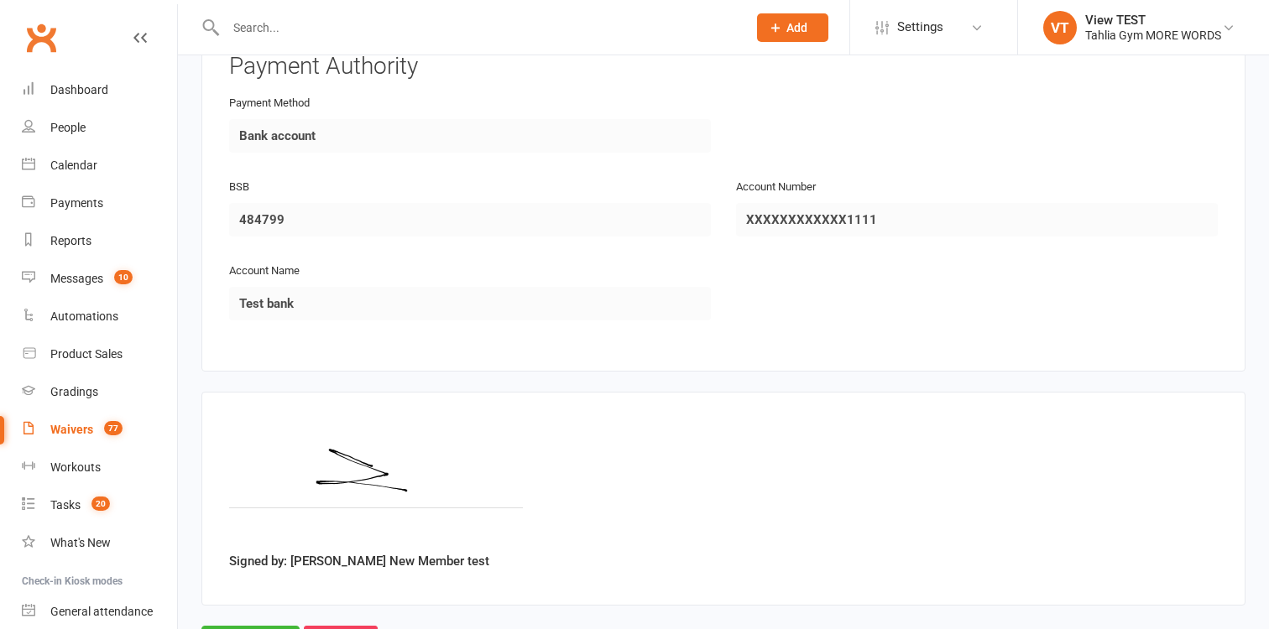
scroll to position [1183, 0]
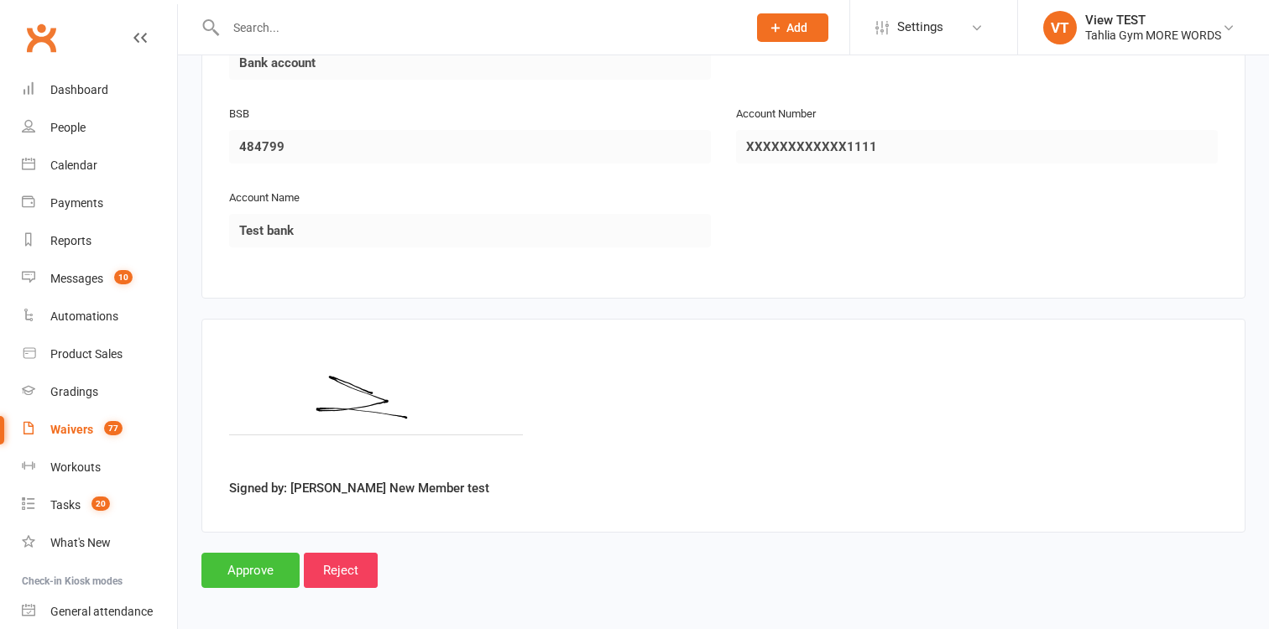
click at [224, 566] on input "Approve" at bounding box center [250, 570] width 98 height 35
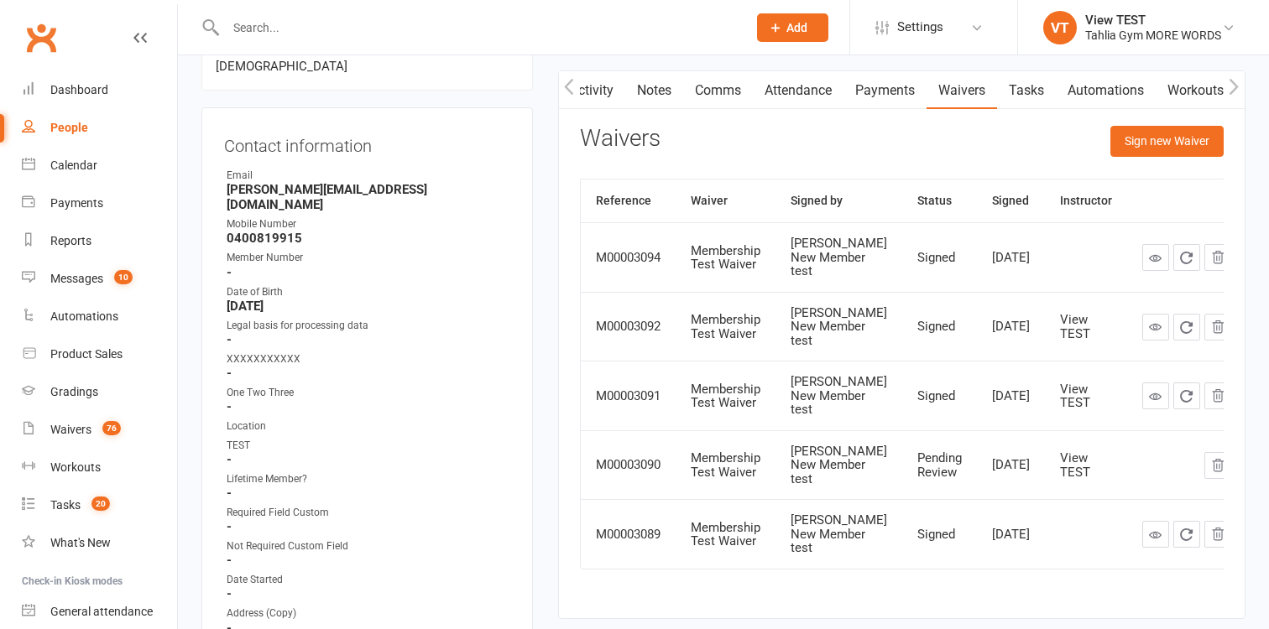
scroll to position [123, 0]
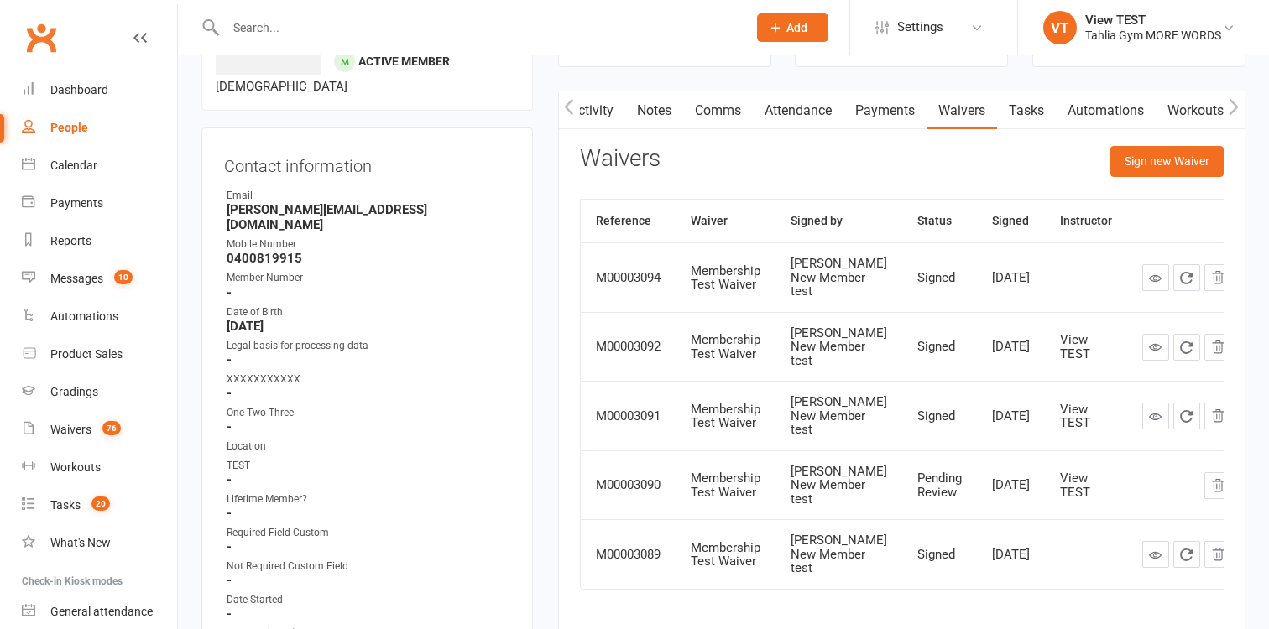
click at [599, 107] on link "Activity" at bounding box center [591, 110] width 67 height 39
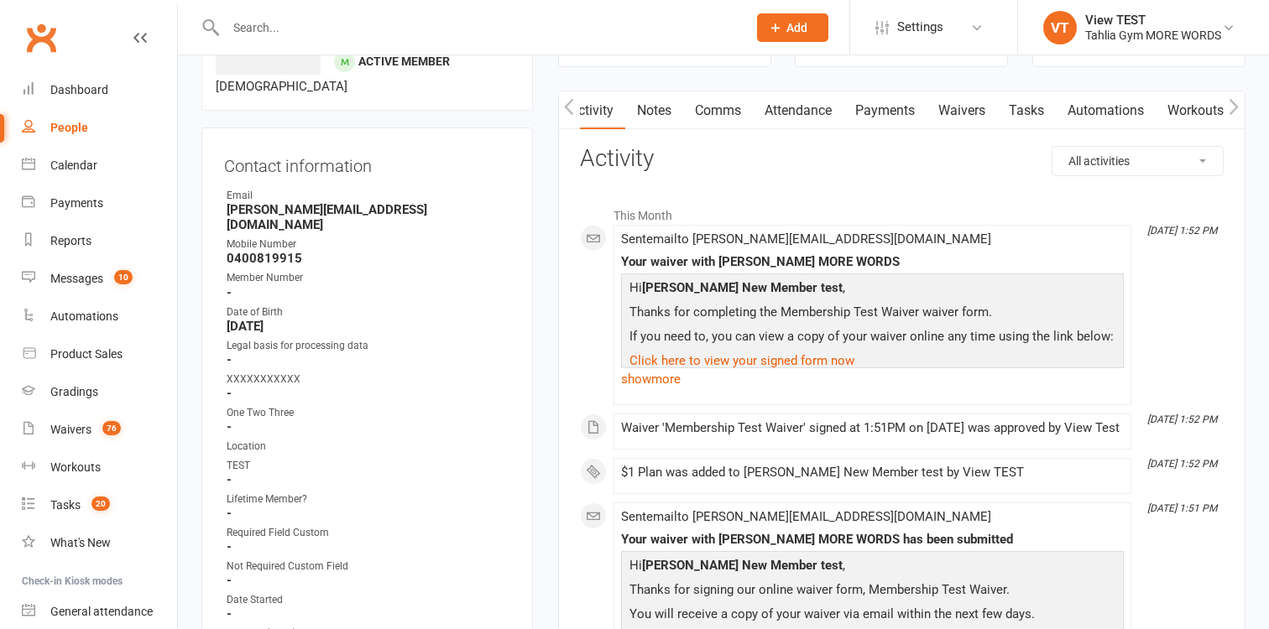
click at [969, 118] on link "Waivers" at bounding box center [962, 110] width 70 height 39
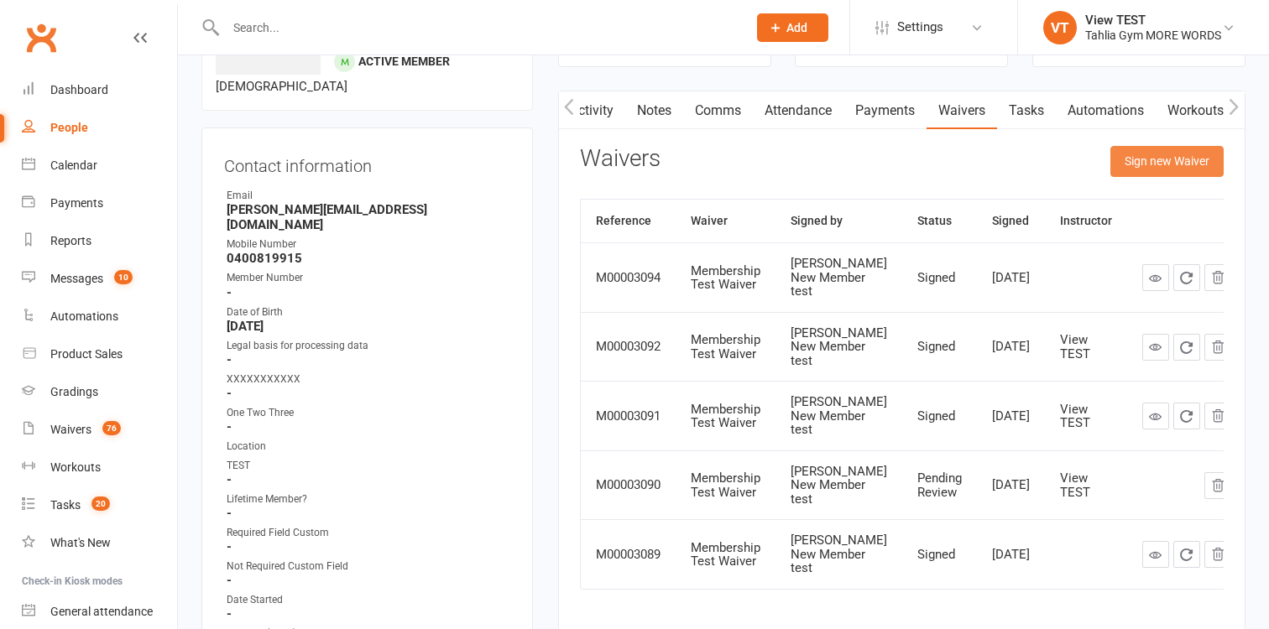
click at [1186, 159] on button "Sign new Waiver" at bounding box center [1166, 161] width 113 height 30
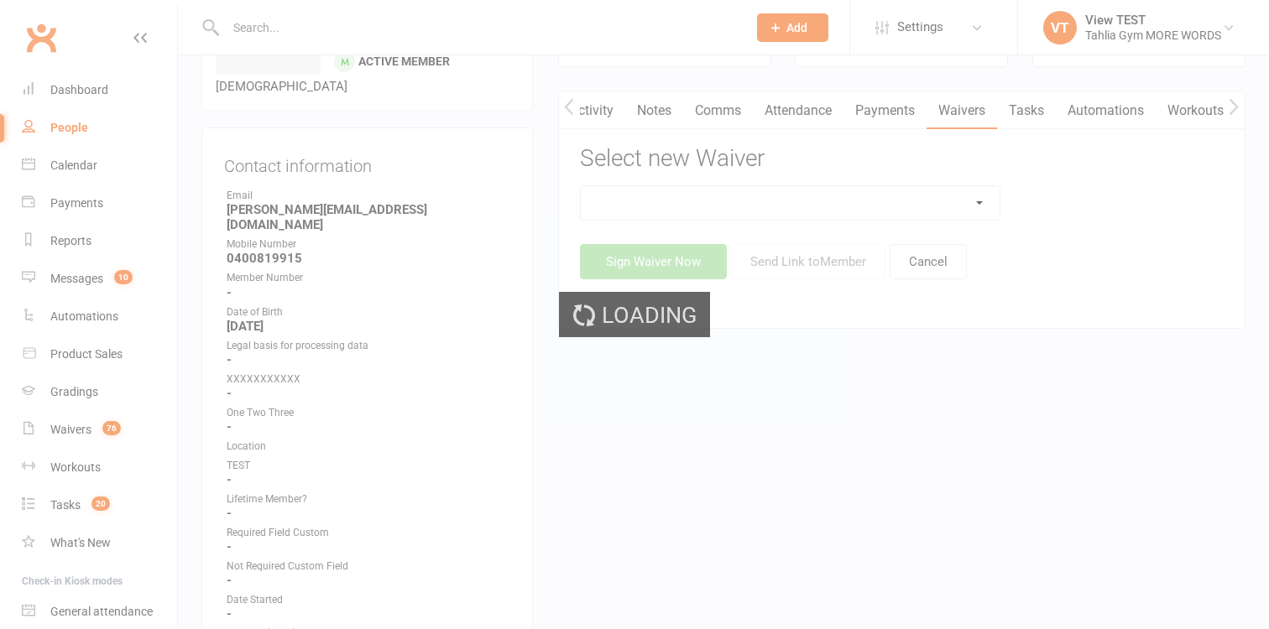
scroll to position [0, 1]
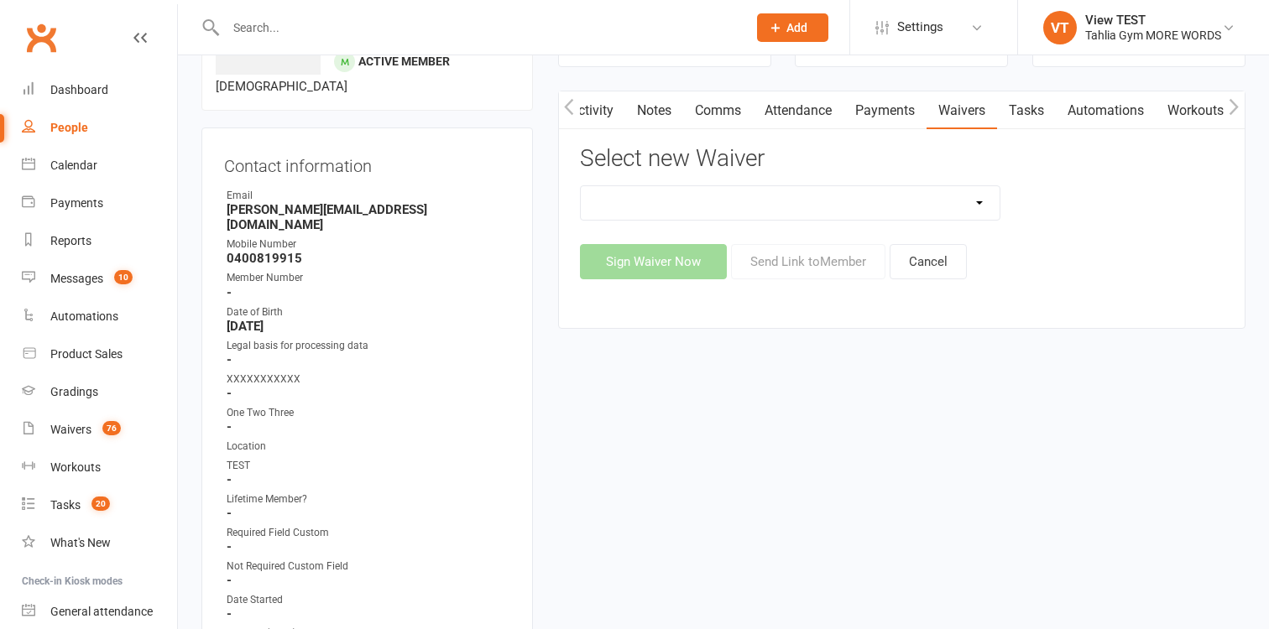
click at [581, 186] on select "1A - 1A - Frog Time 1A - Not Frog Time 1A - Turnbul Test 3 Children Waiver 3 Ch…" at bounding box center [791, 203] width 420 height 34
select select "279"
click option "Membership Test Waiver" at bounding box center [0, 0] width 0 height 0
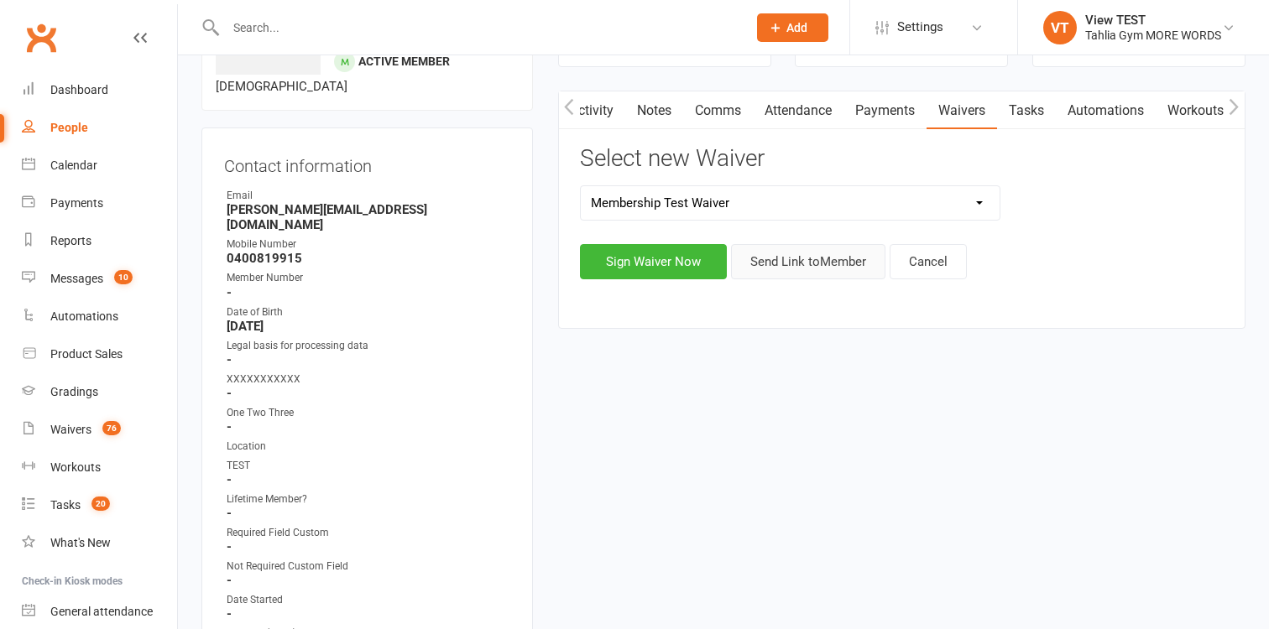
click at [805, 259] on button "Send Link to Member" at bounding box center [808, 261] width 154 height 35
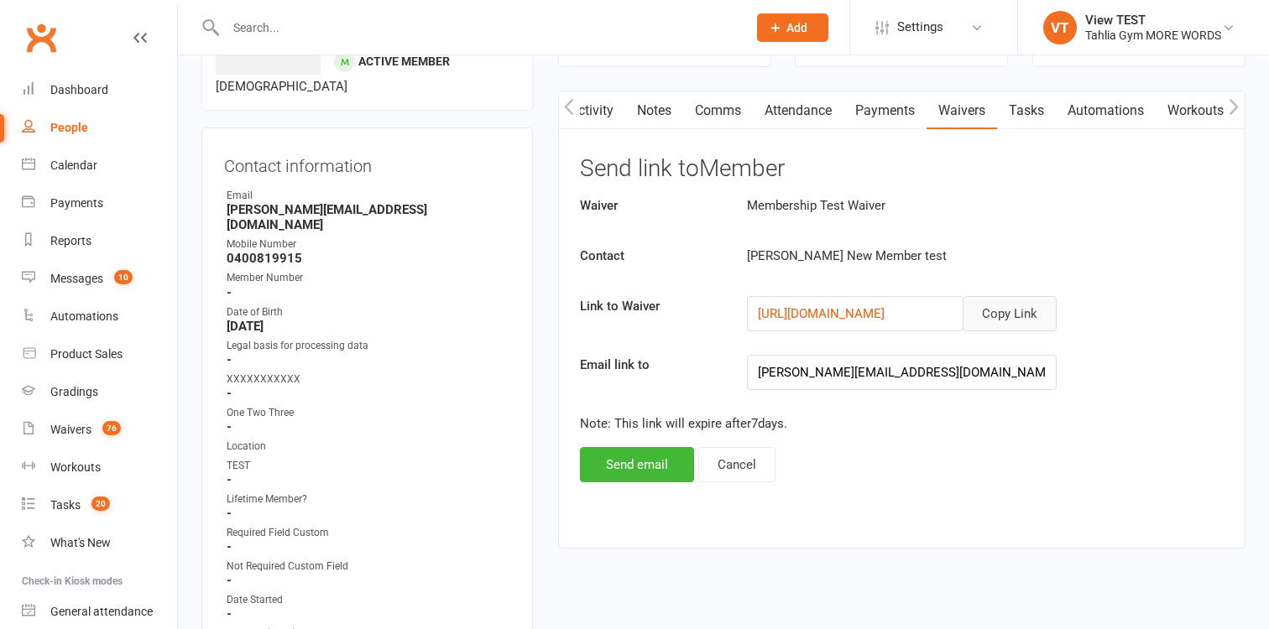
click at [975, 305] on button "Copy Link" at bounding box center [1010, 313] width 94 height 35
click at [70, 428] on div "Waivers" at bounding box center [70, 429] width 41 height 13
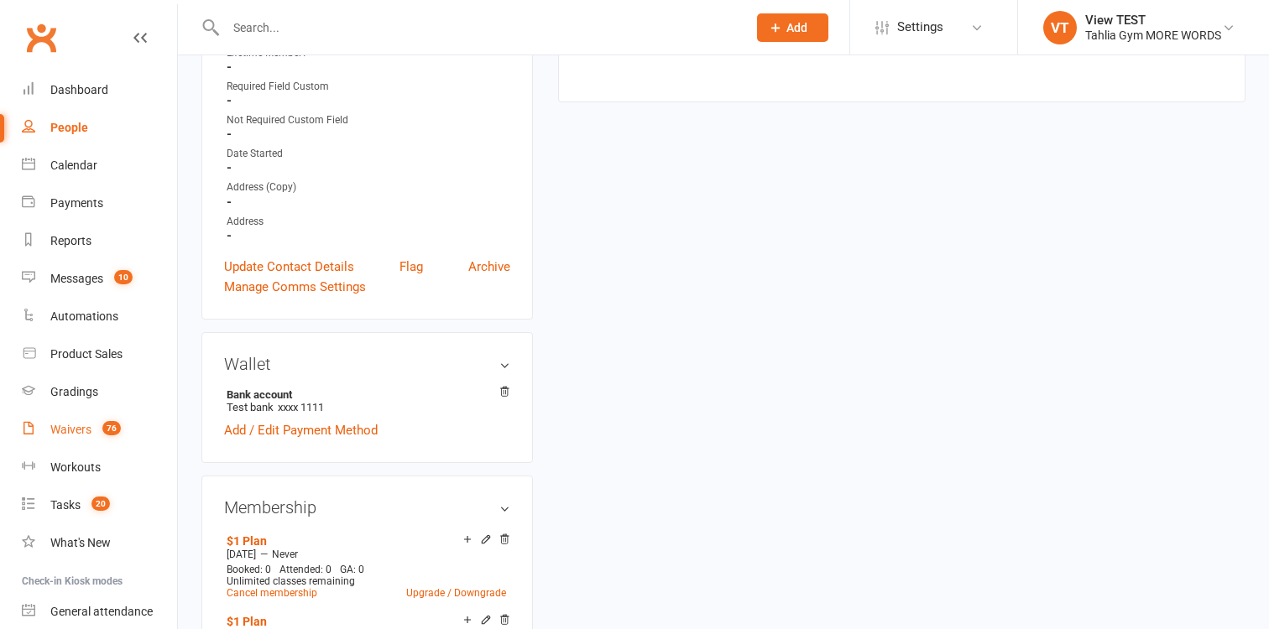
scroll to position [572, 0]
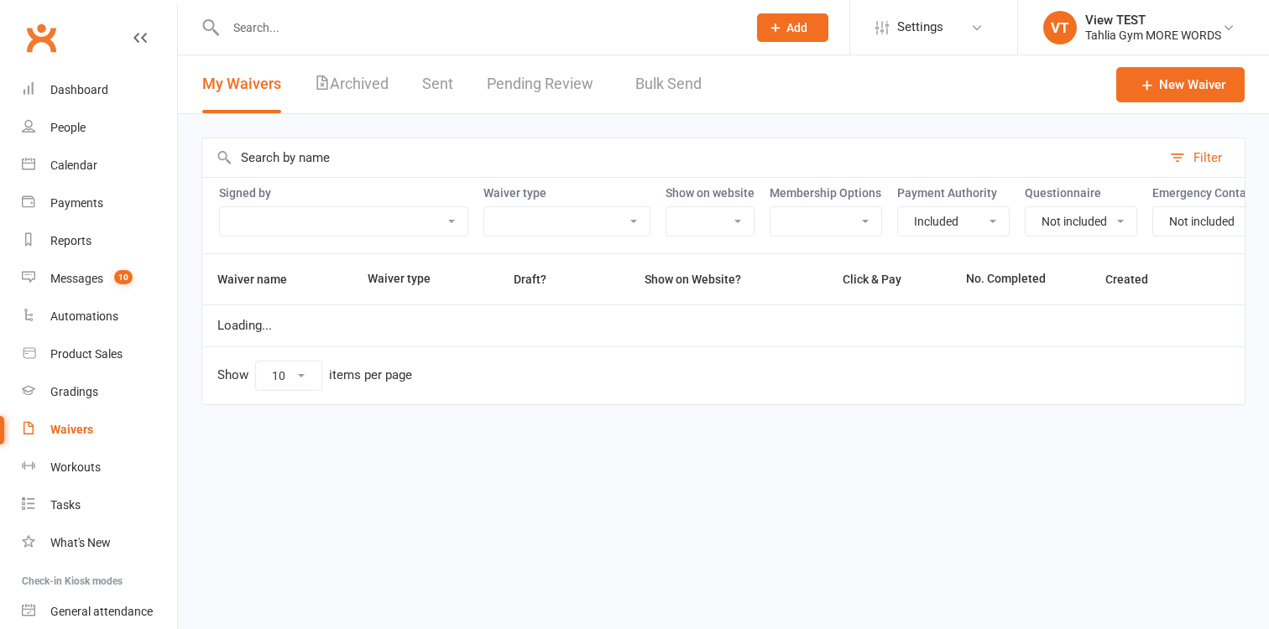
select select "true"
select select "false"
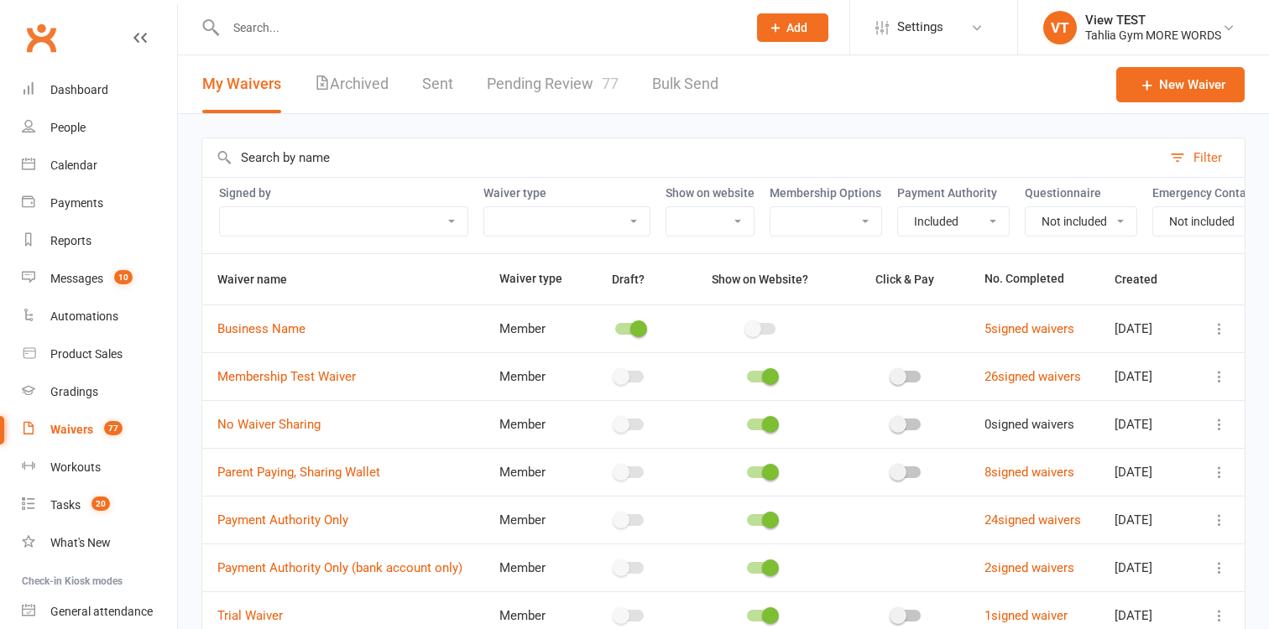
click at [503, 93] on link "Pending Review 77" at bounding box center [553, 84] width 132 height 58
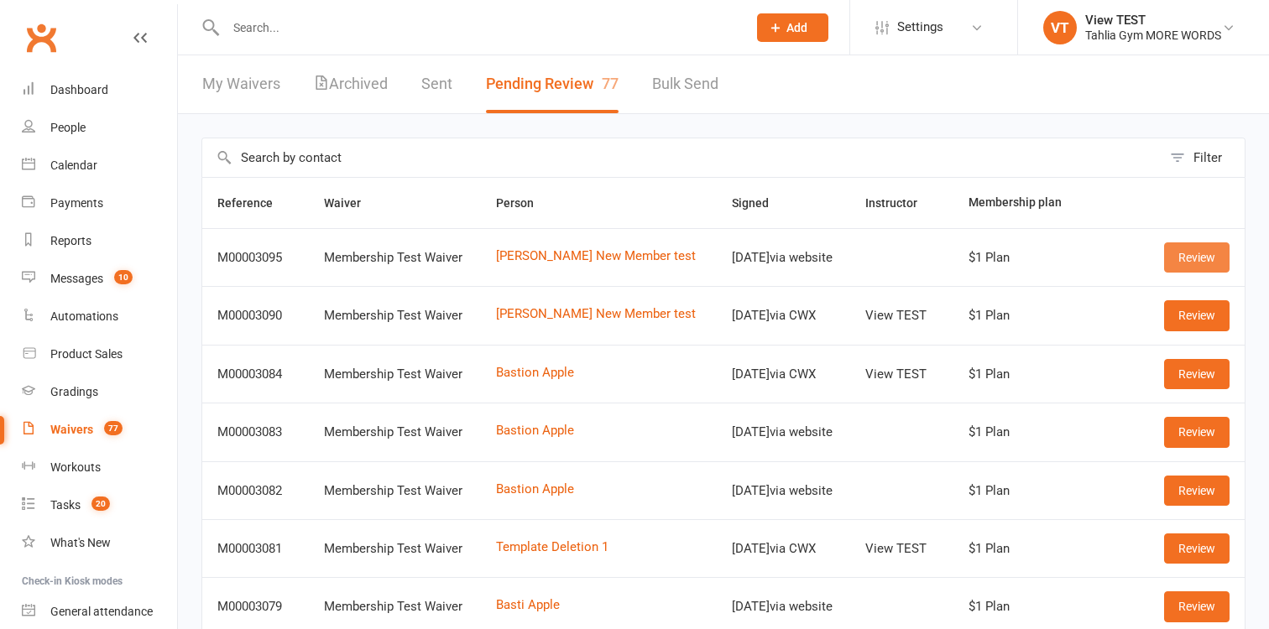
click at [1200, 254] on link "Review" at bounding box center [1196, 258] width 65 height 30
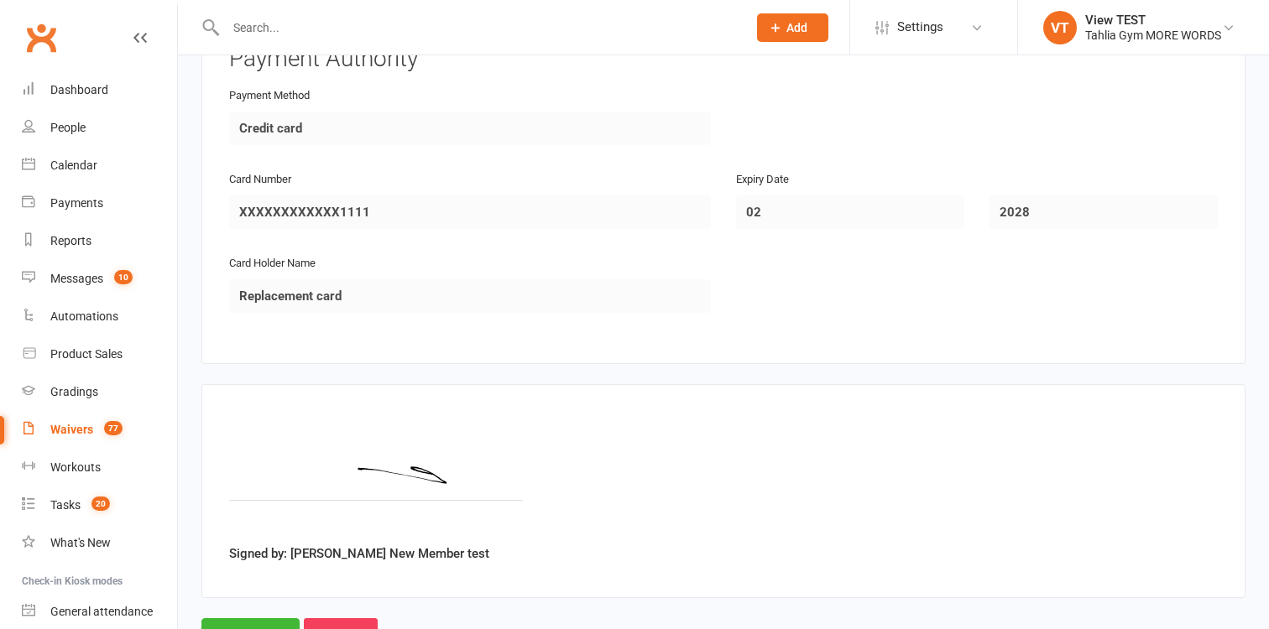
scroll to position [1183, 0]
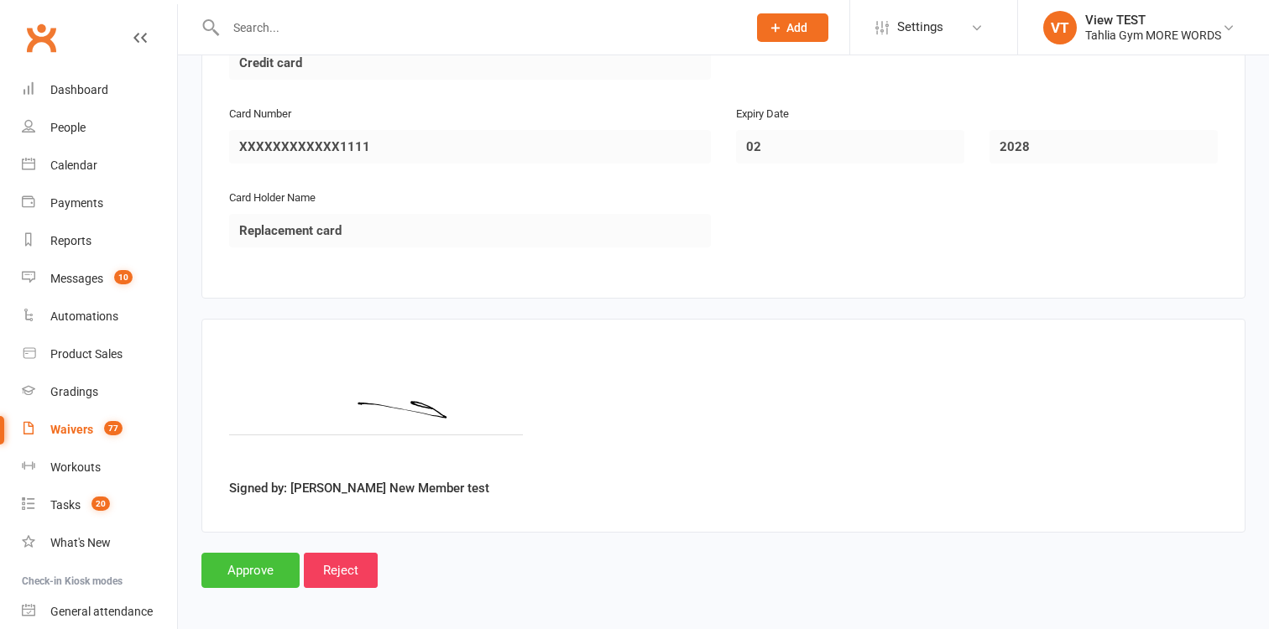
click at [232, 563] on input "Approve" at bounding box center [250, 570] width 98 height 35
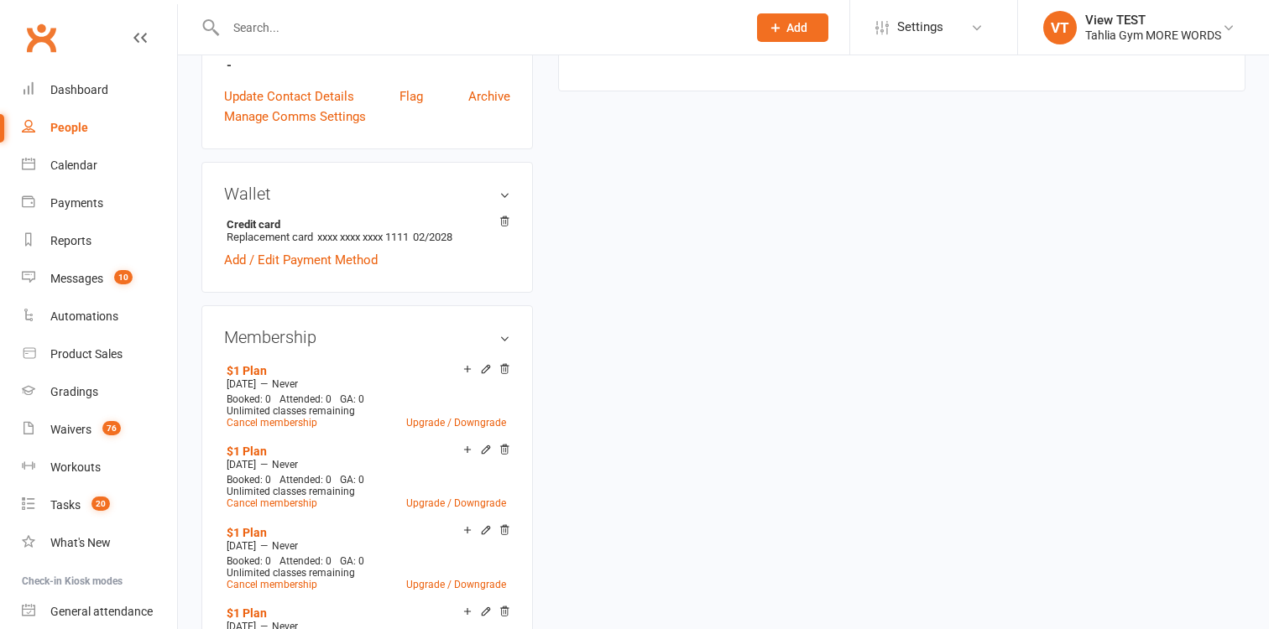
scroll to position [743, 0]
click at [67, 133] on div "People" at bounding box center [69, 127] width 38 height 13
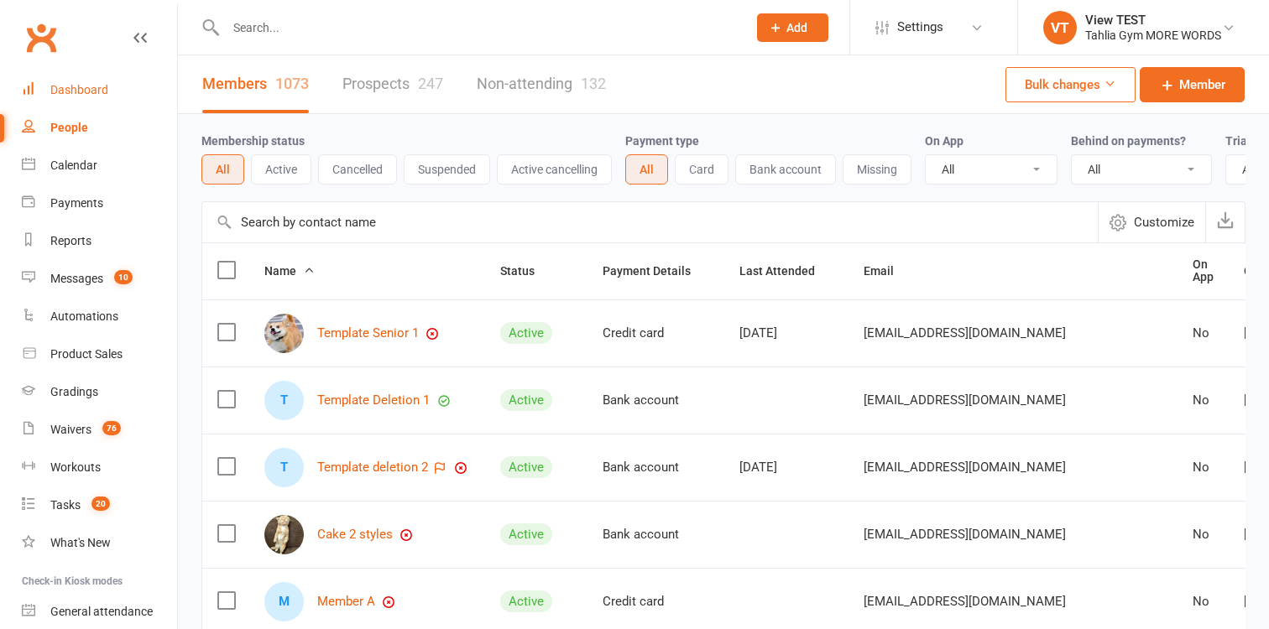
click at [58, 91] on div "Dashboard" at bounding box center [79, 89] width 58 height 13
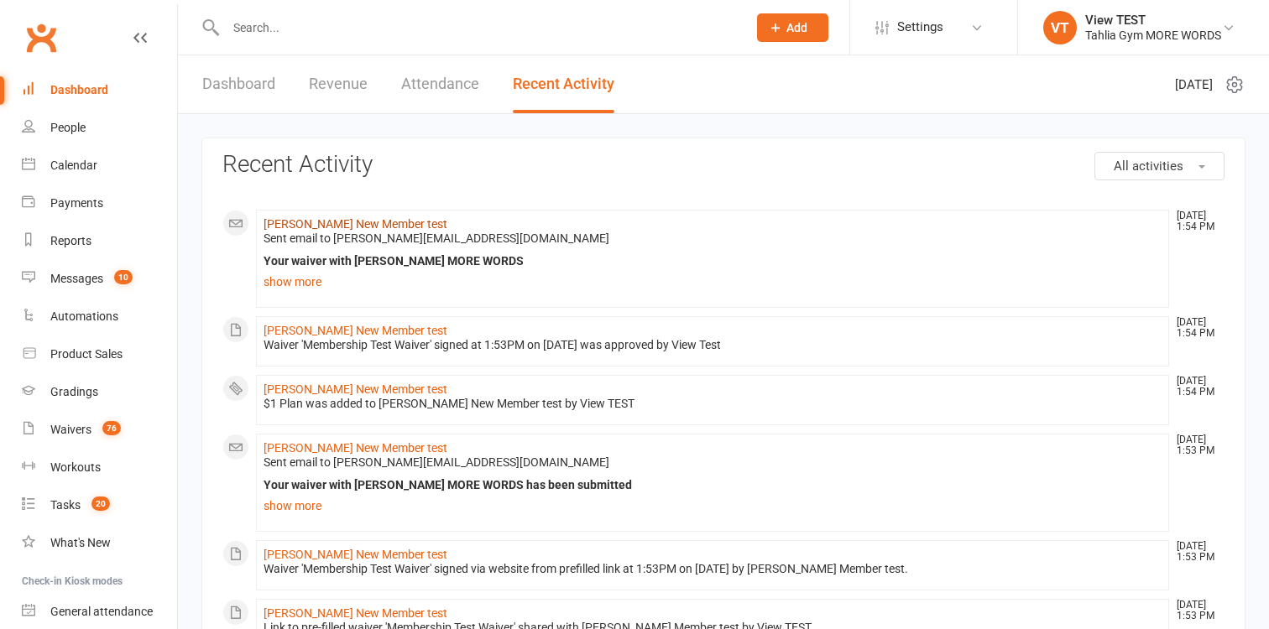
click at [351, 224] on link "[PERSON_NAME] New Member test" at bounding box center [356, 223] width 184 height 13
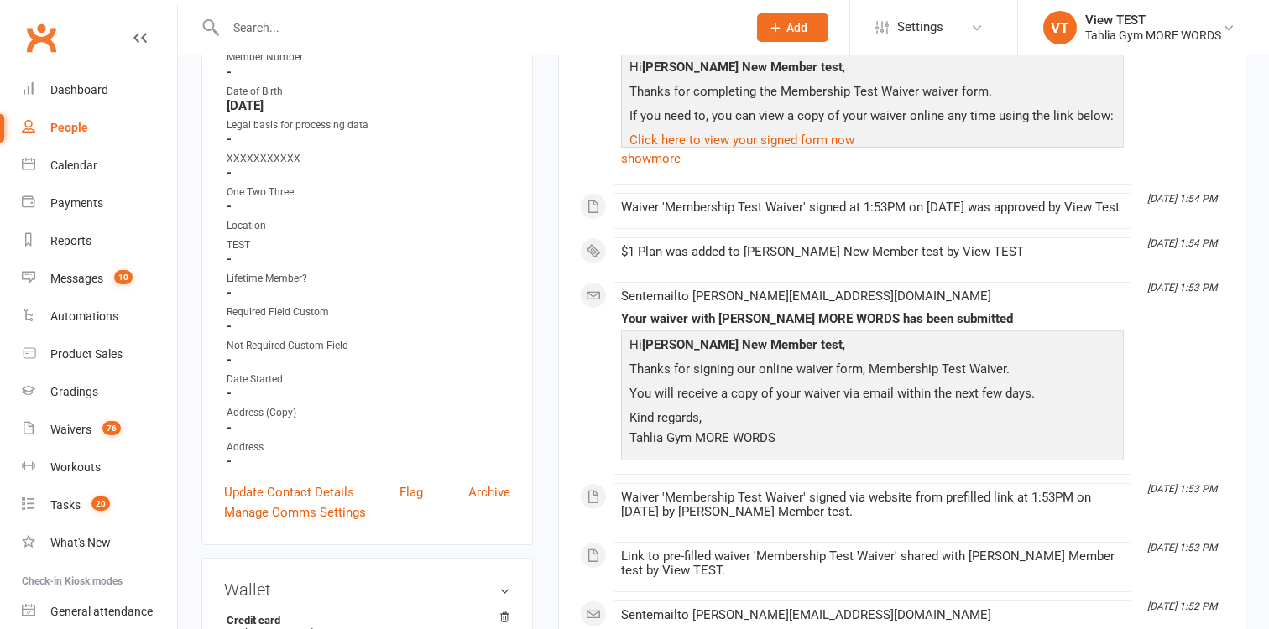
scroll to position [349, 0]
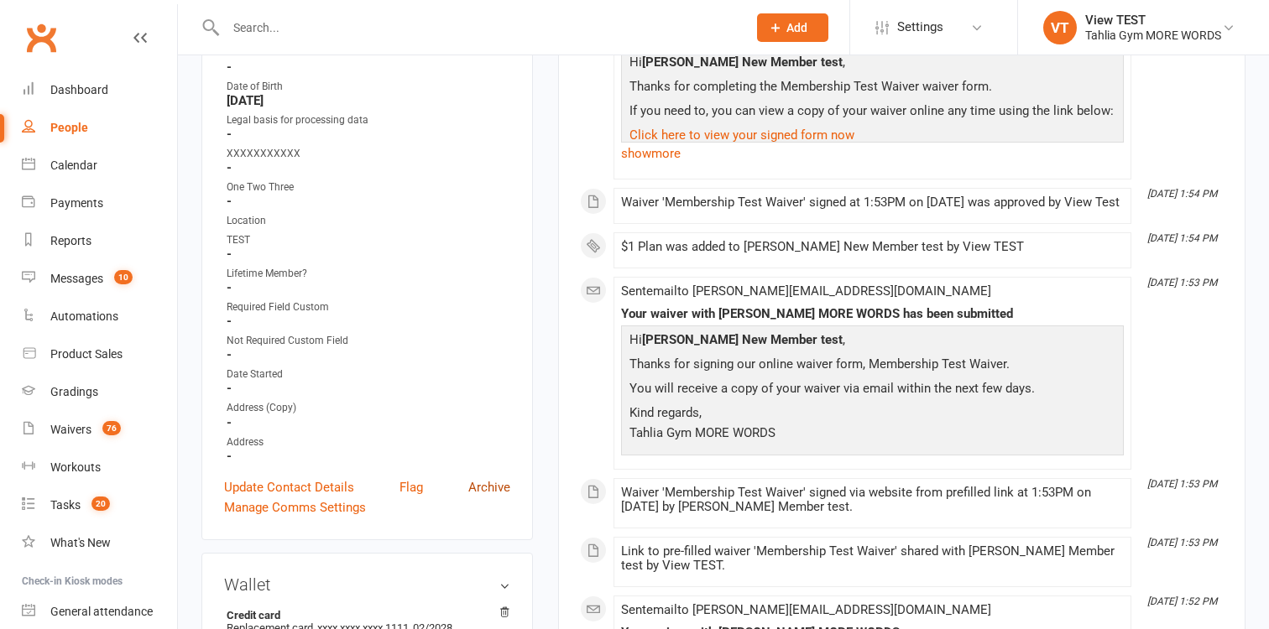
click at [477, 478] on link "Archive" at bounding box center [489, 488] width 42 height 20
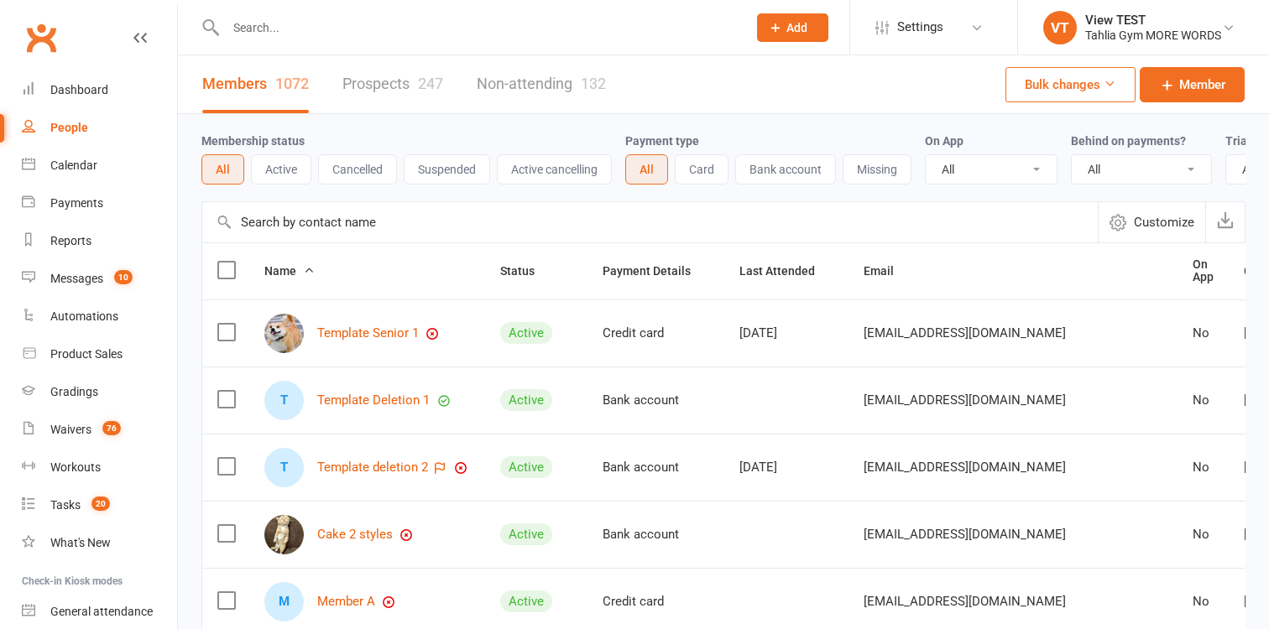
click at [900, 169] on button "Missing" at bounding box center [877, 169] width 69 height 30
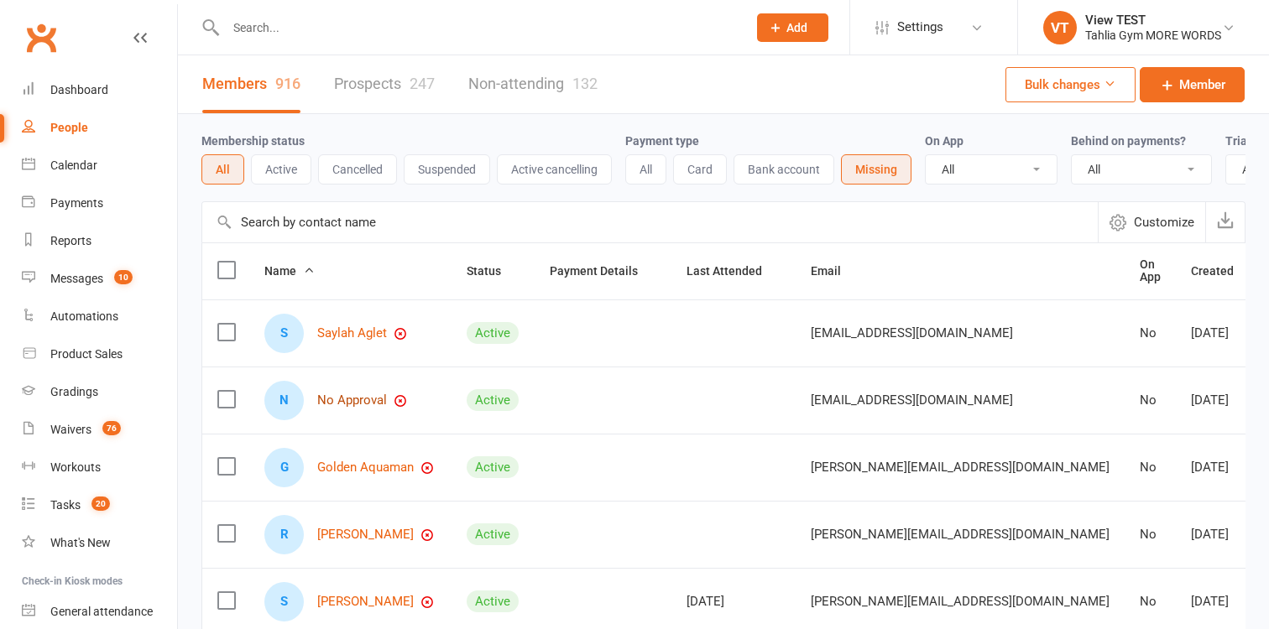
click at [350, 404] on link "No Approval" at bounding box center [352, 401] width 70 height 14
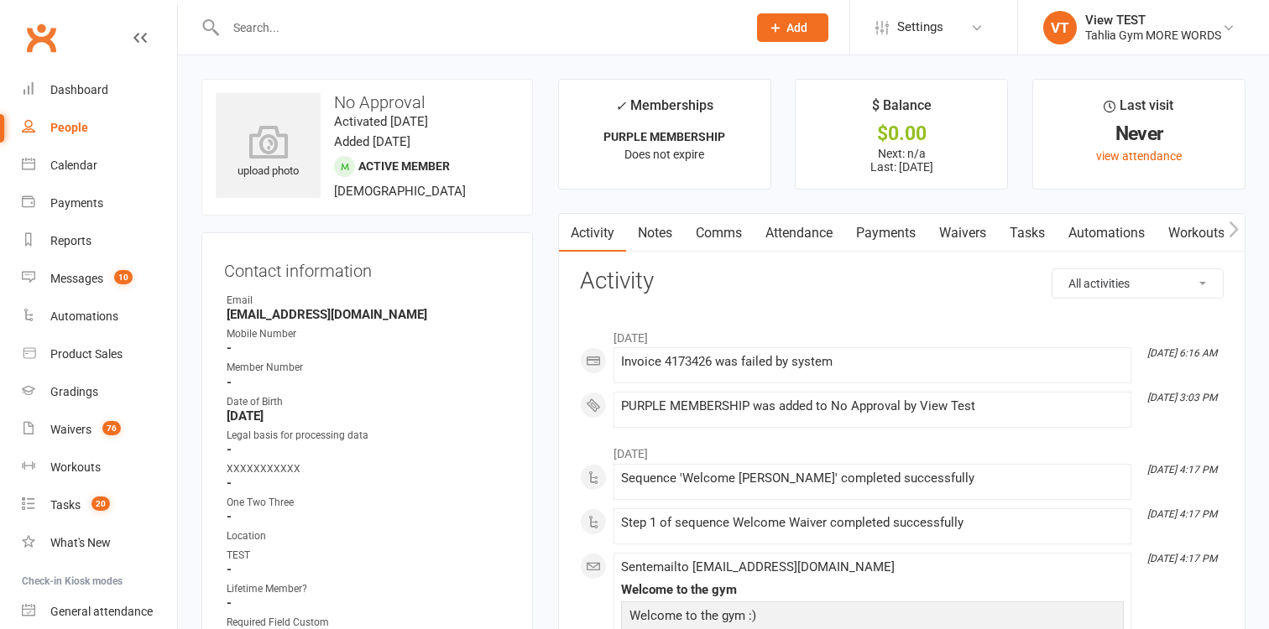
click at [975, 230] on link "Waivers" at bounding box center [962, 233] width 70 height 39
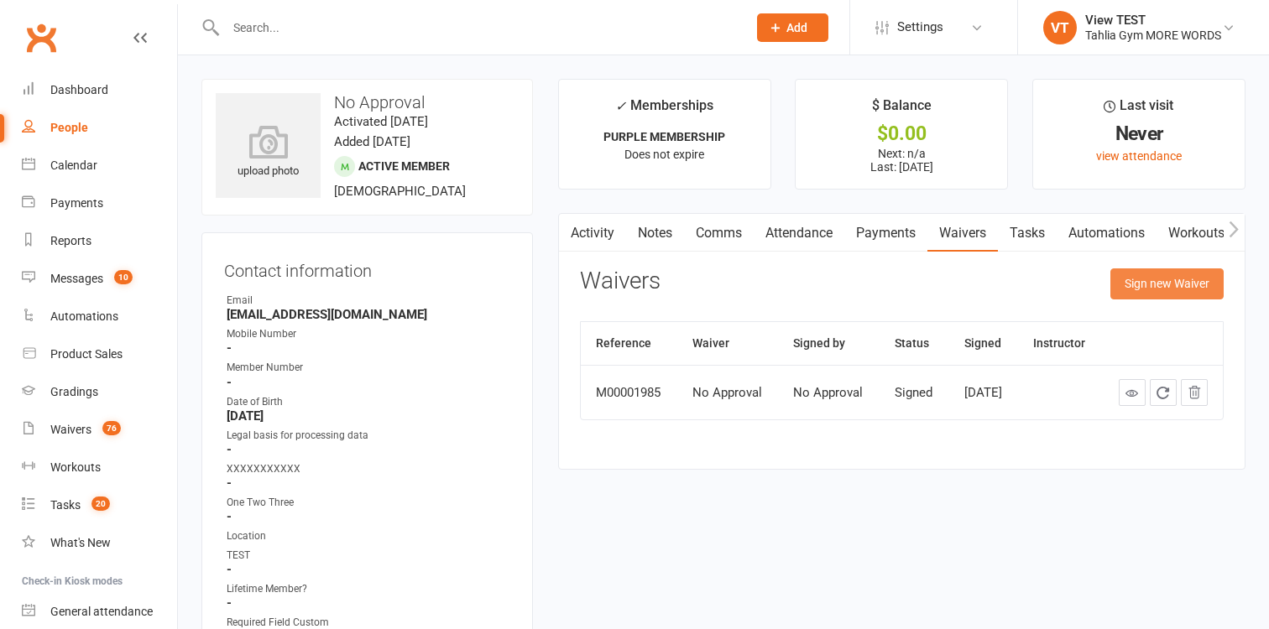
click at [1194, 290] on button "Sign new Waiver" at bounding box center [1166, 284] width 113 height 30
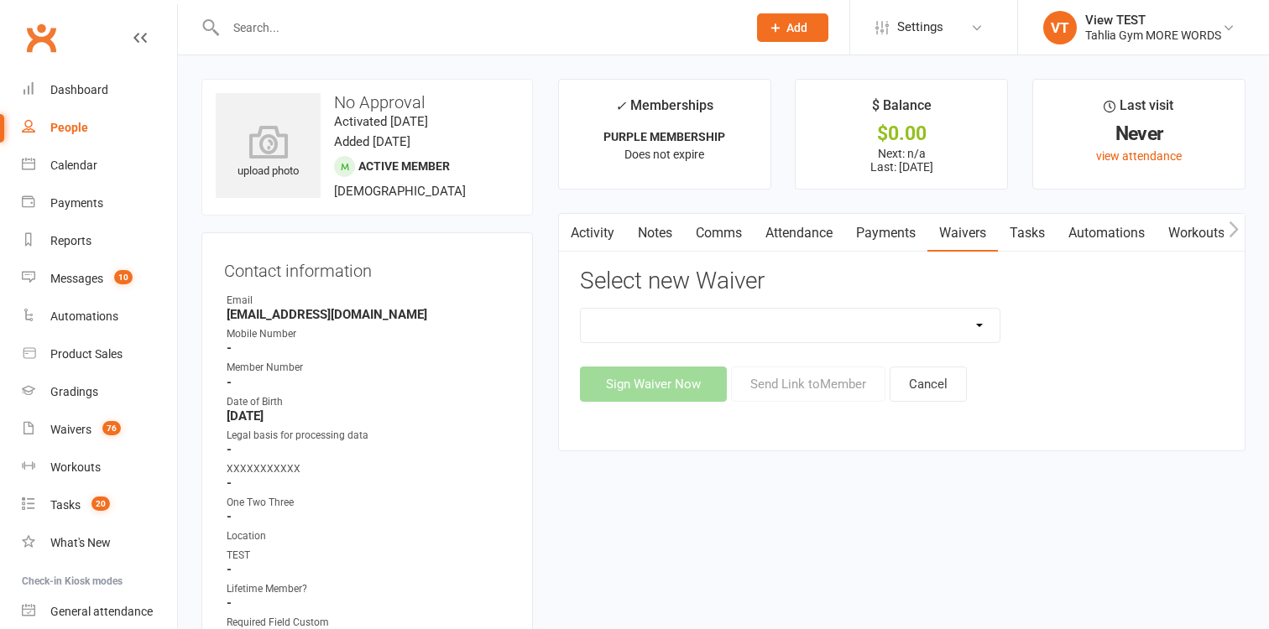
click at [581, 309] on select "1A - 1A - Frog Time 1A - Not Frog Time 1A - Turnbul Test 3 Children Waiver 3 Ch…" at bounding box center [791, 326] width 420 height 34
select select "279"
click option "Membership Test Waiver" at bounding box center [0, 0] width 0 height 0
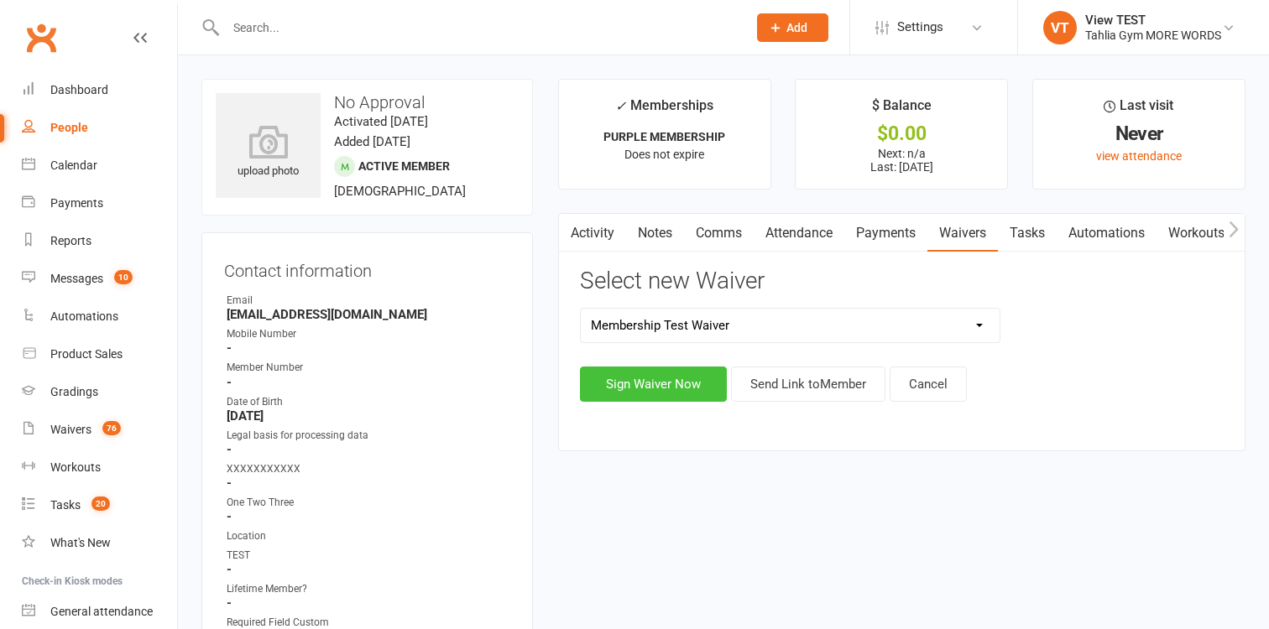
click at [708, 384] on button "Sign Waiver Now" at bounding box center [653, 384] width 147 height 35
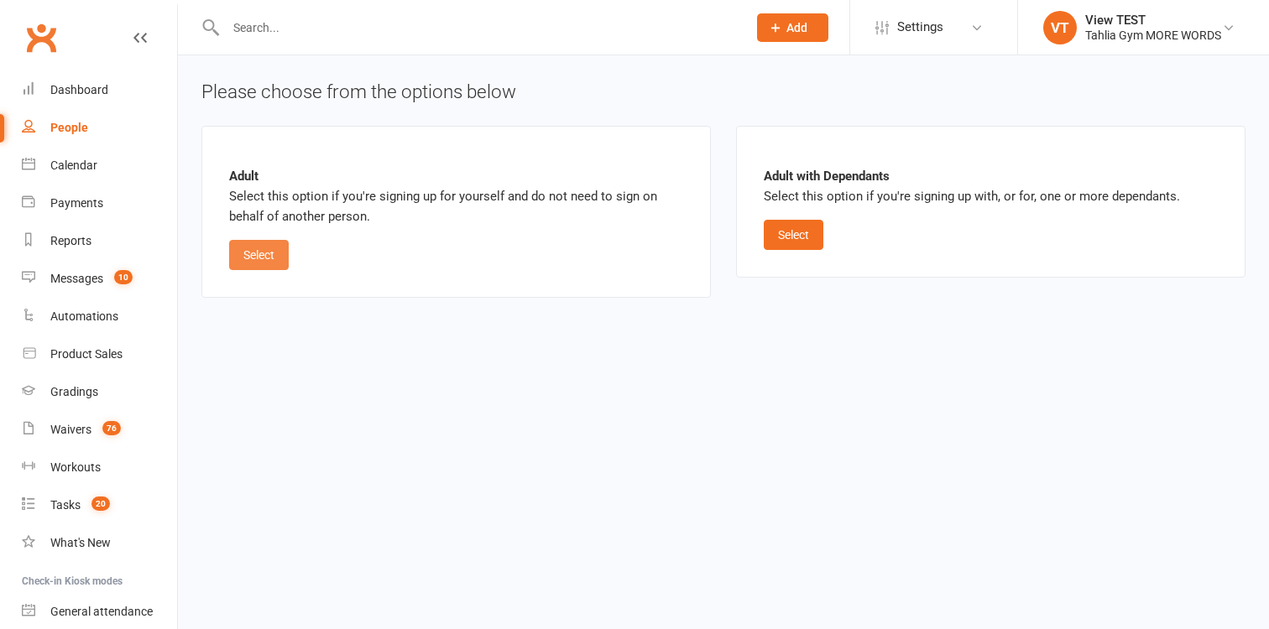
click at [255, 249] on button "Select" at bounding box center [259, 255] width 60 height 30
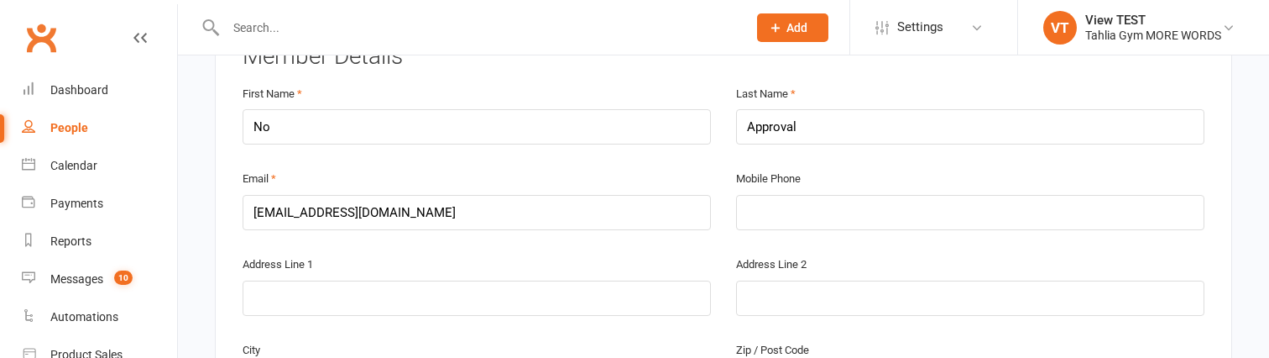
scroll to position [409, 0]
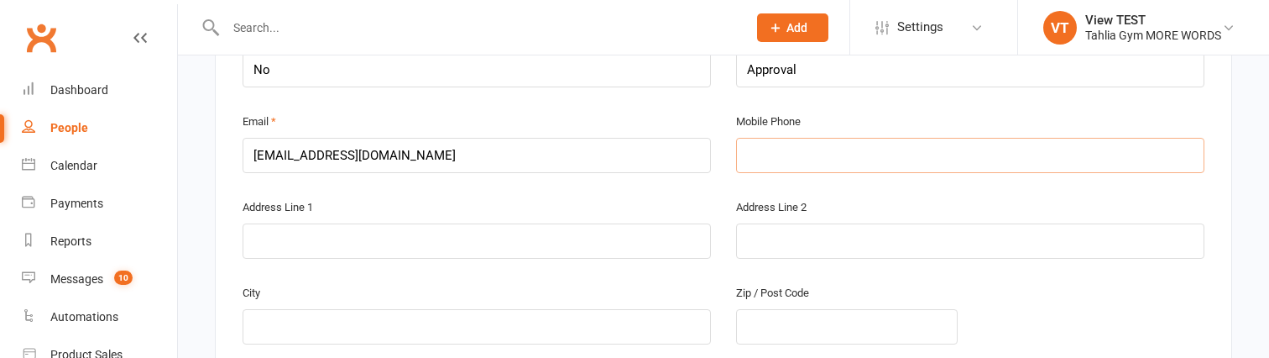
click at [802, 151] on input "text" at bounding box center [970, 155] width 468 height 35
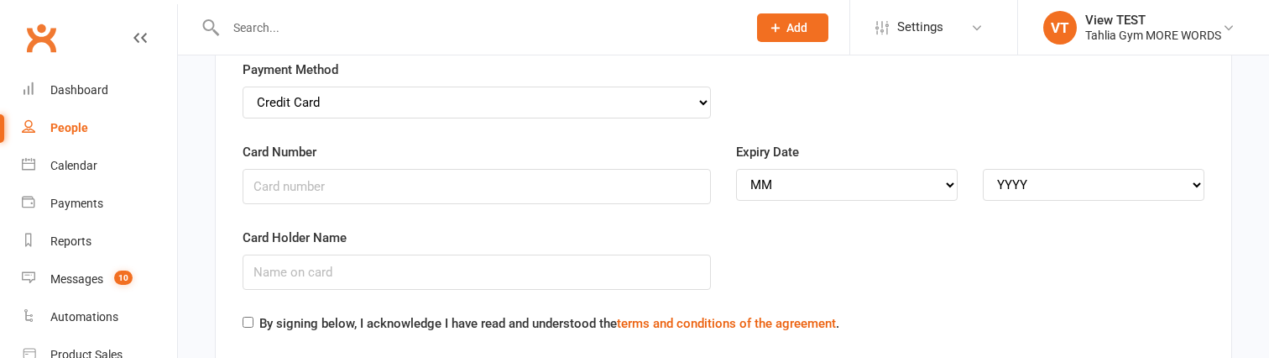
scroll to position [1442, 0]
type input "0400819915"
click at [523, 182] on input "Card Number" at bounding box center [477, 183] width 468 height 35
paste input "4111111111111111"
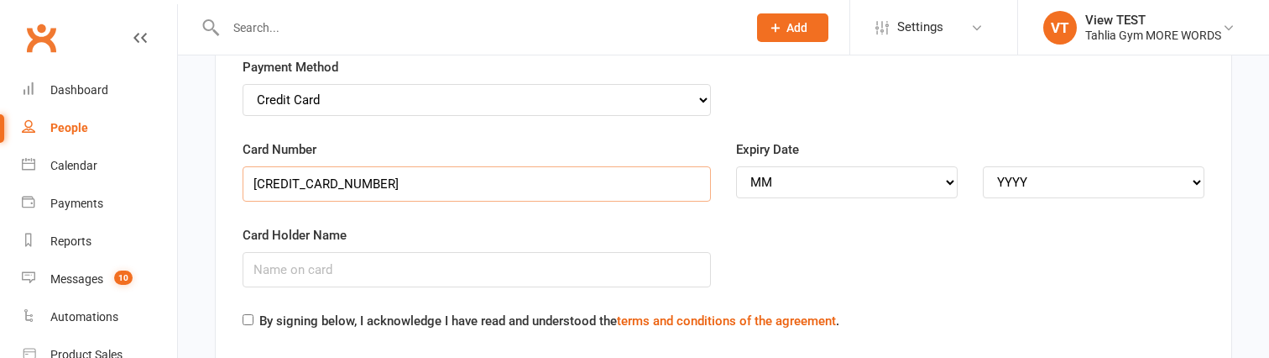
type input "4111111111111111"
click at [736, 166] on select "MM 01 02 03 04 05 06 07 08 09 10 11 12" at bounding box center [847, 182] width 222 height 32
select select "02"
click option "02" at bounding box center [0, 0] width 0 height 0
click at [983, 166] on select "YYYY 2025 2026 2027 2028 2029 2030 2031 2032 2033 2034" at bounding box center [1094, 182] width 222 height 32
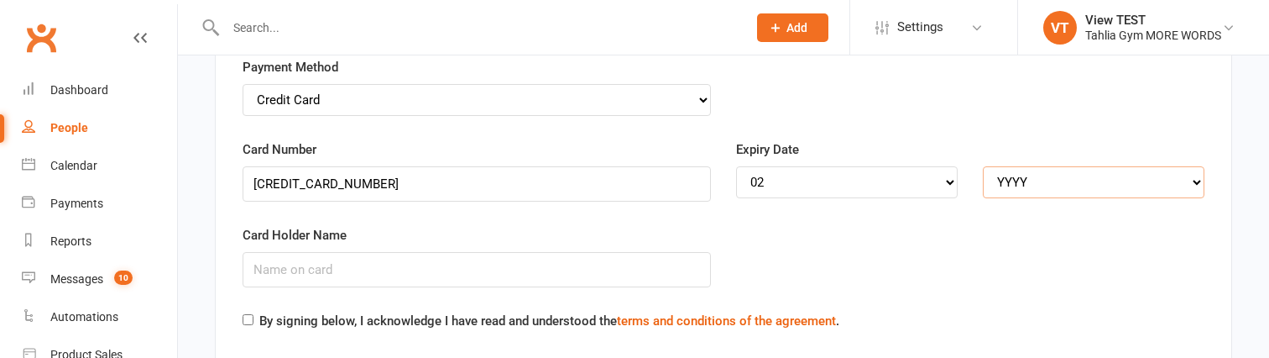
select select "2028"
click option "2028" at bounding box center [0, 0] width 0 height 0
click at [557, 277] on input "Card Holder Name" at bounding box center [477, 269] width 468 height 35
type input "Test card"
click at [484, 318] on label "By signing below, I acknowledge I have read and understood the terms and condit…" at bounding box center [549, 321] width 580 height 20
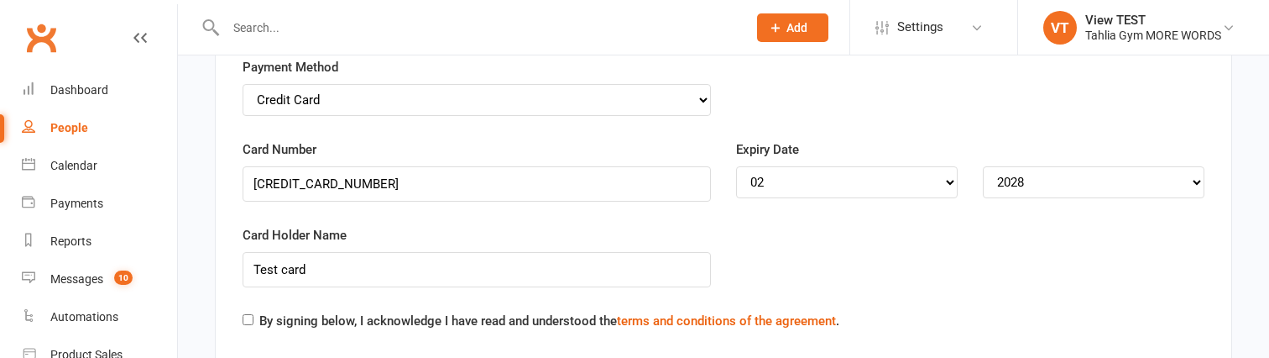
click at [253, 318] on input "By signing below, I acknowledge I have read and understood the terms and condit…" at bounding box center [248, 319] width 11 height 11
checkbox input "true"
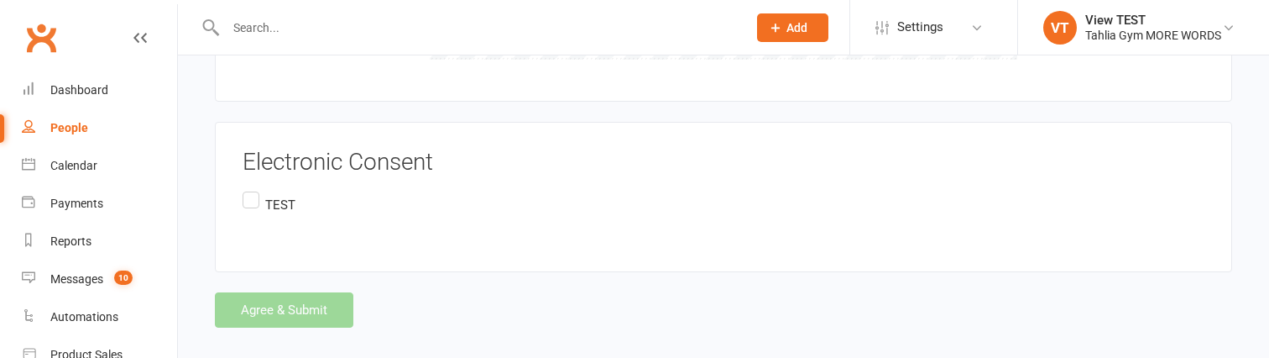
scroll to position [2098, 0]
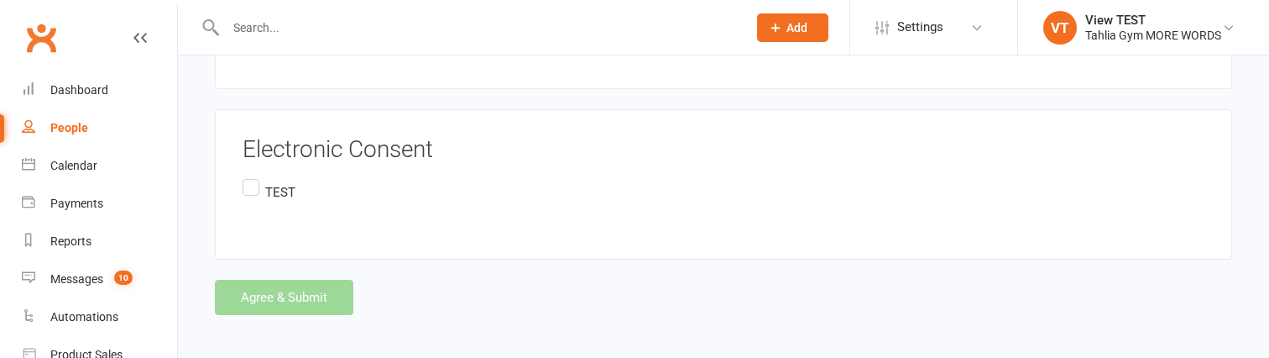
click at [253, 175] on label "TEST" at bounding box center [269, 191] width 53 height 33
click at [253, 175] on input "TEST" at bounding box center [248, 175] width 11 height 0
click at [295, 295] on button "Agree & Submit" at bounding box center [284, 296] width 138 height 35
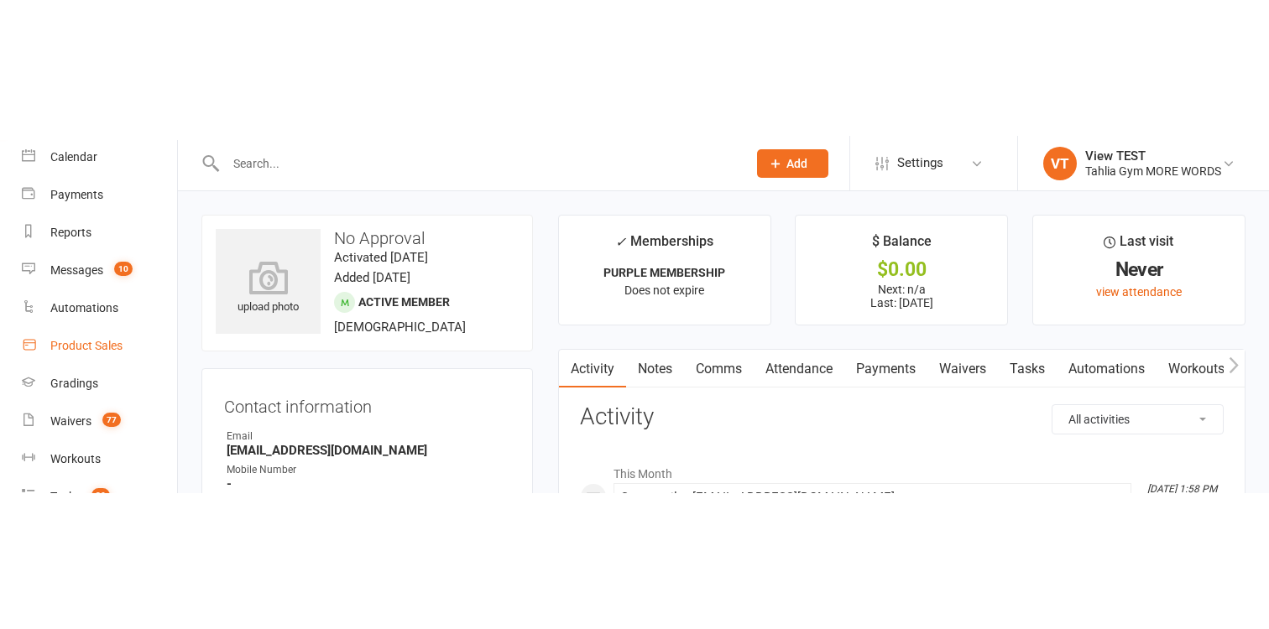
scroll to position [145, 0]
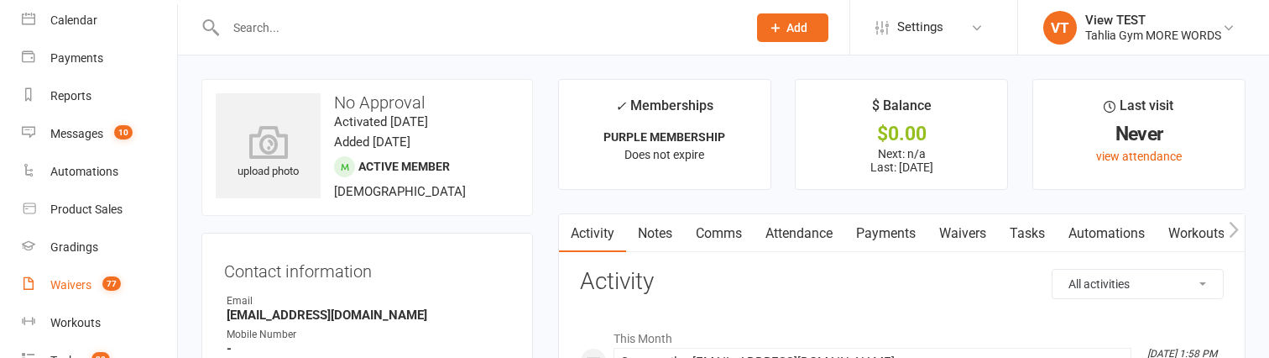
click at [76, 287] on div "Waivers" at bounding box center [70, 284] width 41 height 13
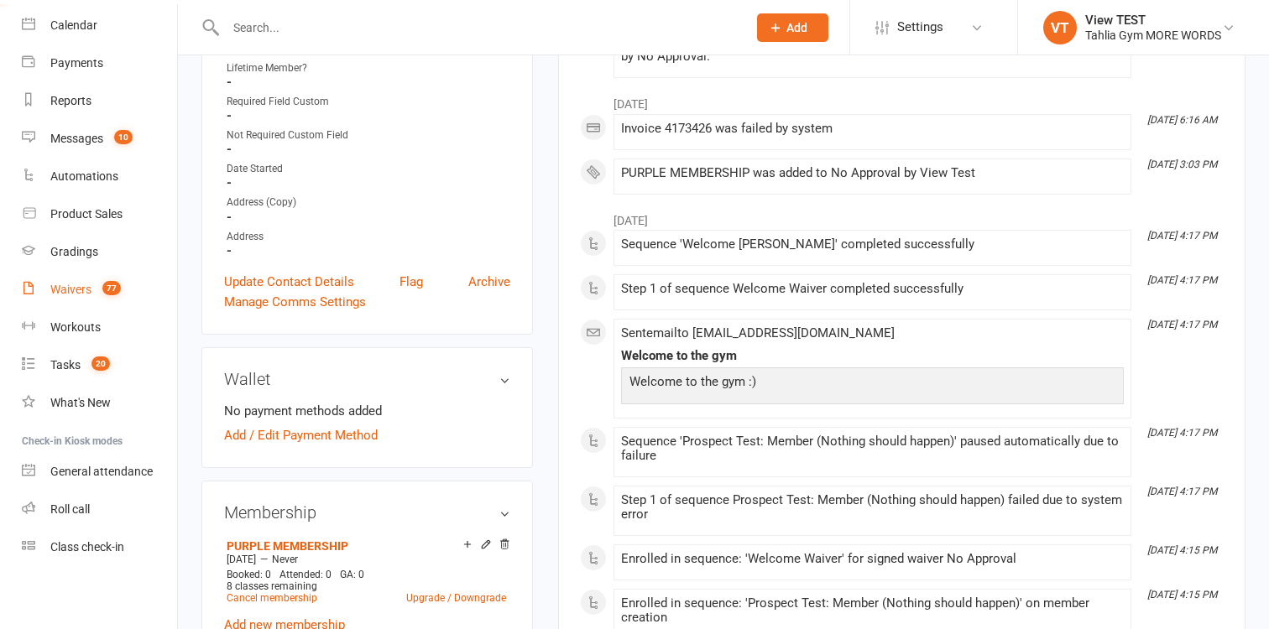
scroll to position [523, 0]
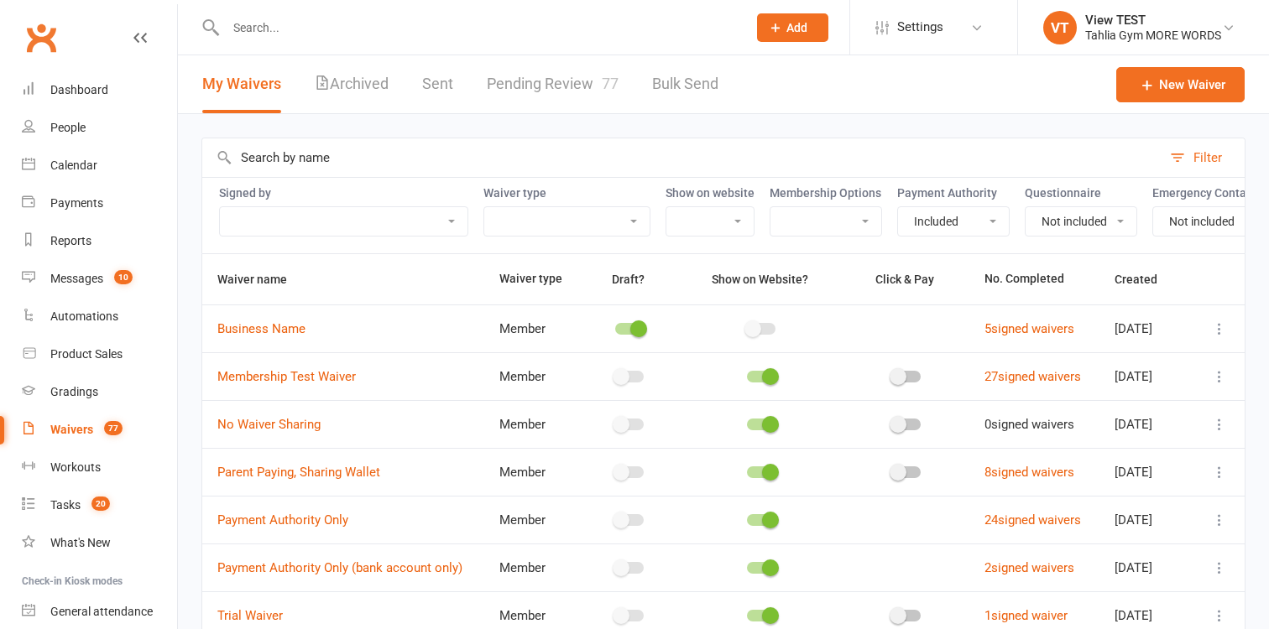
select select "true"
select select "false"
click at [543, 93] on link "Pending Review 77" at bounding box center [553, 84] width 132 height 58
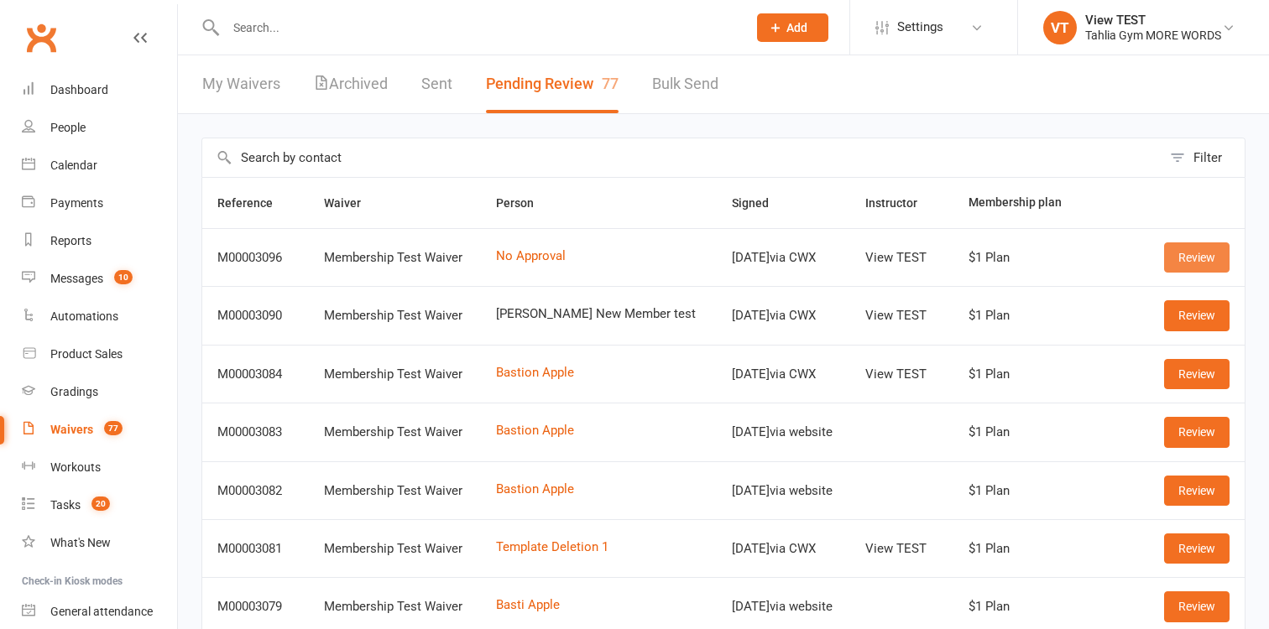
click at [1206, 253] on link "Review" at bounding box center [1196, 258] width 65 height 30
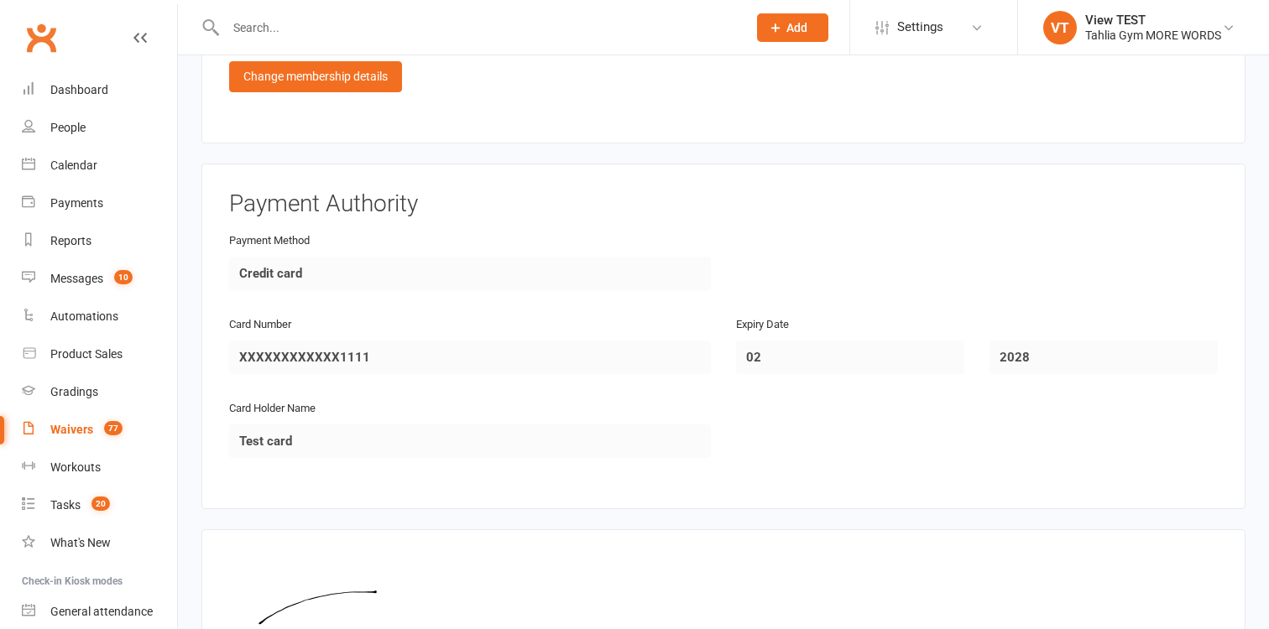
scroll to position [1183, 0]
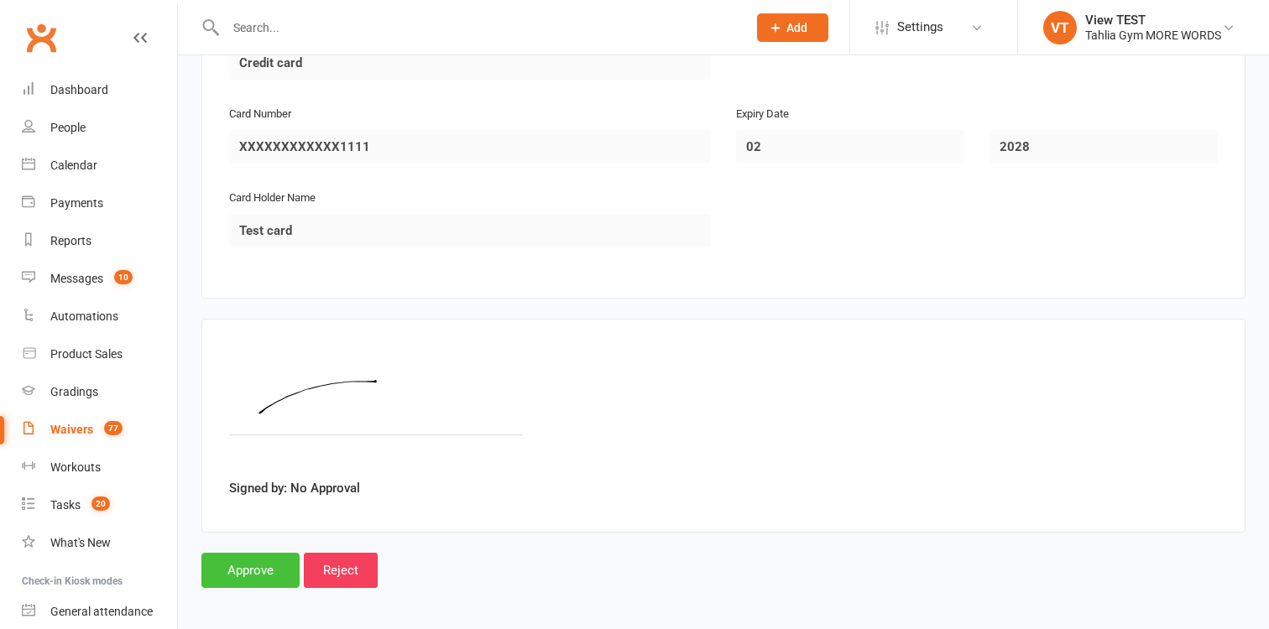
click at [253, 575] on input "Approve" at bounding box center [250, 570] width 98 height 35
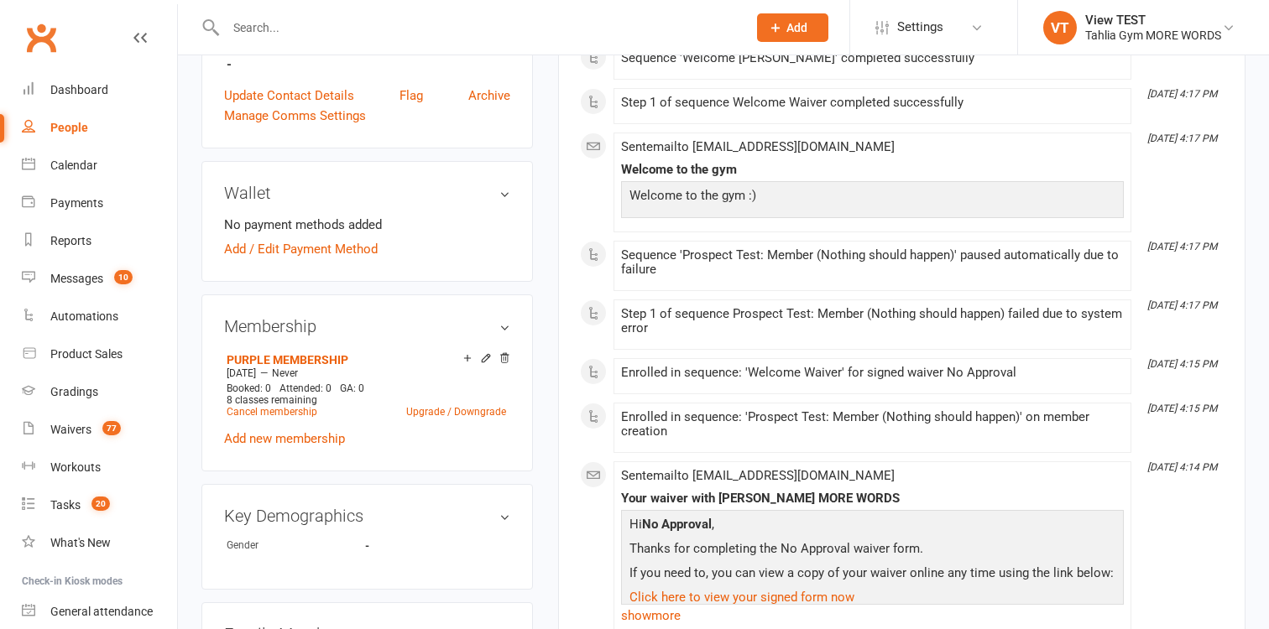
scroll to position [729, 0]
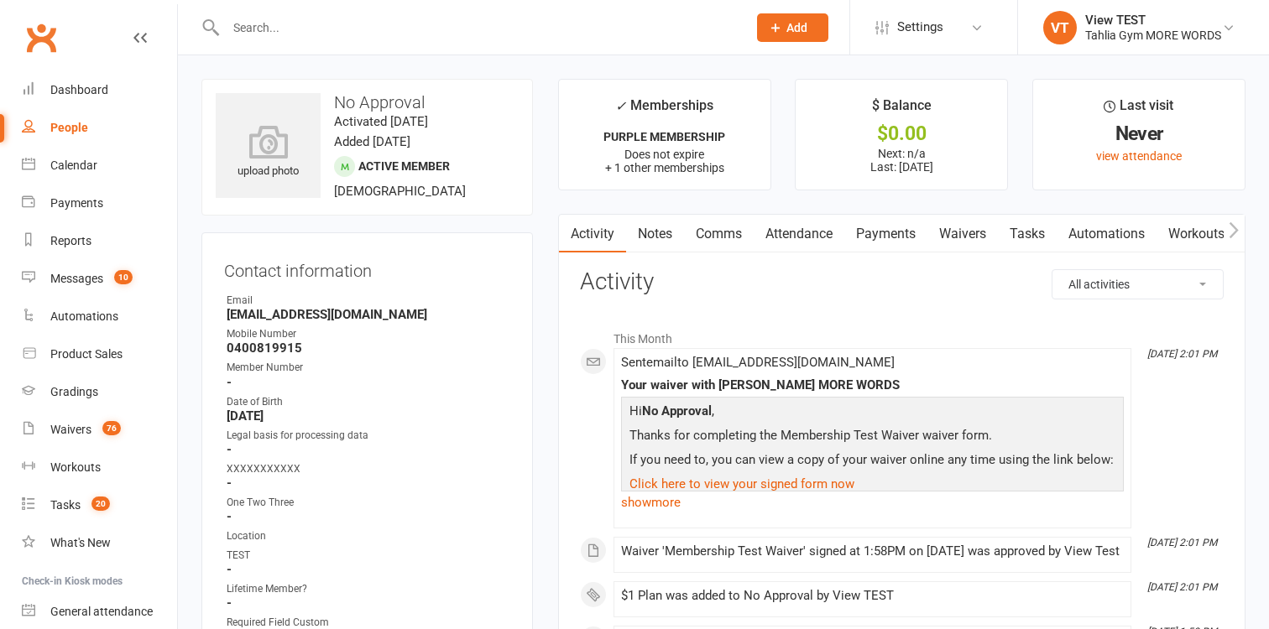
click at [83, 123] on div "People" at bounding box center [69, 127] width 38 height 13
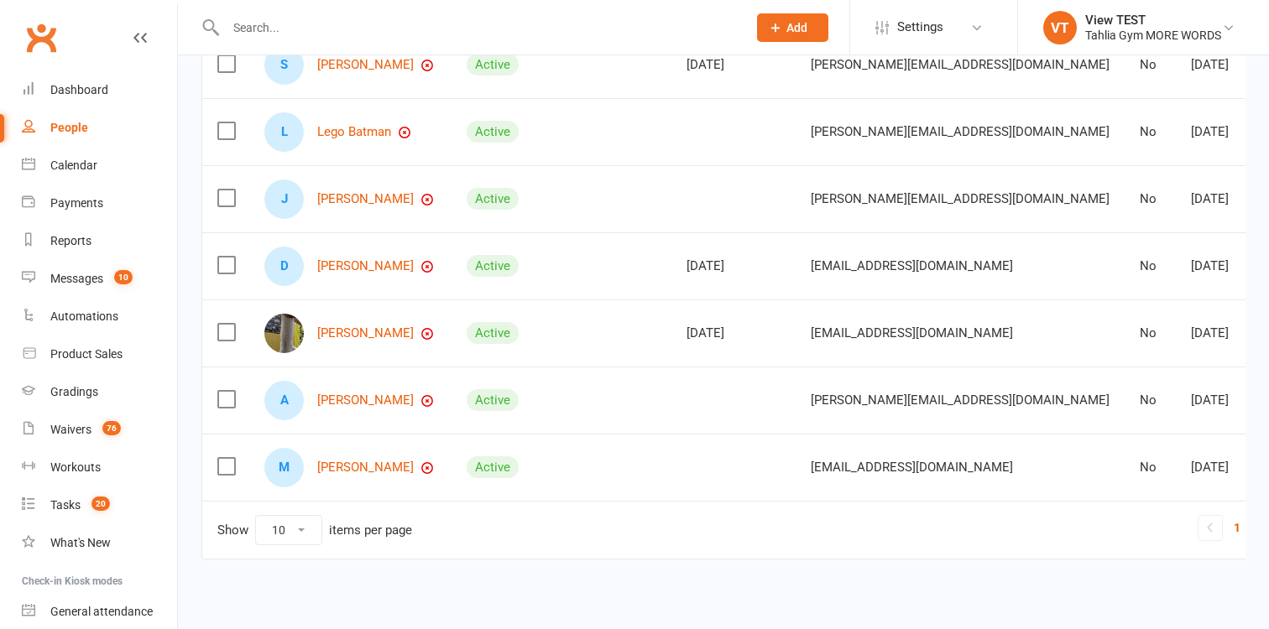
scroll to position [471, 0]
click at [354, 128] on link "Lego Batman" at bounding box center [354, 131] width 74 height 14
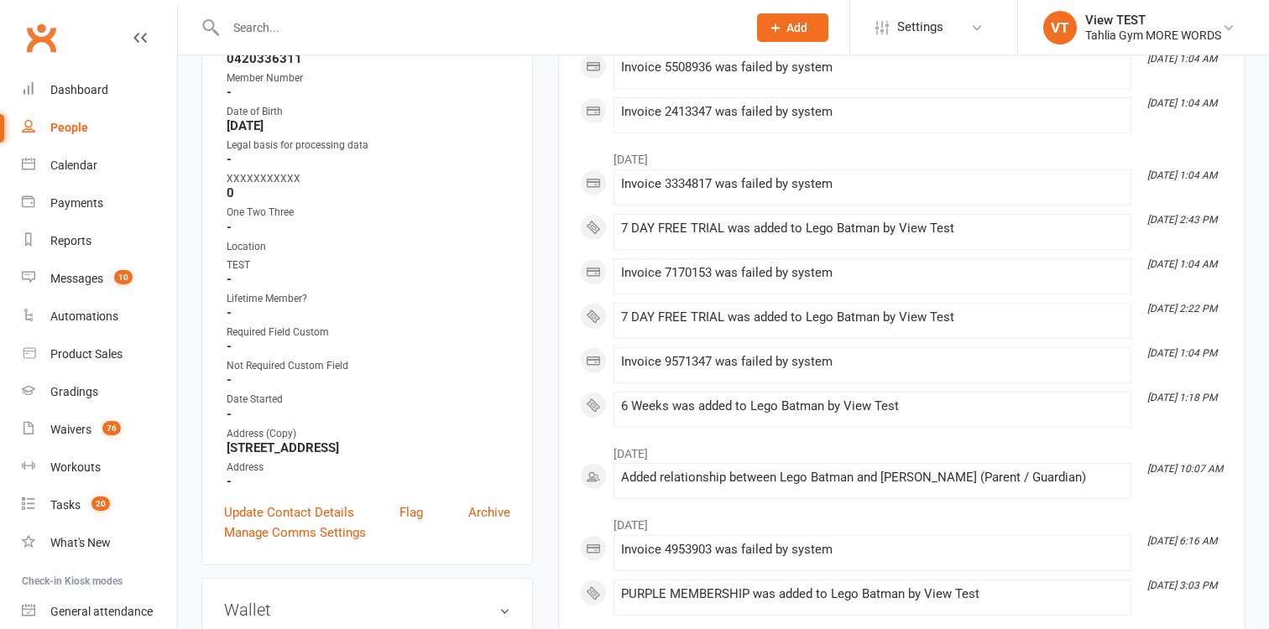
scroll to position [344, 0]
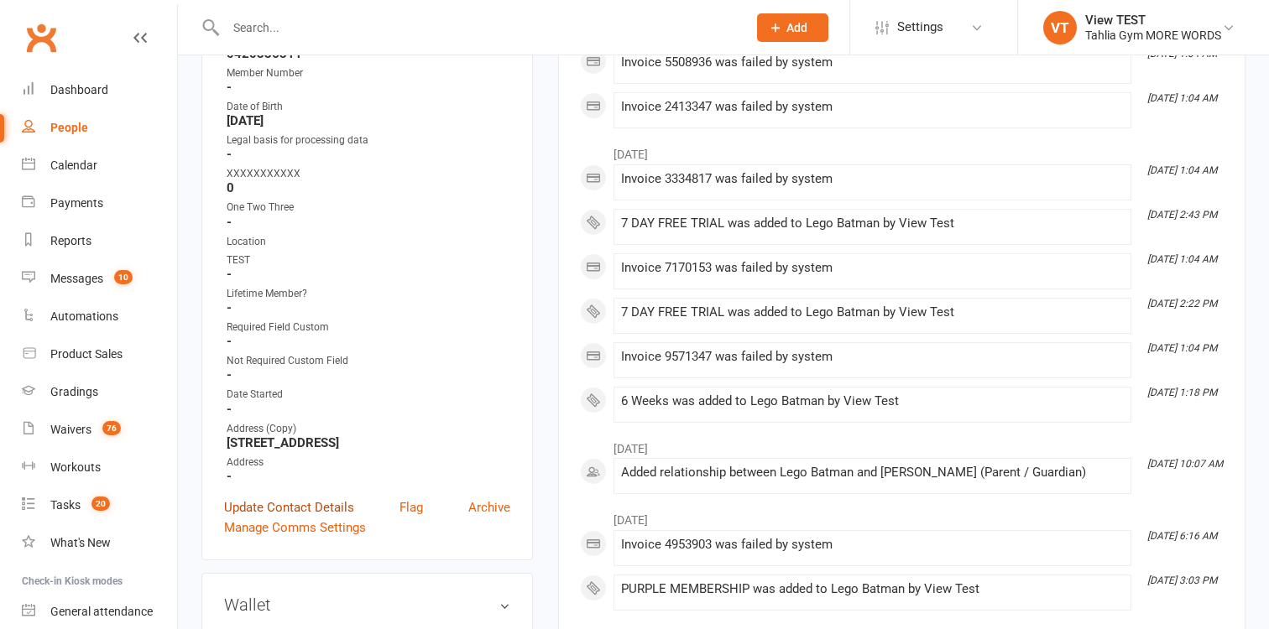
click at [300, 498] on link "Update Contact Details" at bounding box center [289, 508] width 130 height 20
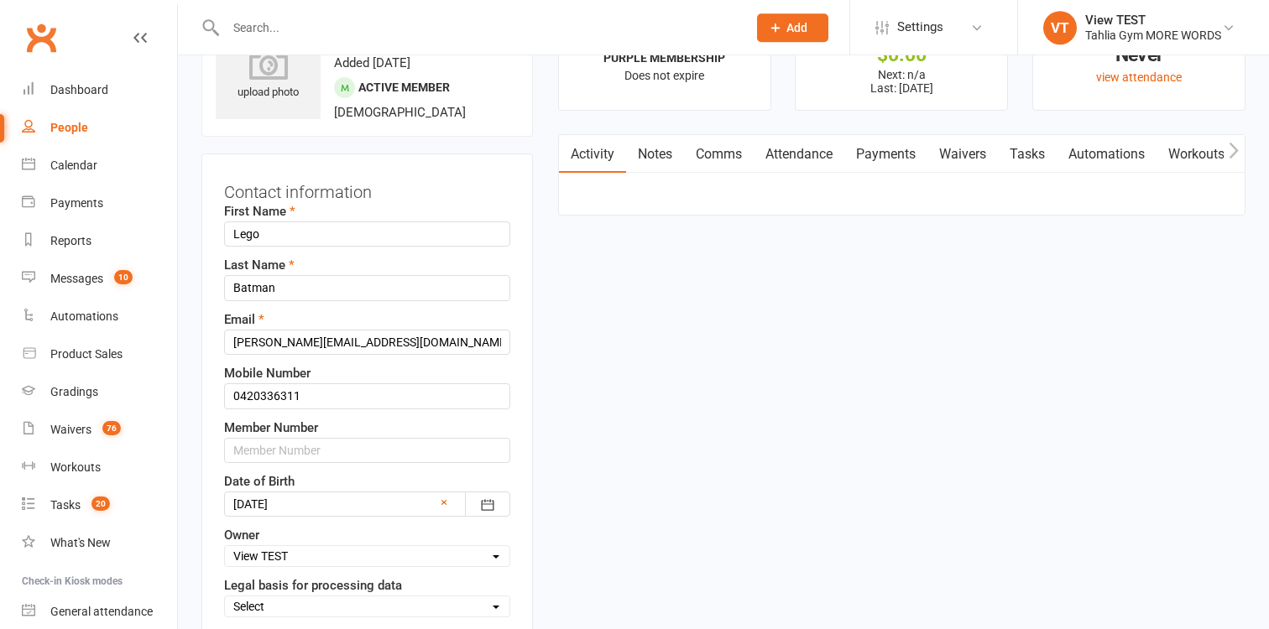
scroll to position [79, 0]
click at [268, 340] on input "joanne+legobatman@clubworx.com" at bounding box center [367, 342] width 286 height 25
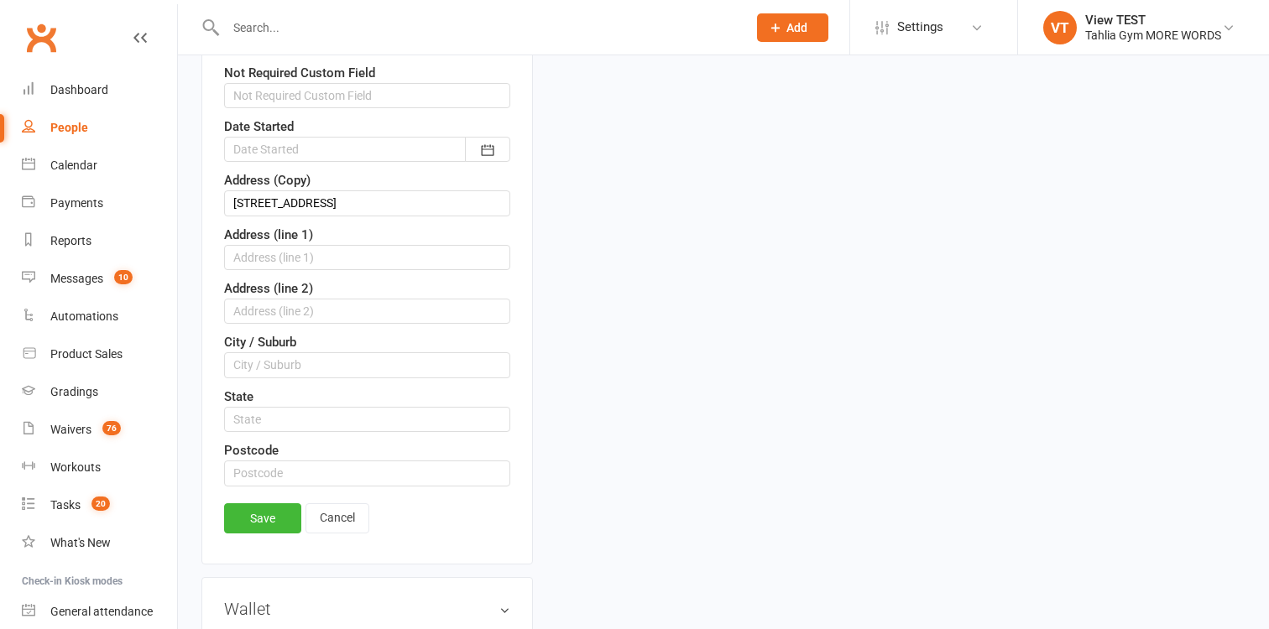
scroll to position [843, 0]
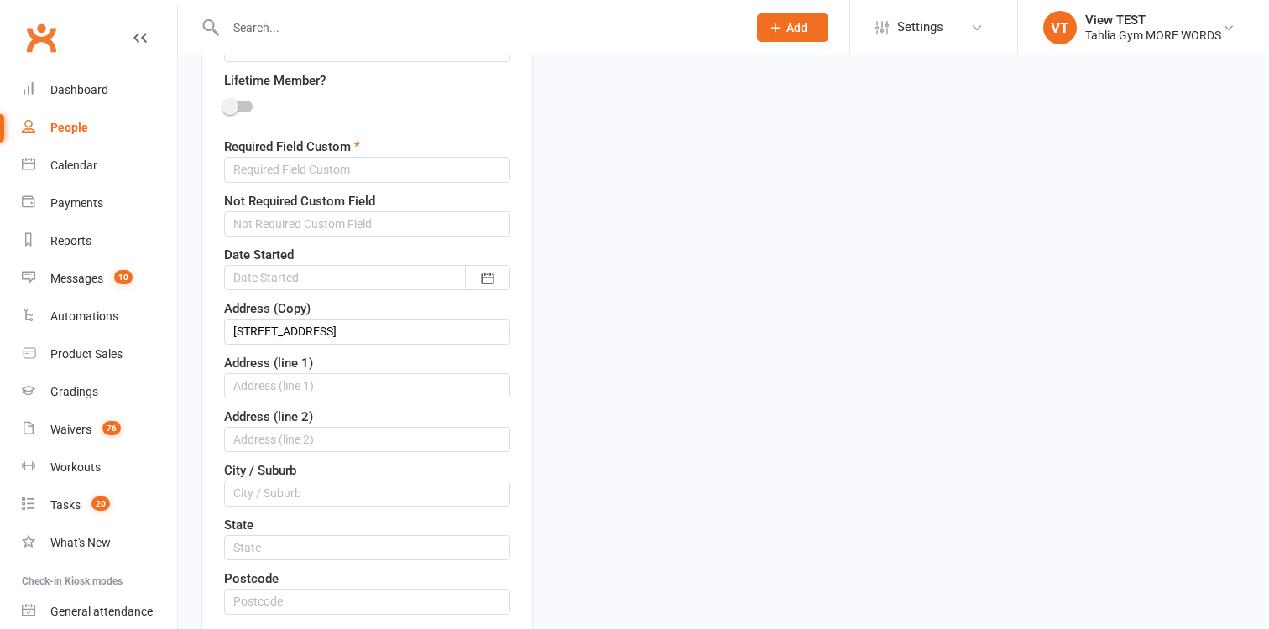
type input "[PERSON_NAME][EMAIL_ADDRESS][DOMAIN_NAME]"
click at [371, 332] on input "PO BOX 541 Taylors Lake NSW 2054" at bounding box center [367, 331] width 286 height 25
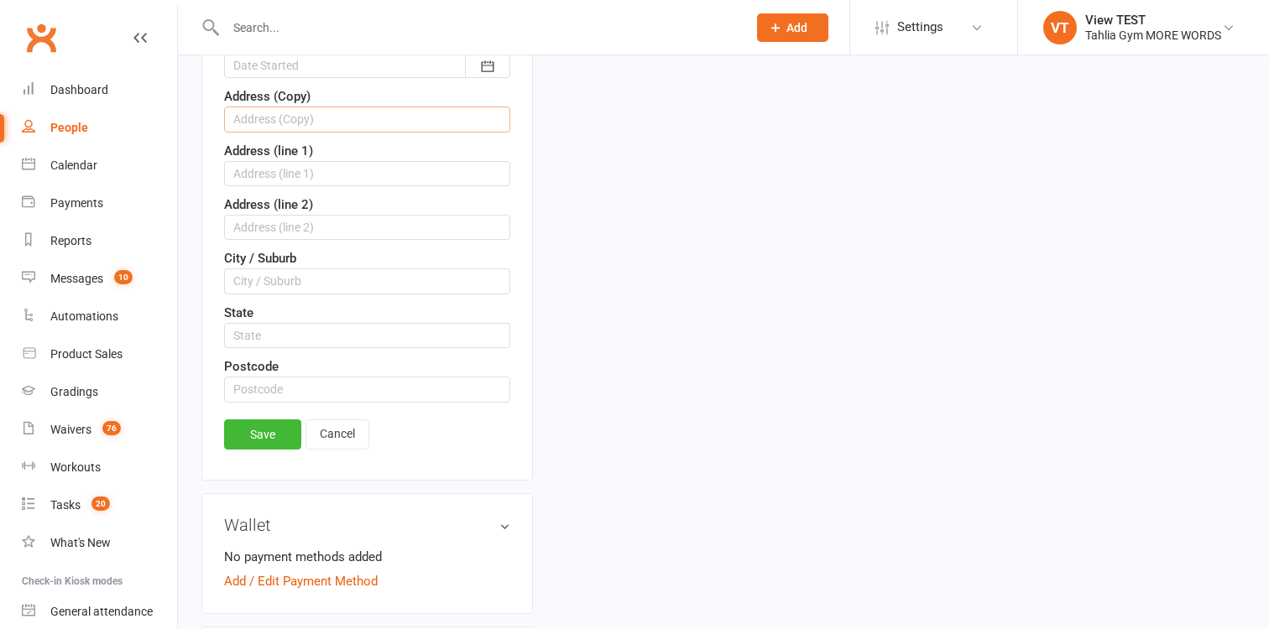
scroll to position [1057, 0]
click at [268, 430] on link "Save" at bounding box center [262, 433] width 77 height 30
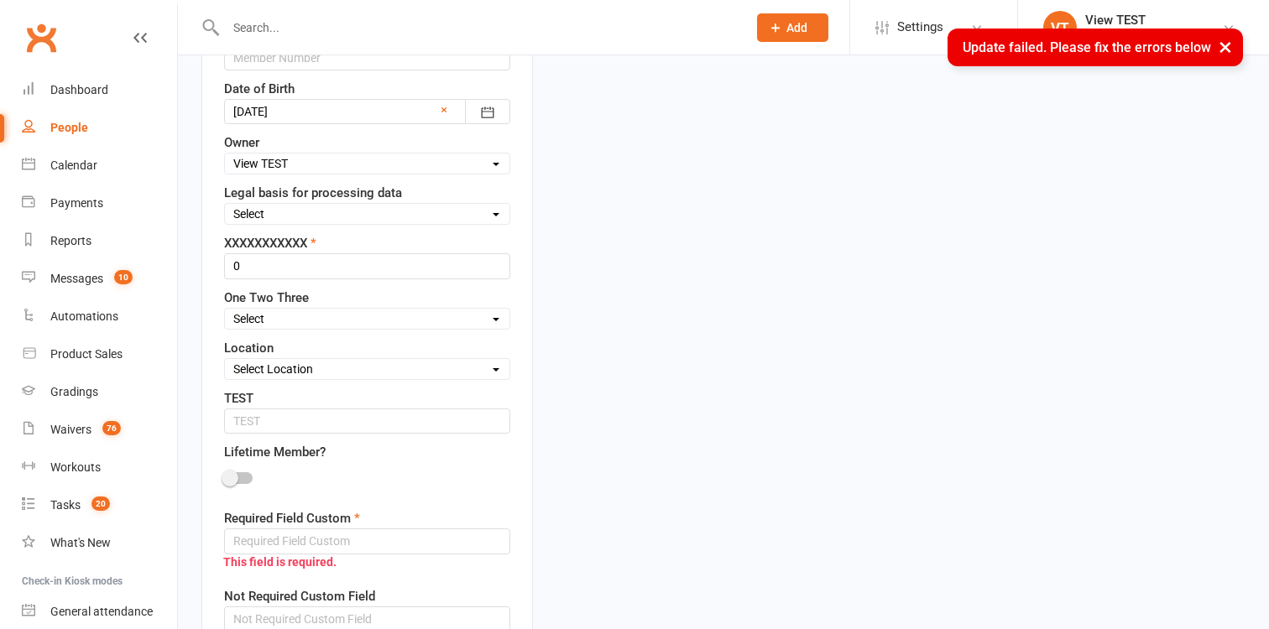
scroll to position [469, 0]
click at [321, 548] on input "text" at bounding box center [367, 543] width 286 height 25
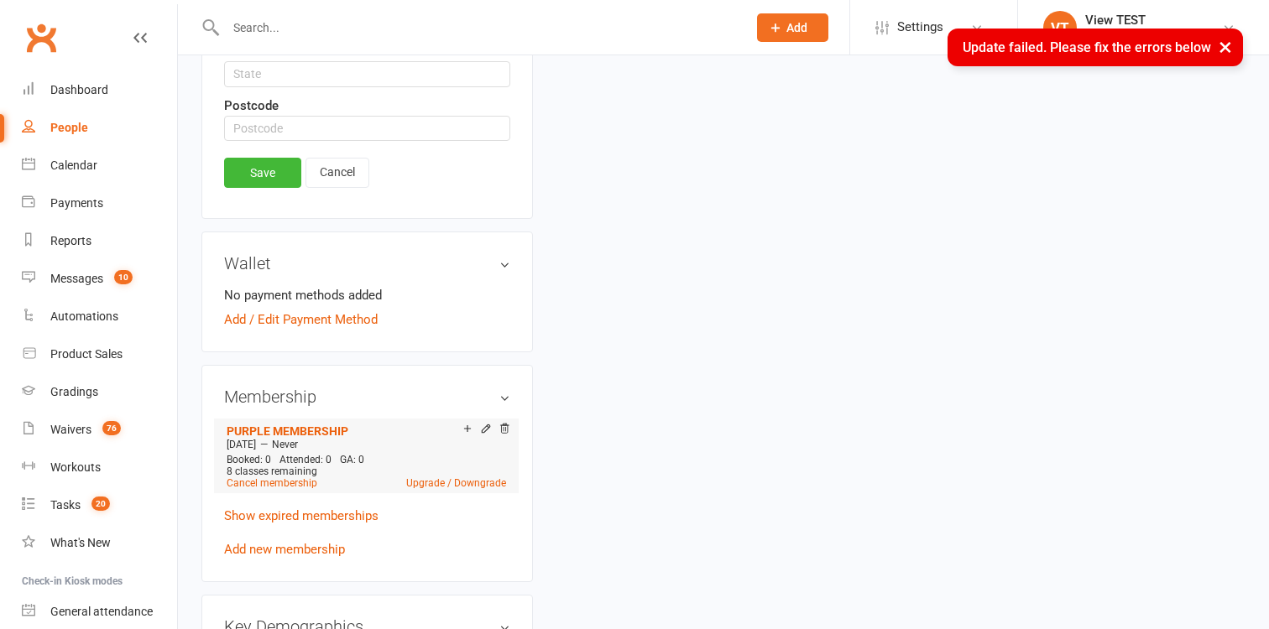
scroll to position [1351, 0]
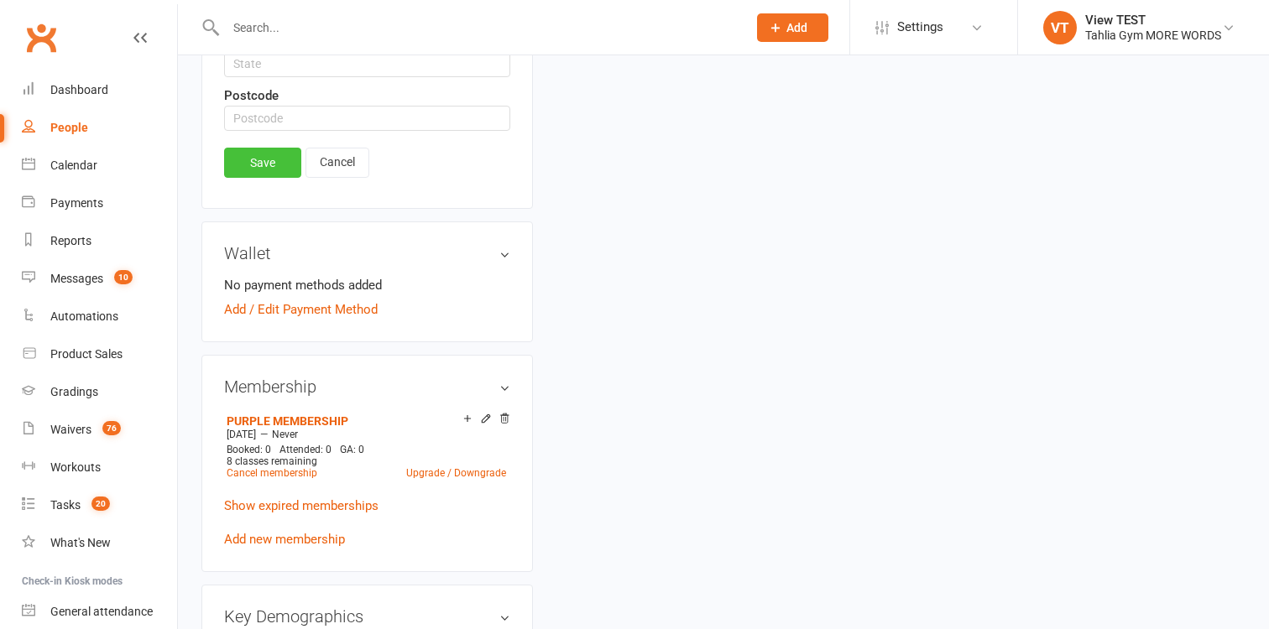
type input "aa"
click at [263, 163] on link "Save" at bounding box center [262, 163] width 77 height 30
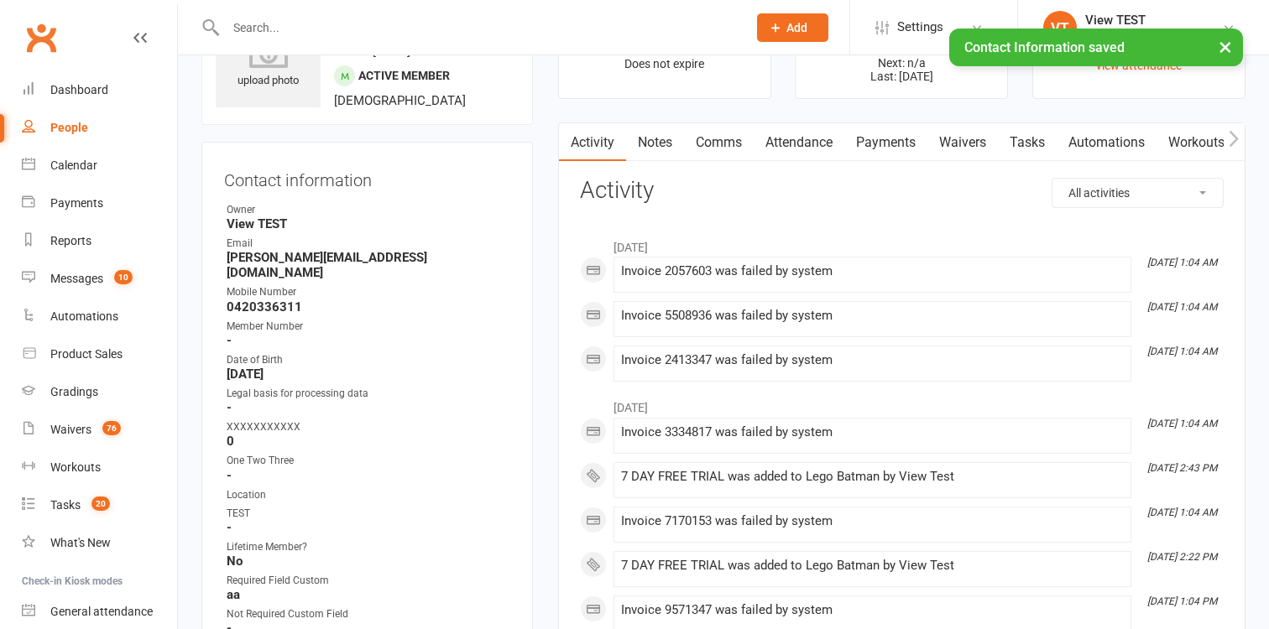
scroll to position [89, 0]
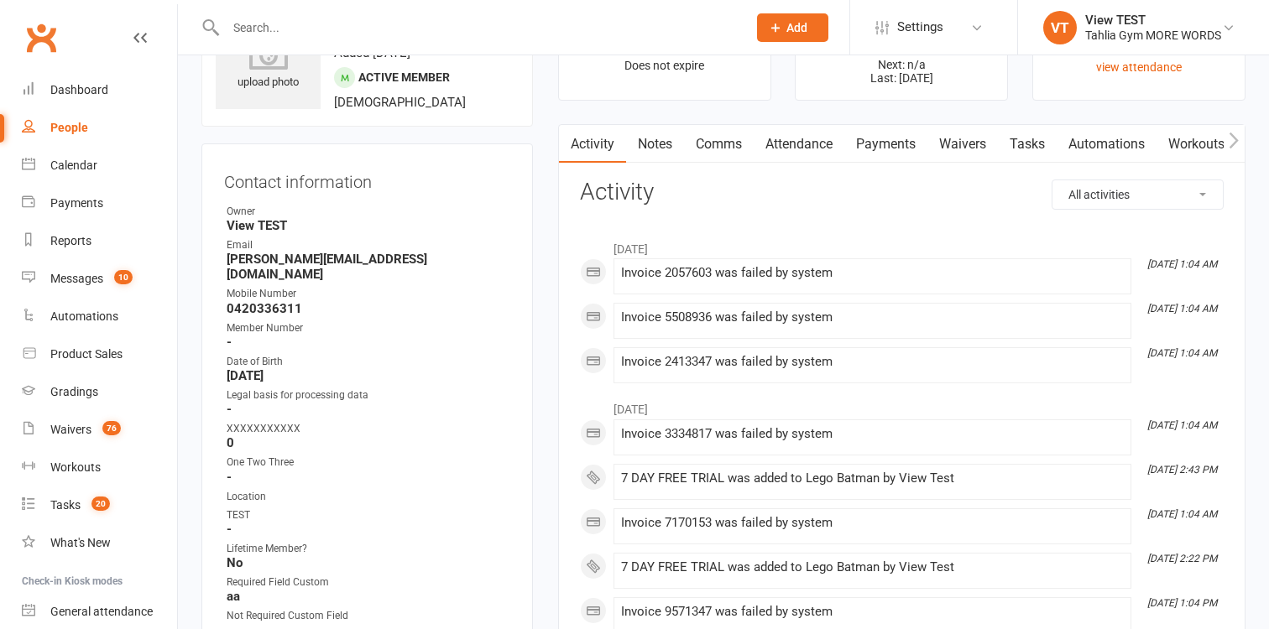
click at [964, 144] on link "Waivers" at bounding box center [962, 144] width 70 height 39
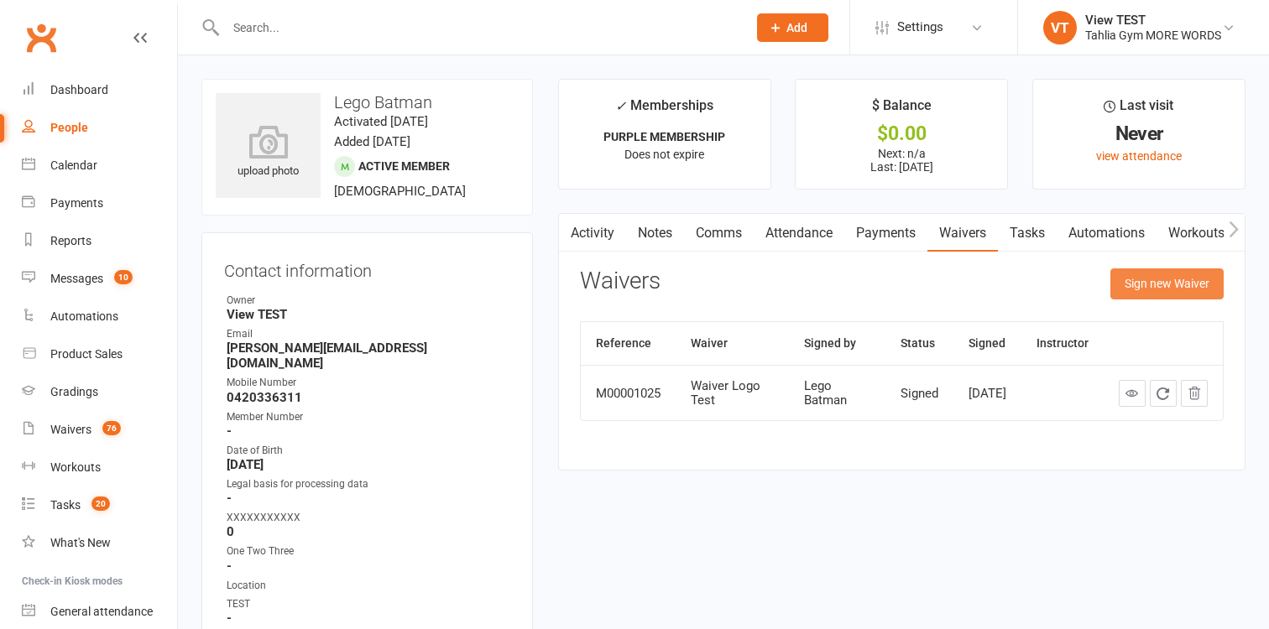
click at [1162, 290] on button "Sign new Waiver" at bounding box center [1166, 284] width 113 height 30
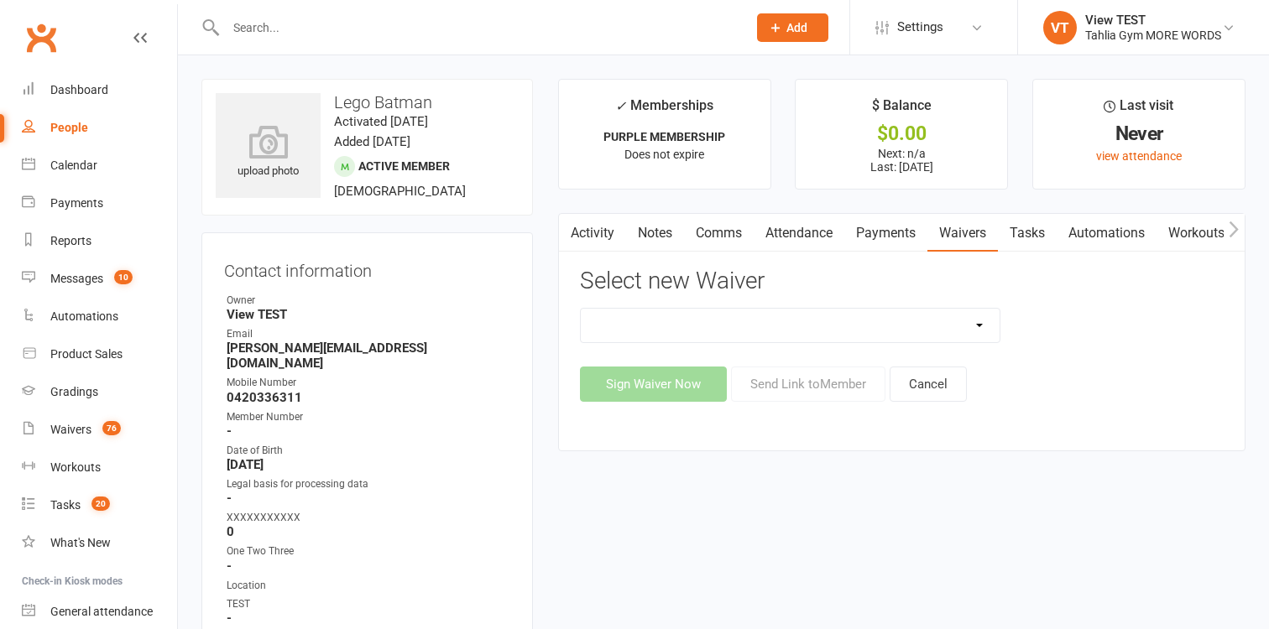
click at [581, 309] on select "1A - 1A - Frog Time 1A - Not Frog Time 1A - Turnbul Test 3 Children Waiver 3 Ch…" at bounding box center [791, 326] width 420 height 34
select select "279"
click option "Membership Test Waiver" at bounding box center [0, 0] width 0 height 0
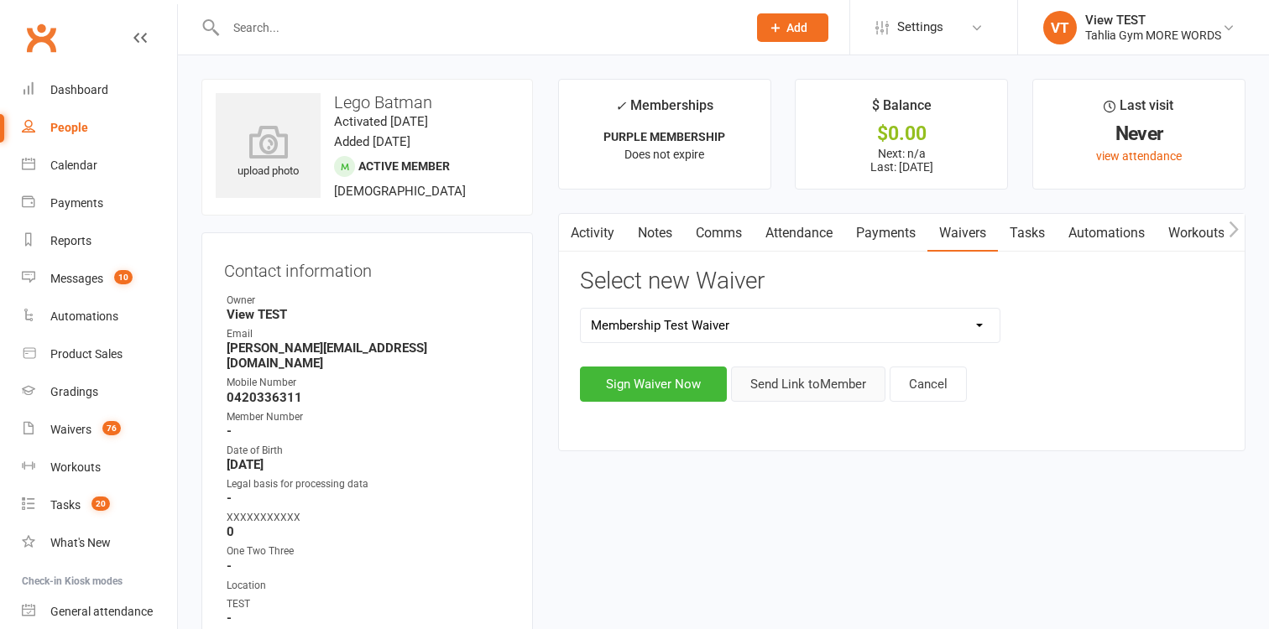
click at [804, 391] on button "Send Link to Member" at bounding box center [808, 384] width 154 height 35
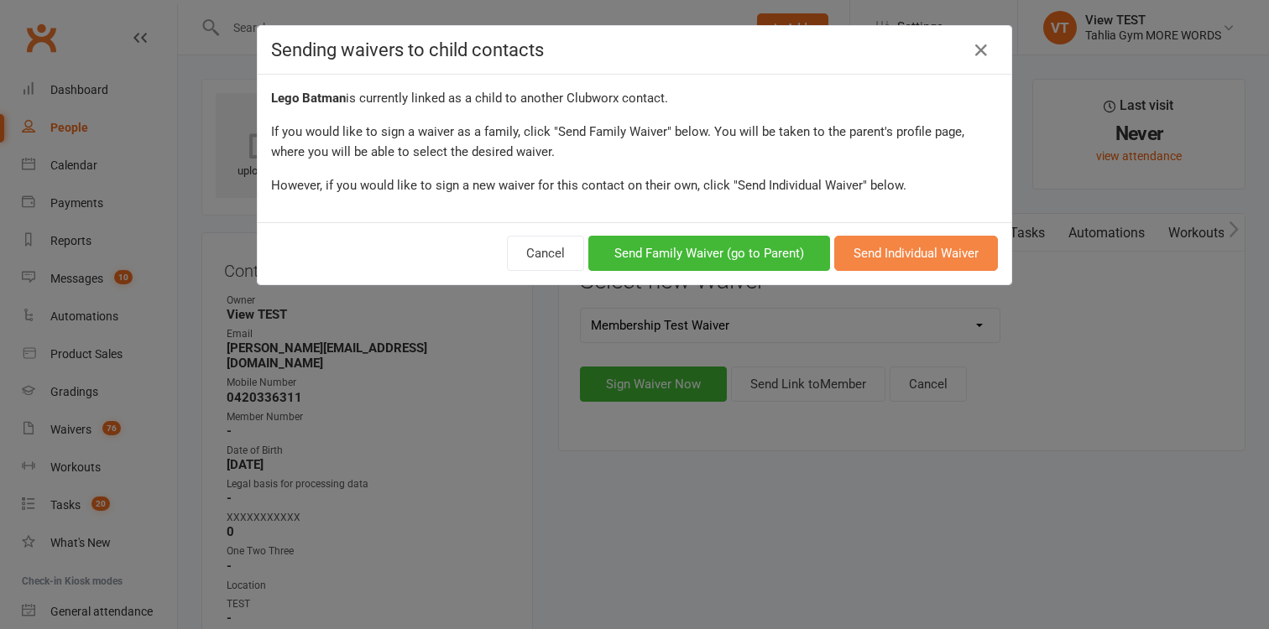
click at [939, 260] on button "Send Individual Waiver" at bounding box center [916, 253] width 164 height 35
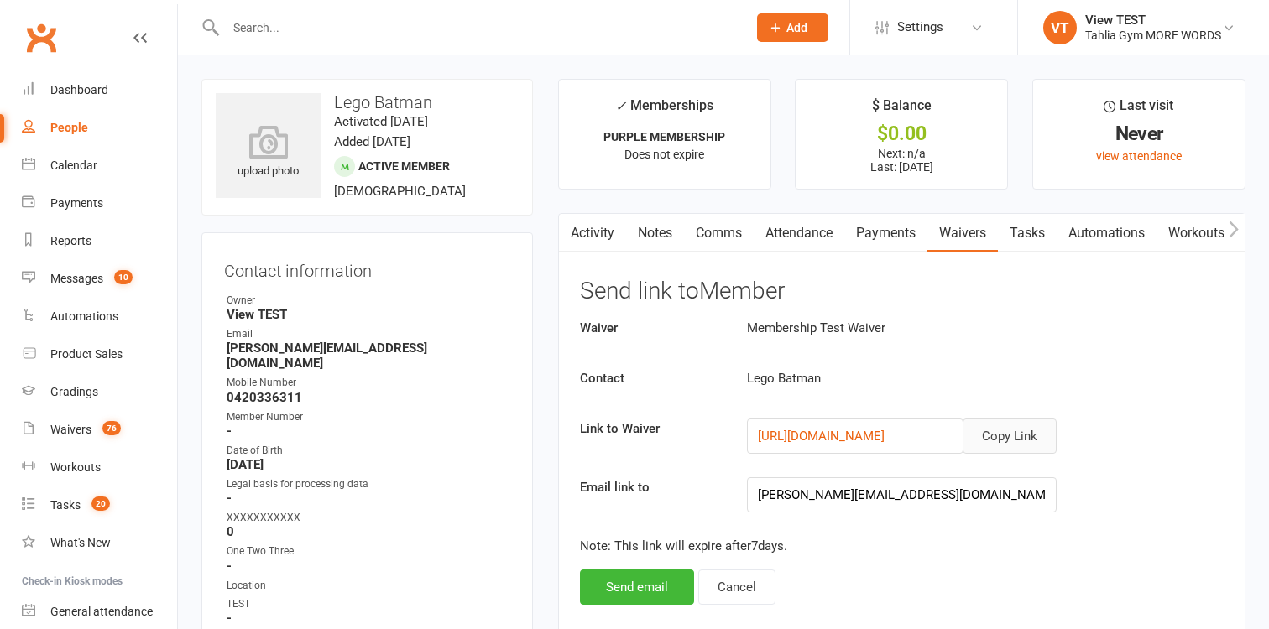
click at [995, 421] on button "Copy Link" at bounding box center [1010, 436] width 94 height 35
click at [84, 427] on div "Waivers" at bounding box center [70, 429] width 41 height 13
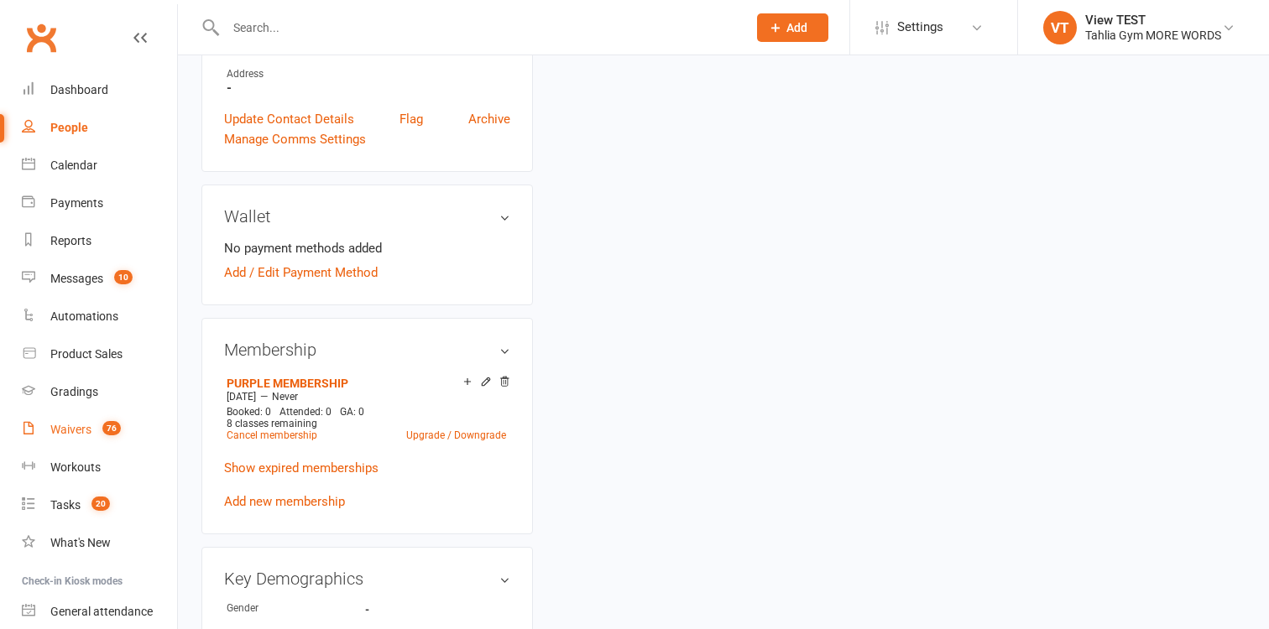
scroll to position [734, 0]
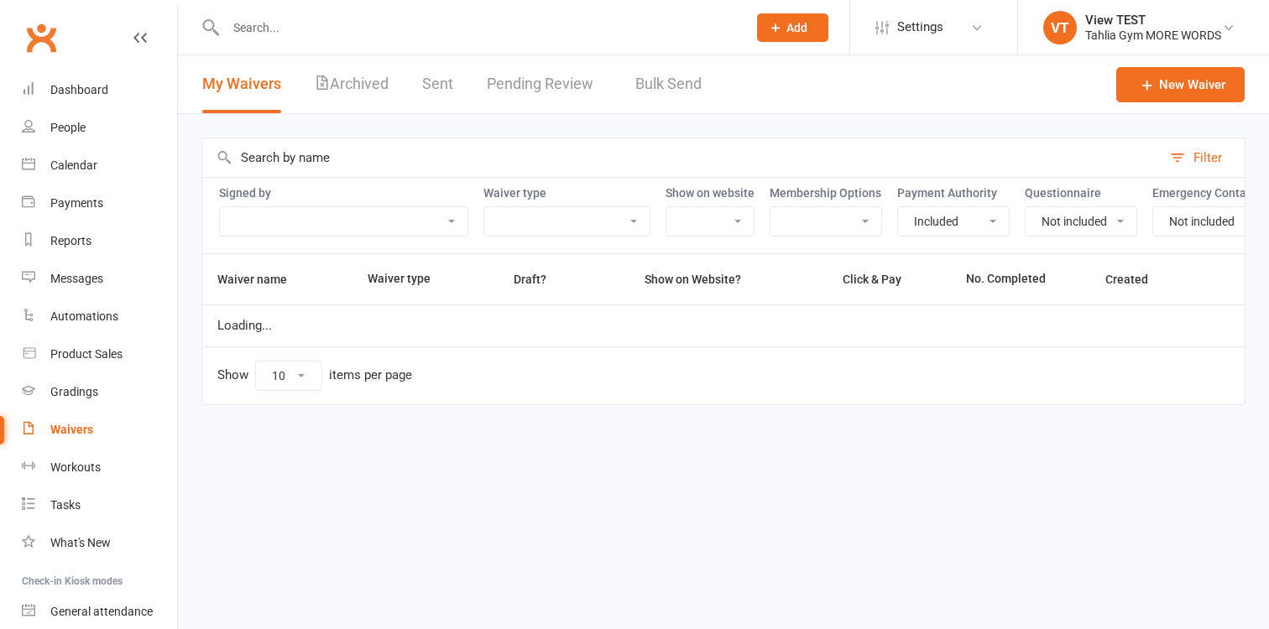
select select "true"
select select "false"
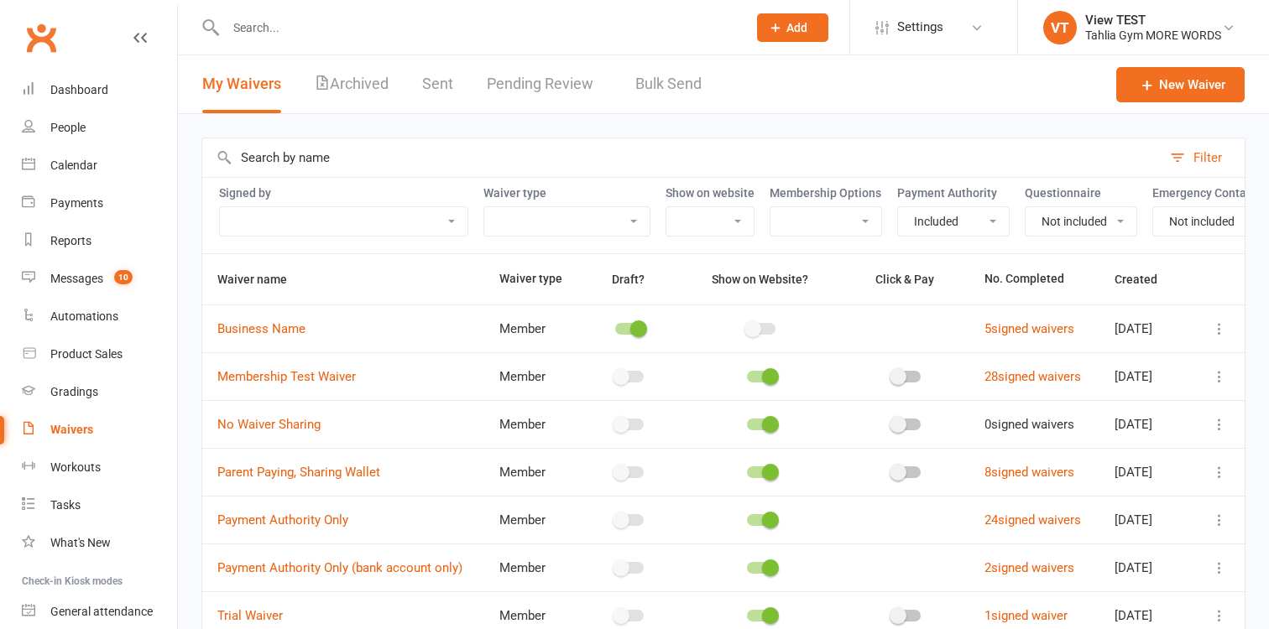
click at [587, 82] on link "Pending Review" at bounding box center [544, 84] width 115 height 58
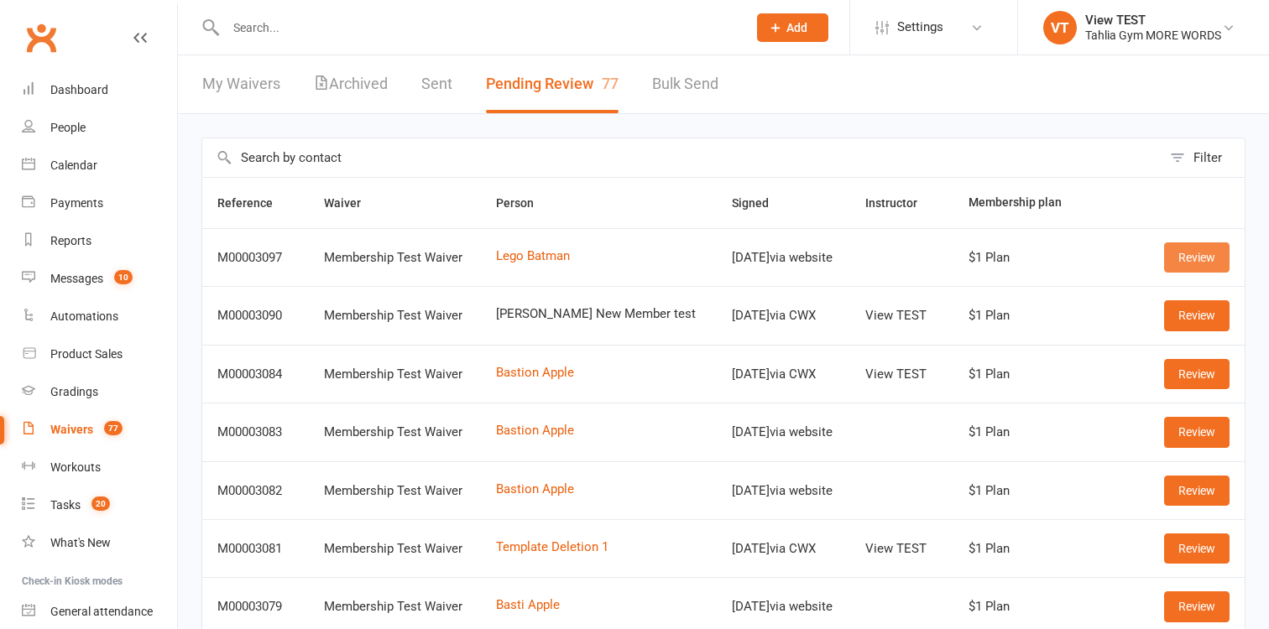
click at [1193, 253] on link "Review" at bounding box center [1196, 258] width 65 height 30
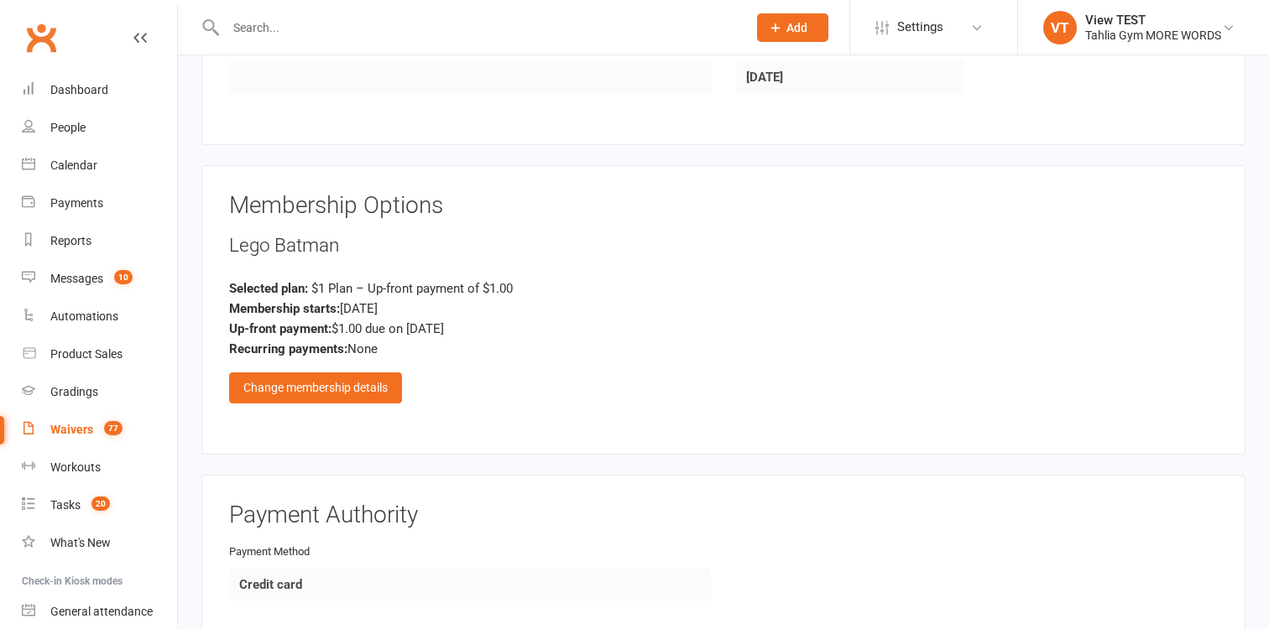
scroll to position [1183, 0]
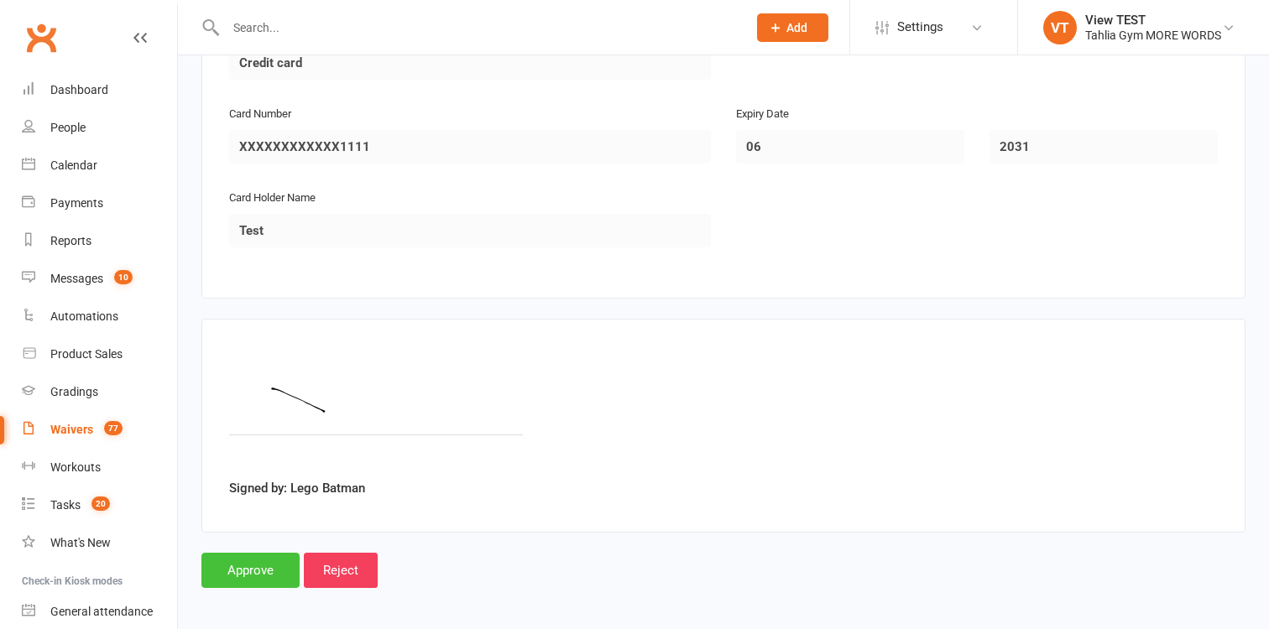
click at [224, 554] on input "Approve" at bounding box center [250, 570] width 98 height 35
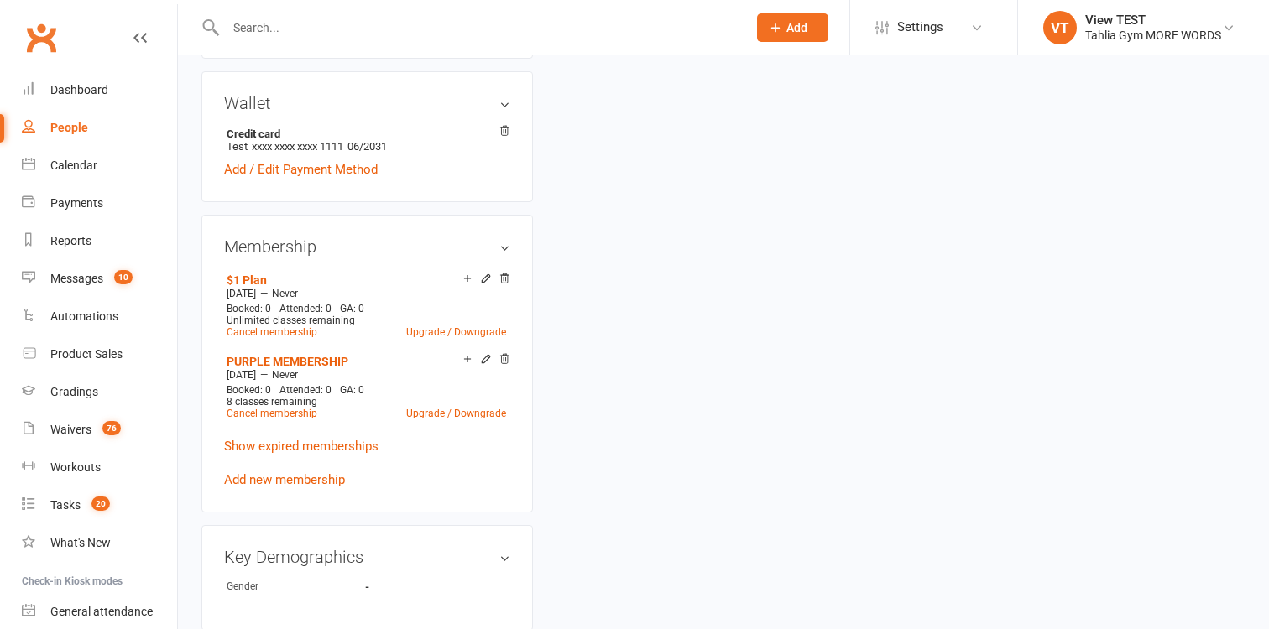
scroll to position [831, 0]
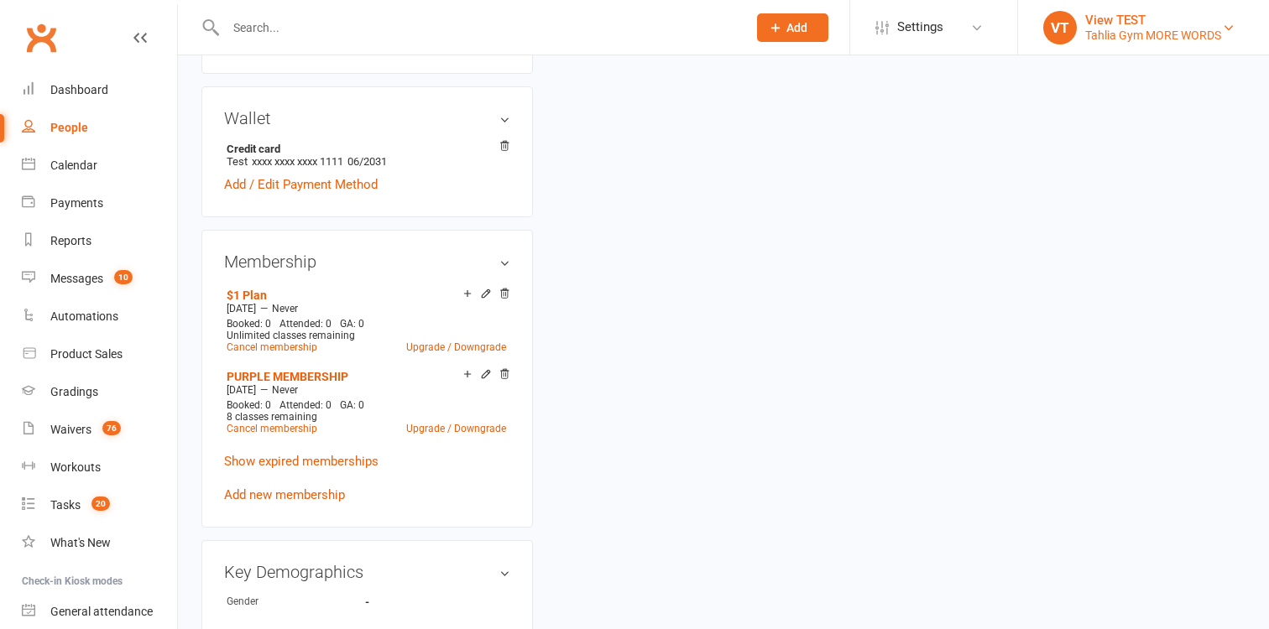
click at [1105, 39] on div "Tahlia Gym MORE WORDS" at bounding box center [1153, 35] width 136 height 15
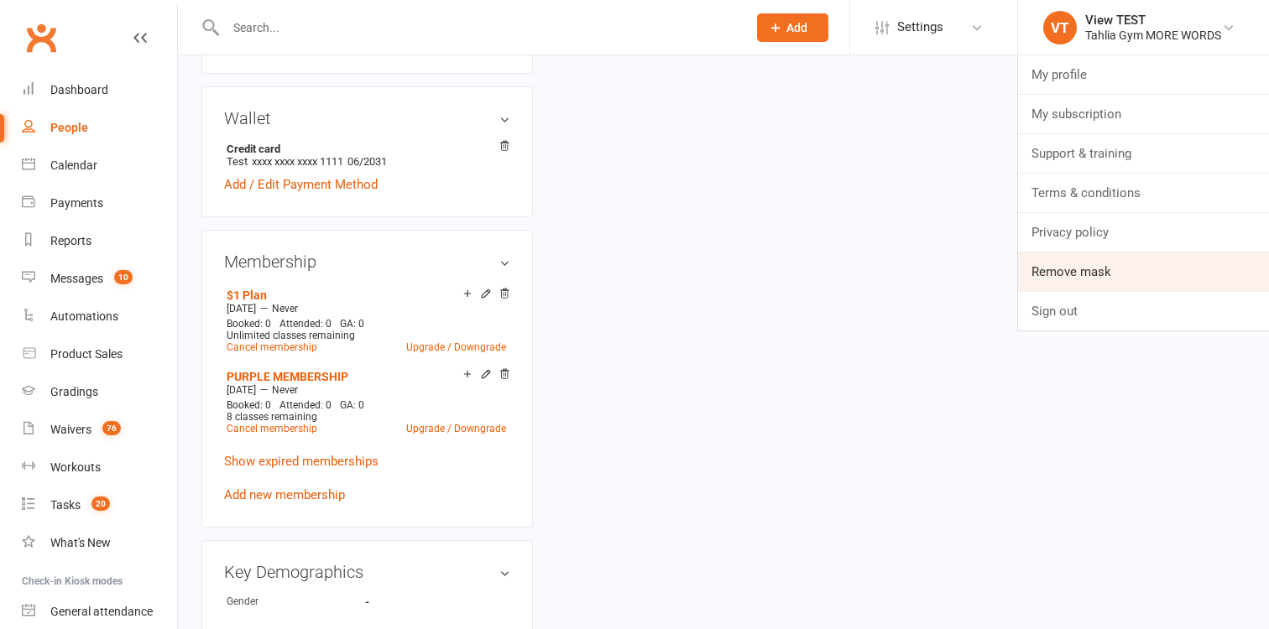
click at [1078, 268] on link "Remove mask" at bounding box center [1143, 272] width 251 height 39
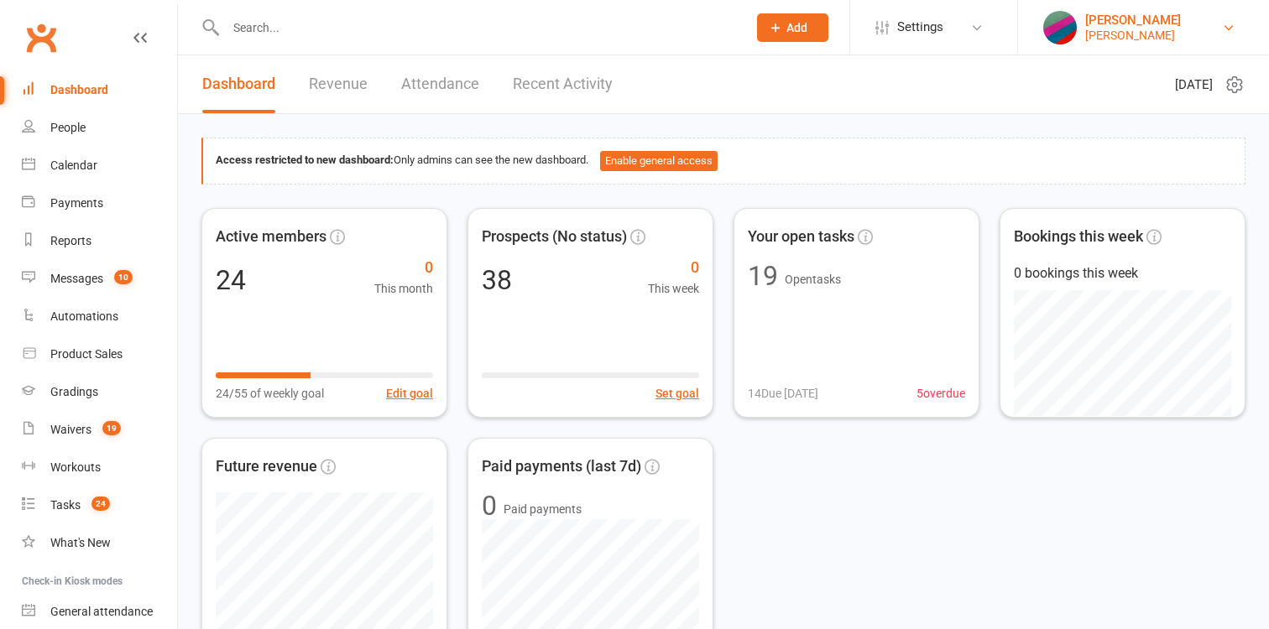
click at [1104, 32] on div "Dave Test" at bounding box center [1133, 35] width 96 height 15
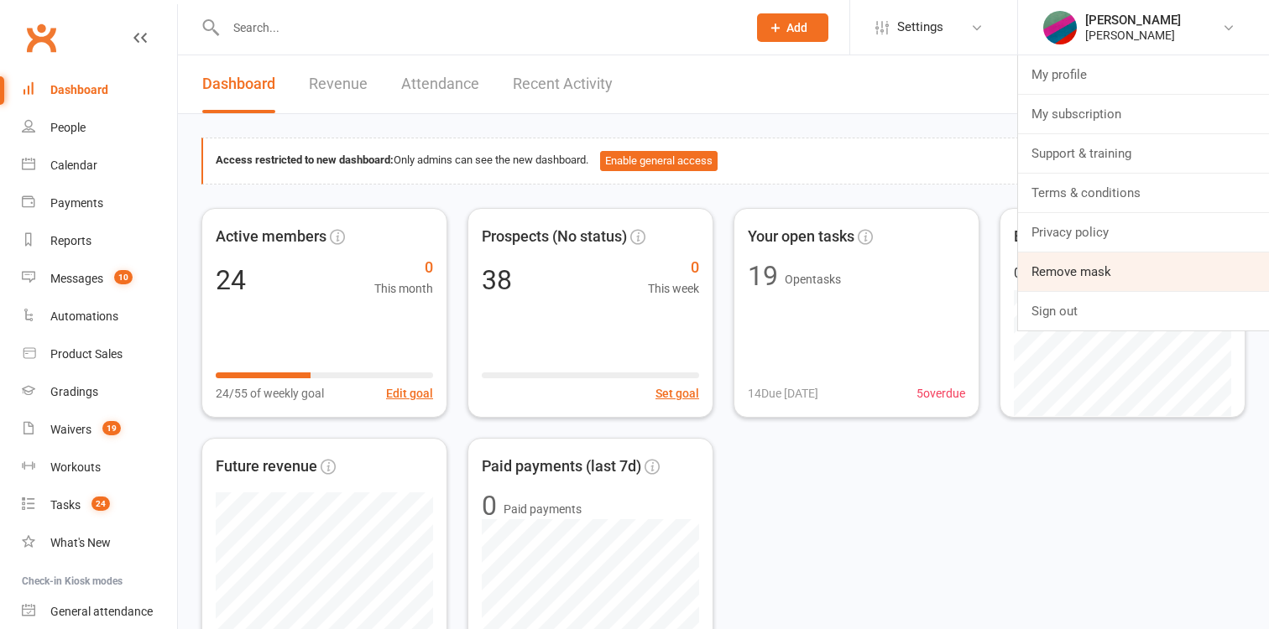
click at [1131, 270] on link "Remove mask" at bounding box center [1143, 272] width 251 height 39
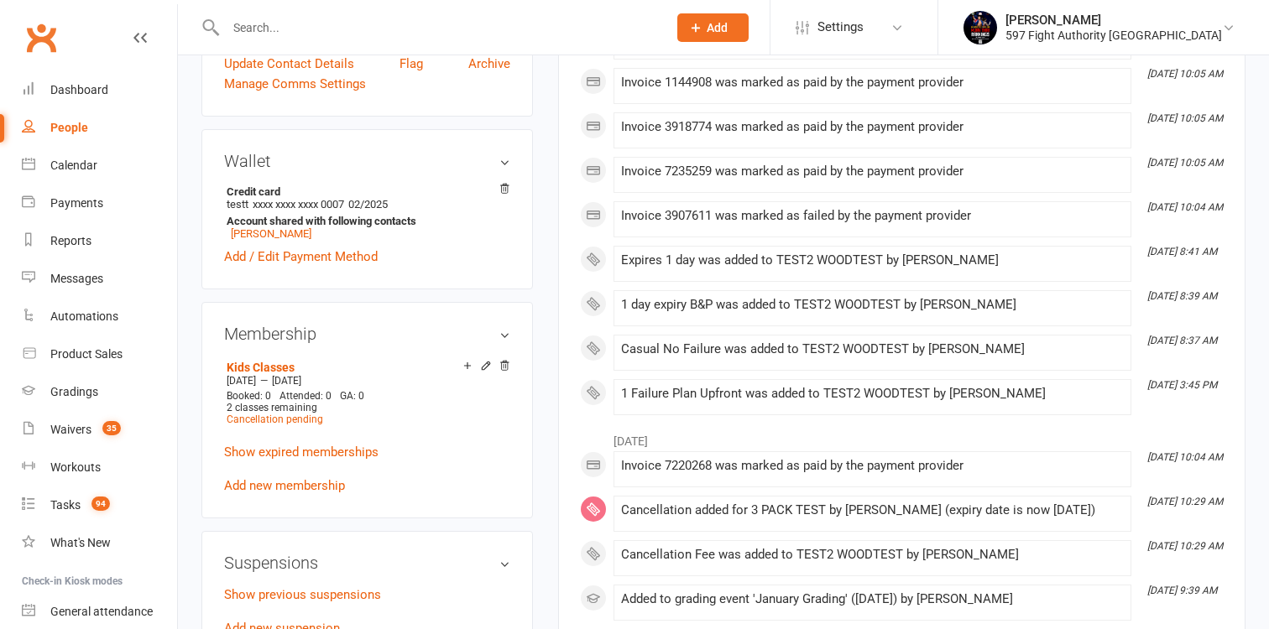
scroll to position [749, 0]
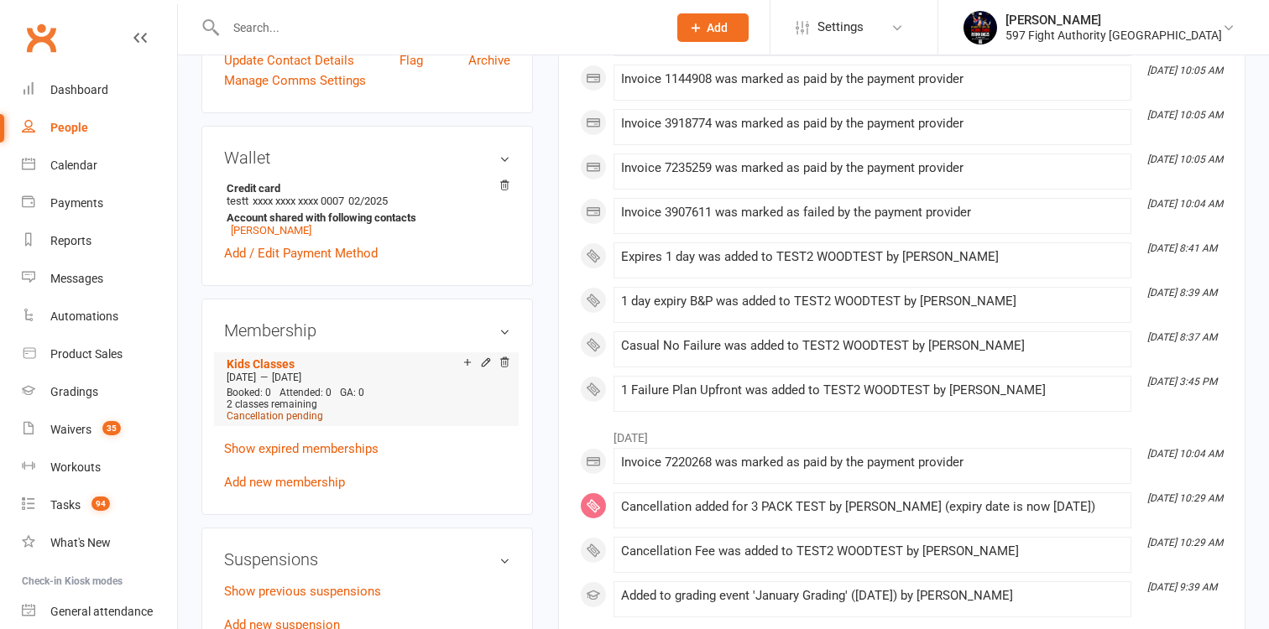
click at [284, 410] on span "Cancellation pending" at bounding box center [275, 416] width 97 height 12
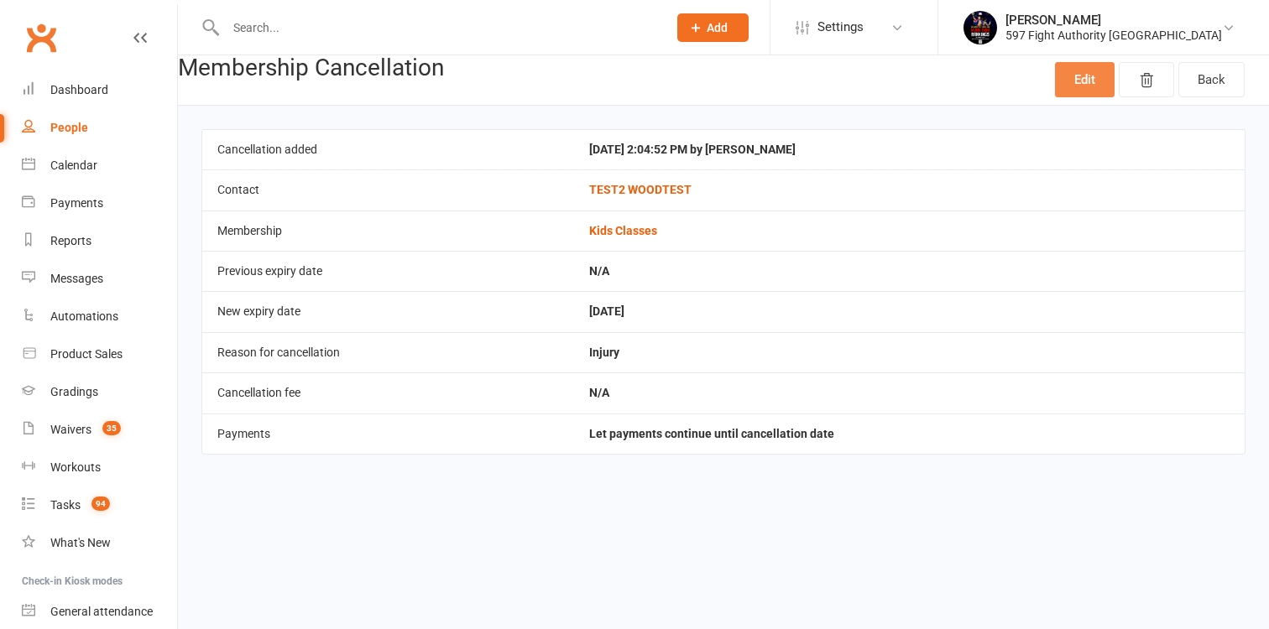
click at [1094, 72] on link "Edit" at bounding box center [1085, 79] width 60 height 35
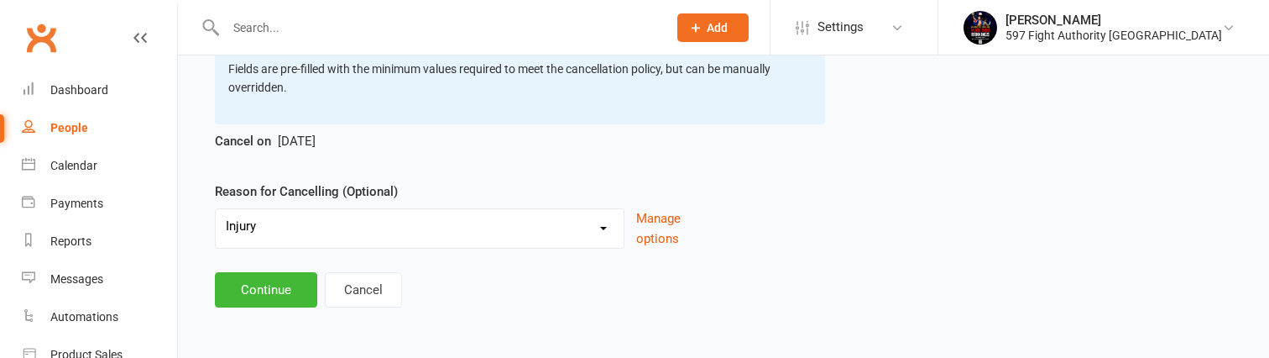
scroll to position [274, 0]
click at [283, 293] on button "Continue" at bounding box center [266, 289] width 102 height 35
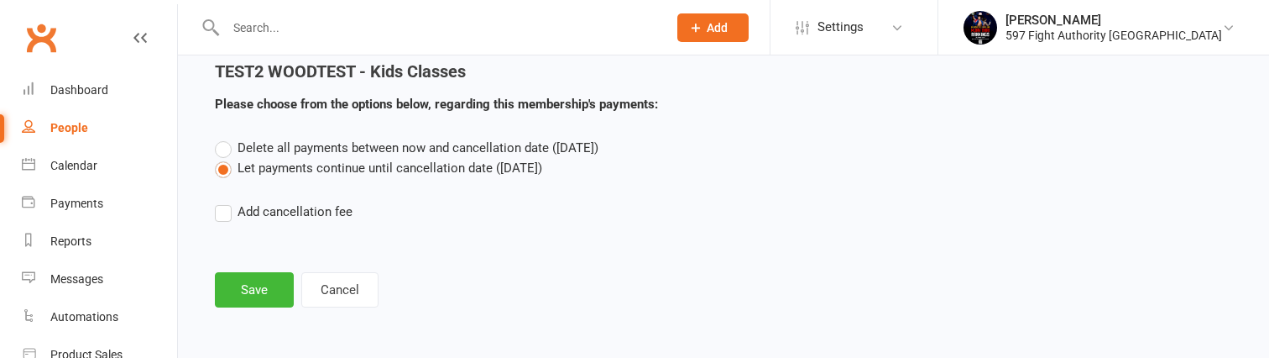
click at [296, 211] on label "Add cancellation fee" at bounding box center [284, 211] width 138 height 20
click at [226, 201] on input "Add cancellation fee" at bounding box center [220, 201] width 11 height 0
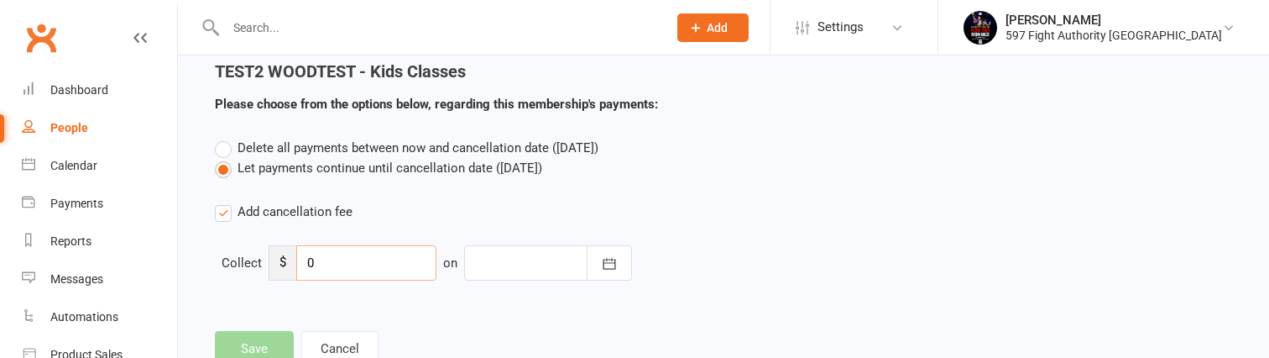
drag, startPoint x: 368, startPoint y: 264, endPoint x: 272, endPoint y: 264, distance: 95.7
click at [296, 264] on input "0" at bounding box center [366, 262] width 140 height 35
type input "1"
click at [619, 254] on button "button" at bounding box center [609, 262] width 45 height 35
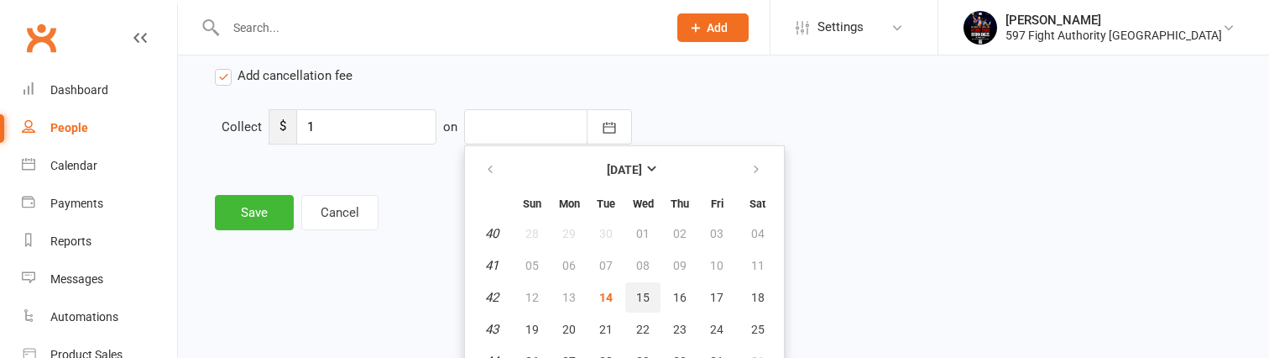
click at [640, 305] on button "15" at bounding box center [642, 297] width 35 height 30
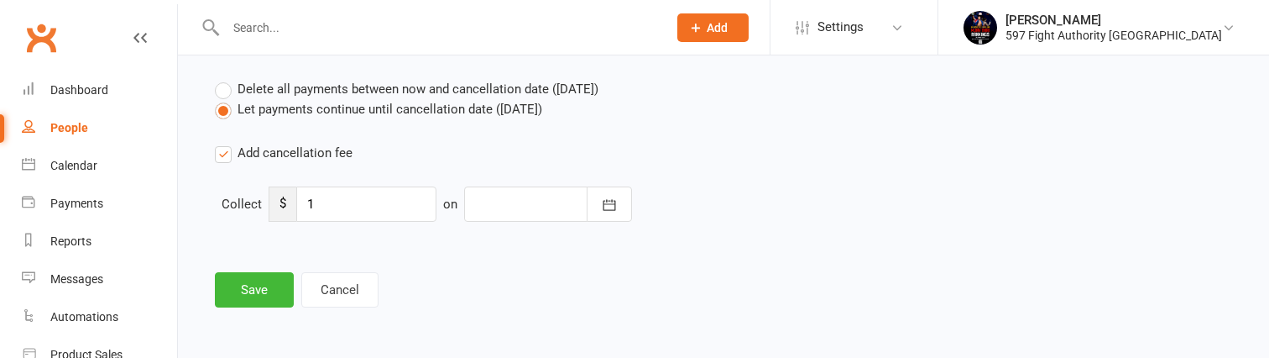
type input "15 Oct 2025"
click at [260, 284] on button "Save" at bounding box center [254, 289] width 79 height 35
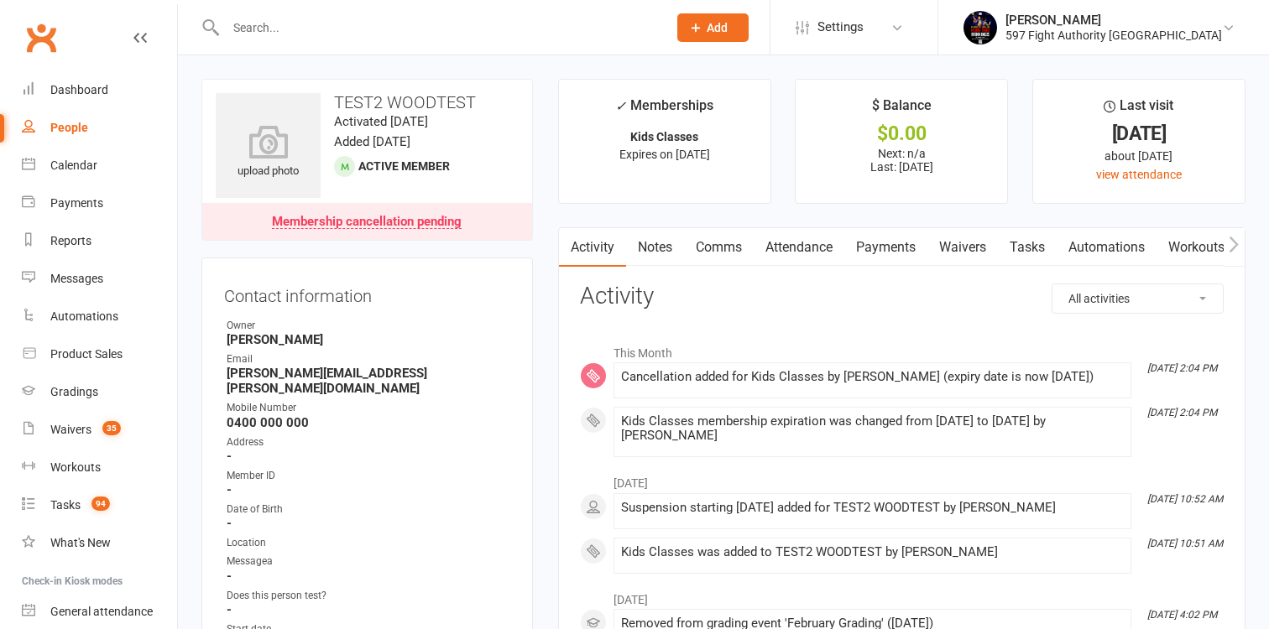
click at [904, 243] on link "Payments" at bounding box center [885, 247] width 83 height 39
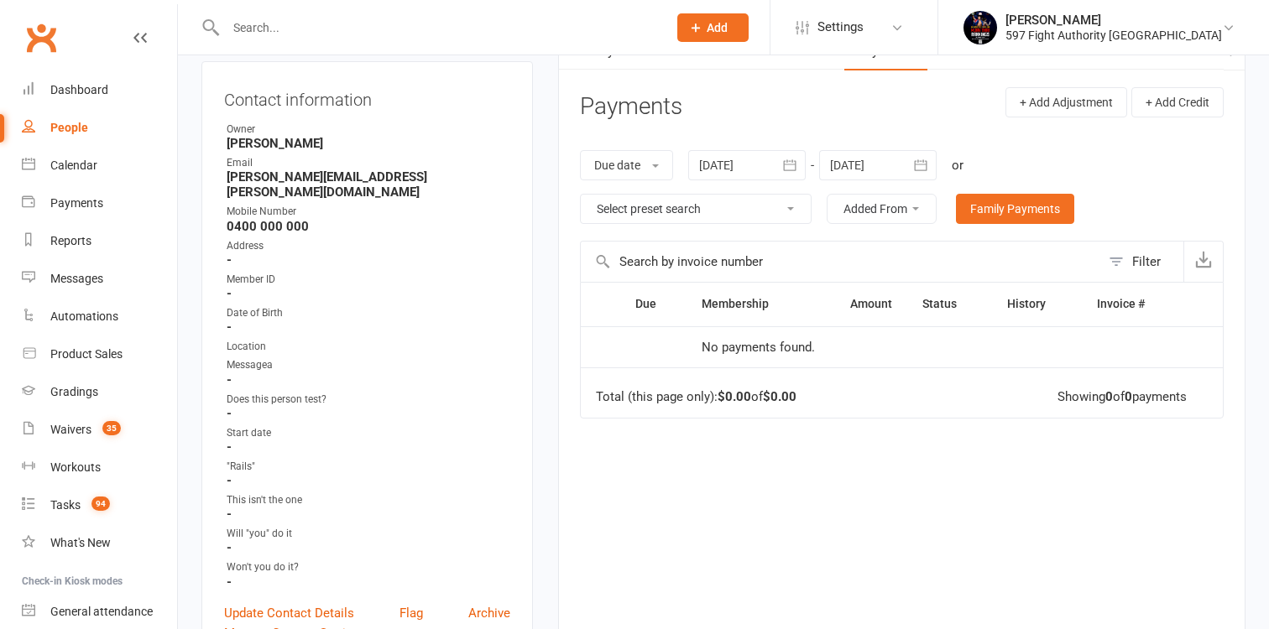
scroll to position [199, 0]
